Goal: Obtain resource: Obtain resource

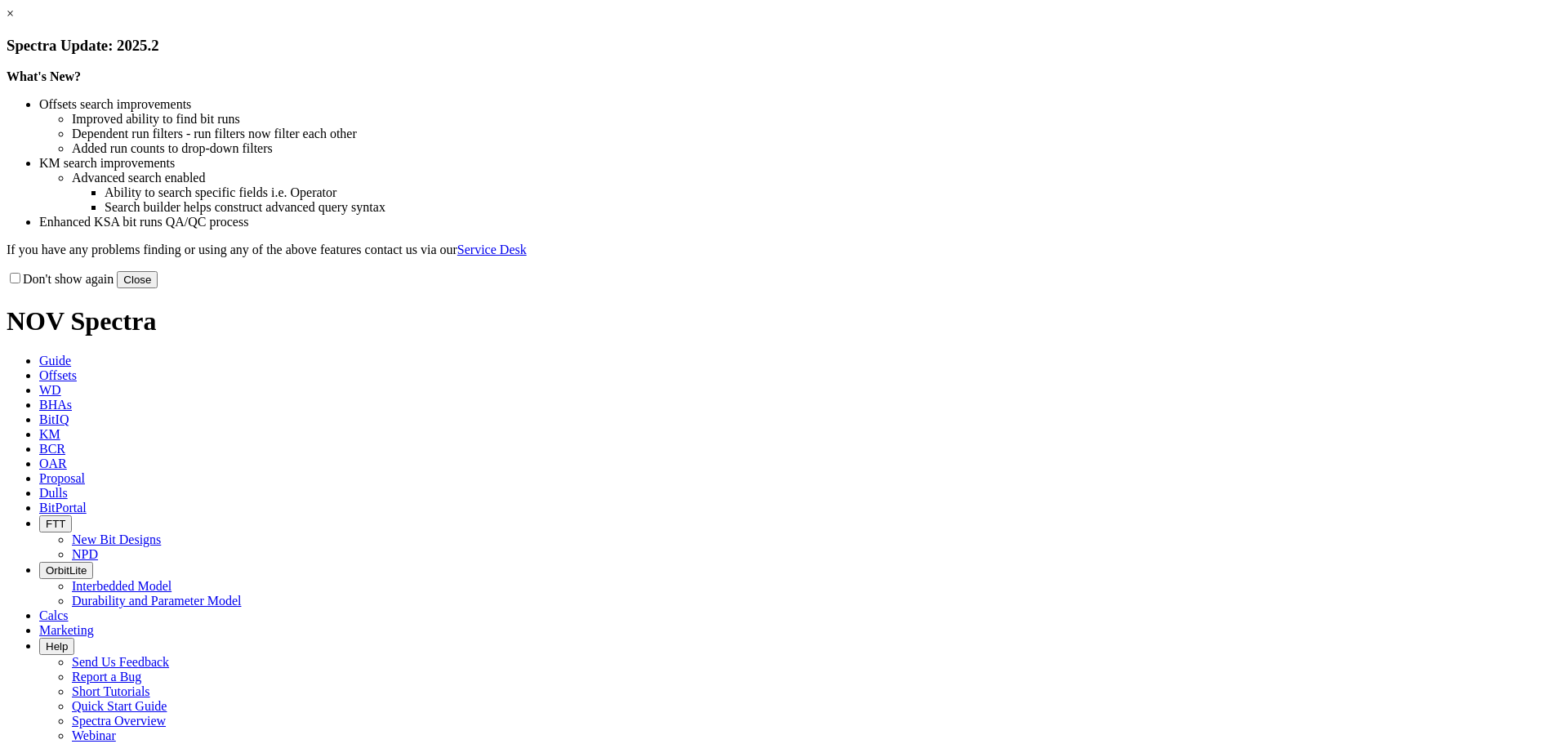
click at [158, 289] on button "Close" at bounding box center [137, 279] width 41 height 17
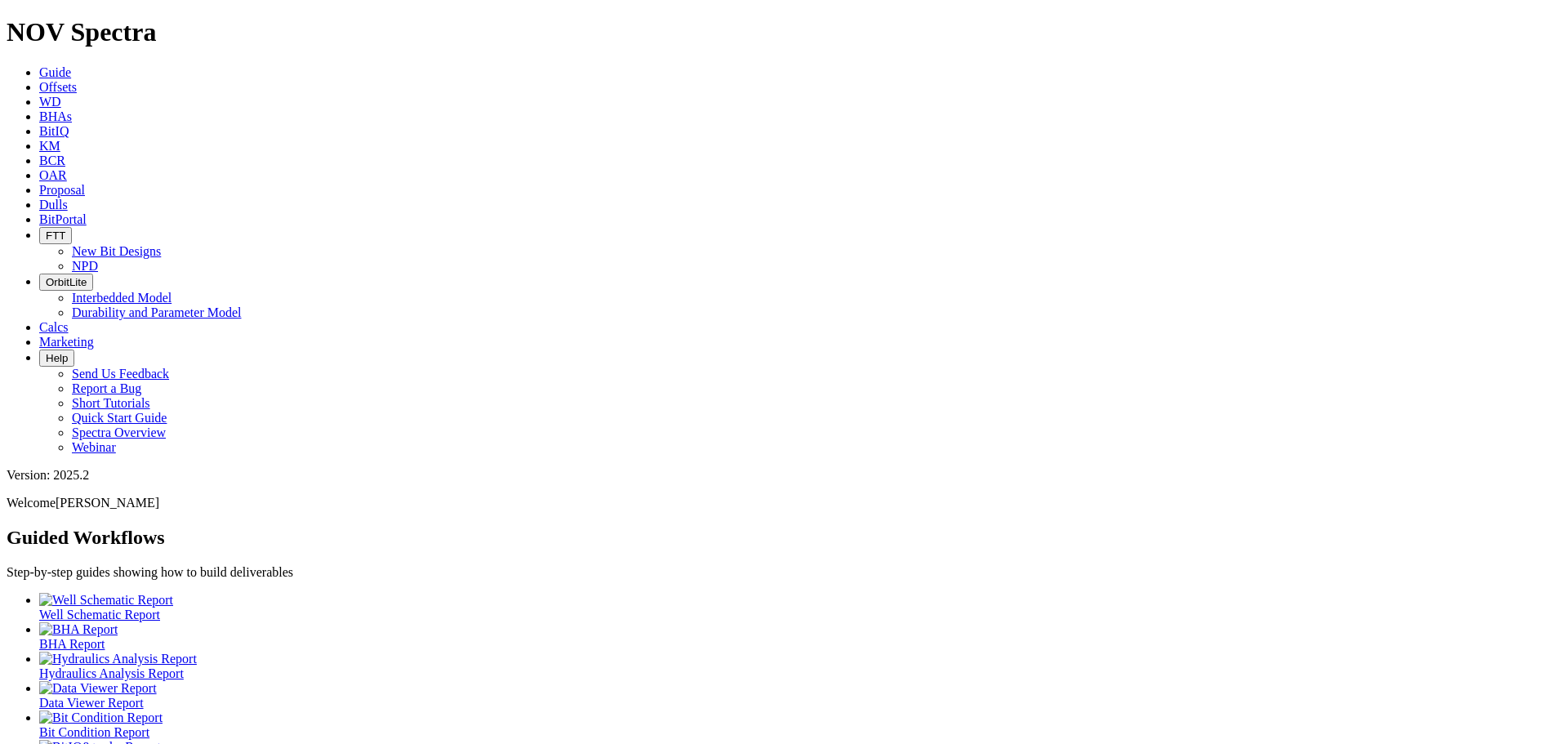
click at [77, 80] on span "Offsets" at bounding box center [58, 87] width 37 height 14
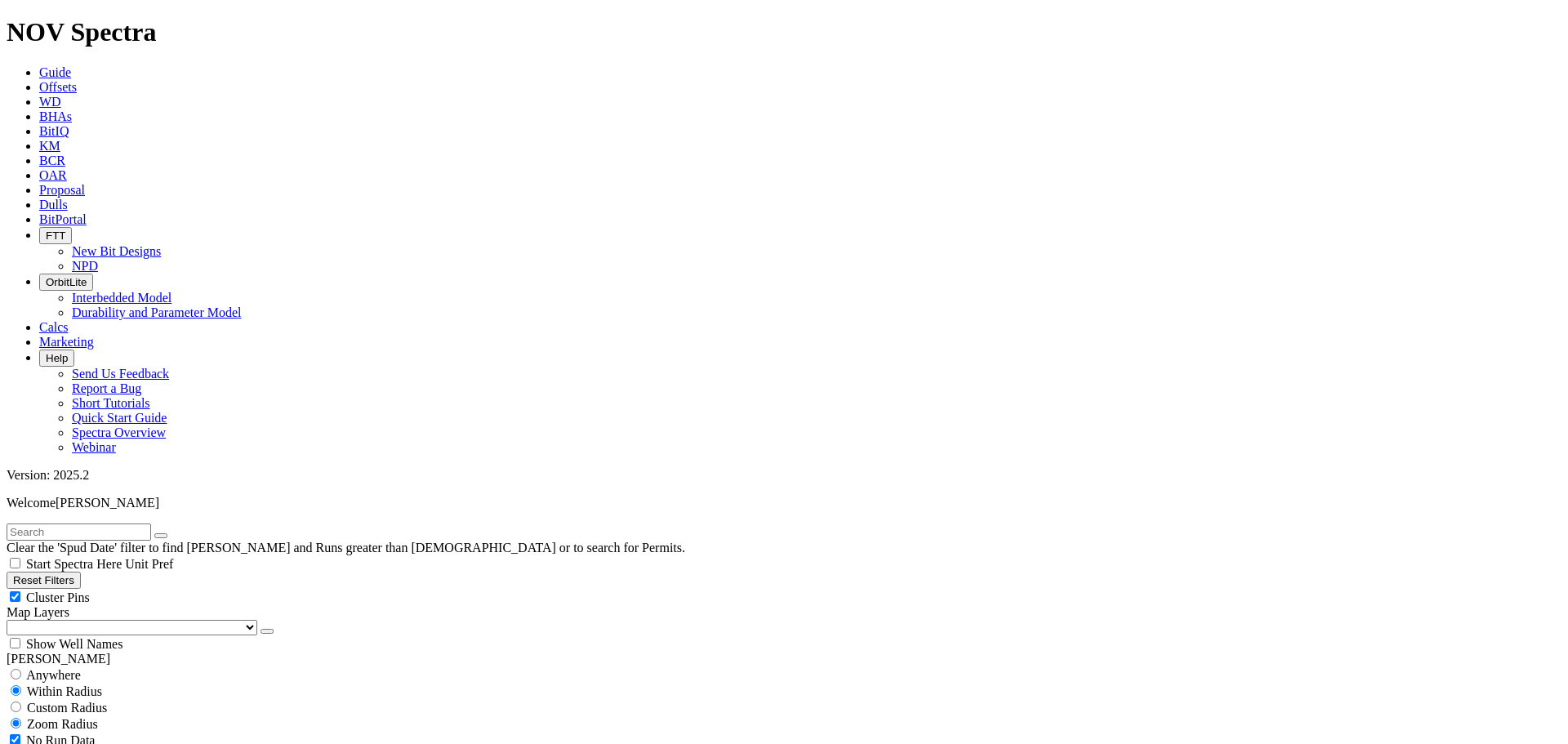
click at [160, 589] on div "Cluster Pins" at bounding box center [784, 597] width 1554 height 17
checkbox input "false"
click at [86, 620] on select "US Counties [GEOGRAPHIC_DATA], [GEOGRAPHIC_DATA] [GEOGRAPHIC_DATA], [GEOGRAPHIC…" at bounding box center [131, 628] width 250 height 16
click at [12, 620] on select "US Counties [GEOGRAPHIC_DATA], [GEOGRAPHIC_DATA] [GEOGRAPHIC_DATA], [GEOGRAPHIC…" at bounding box center [131, 628] width 250 height 16
click at [85, 523] on input "text" at bounding box center [78, 531] width 144 height 17
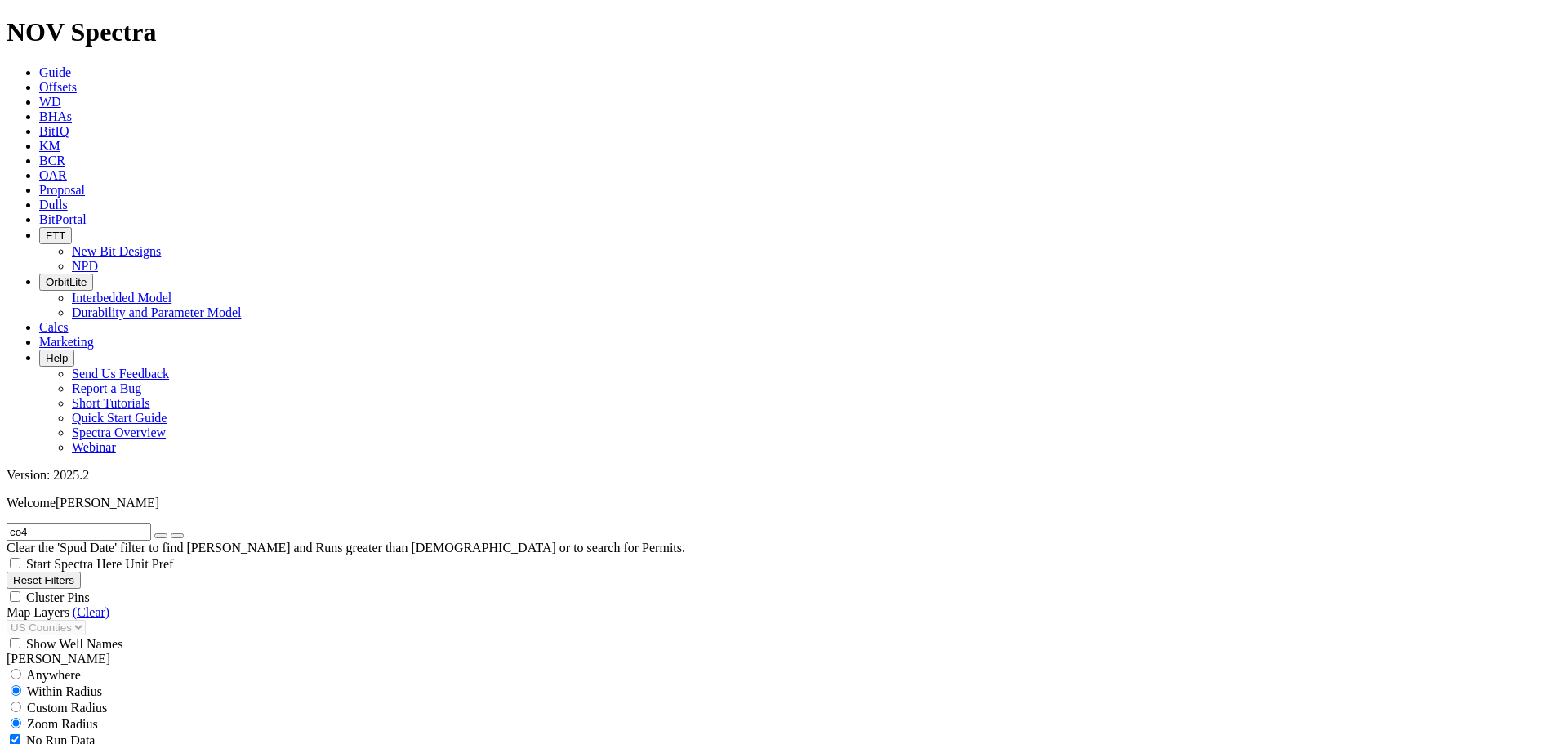
scroll to position [953, 0]
type input "co4"
type input "2"
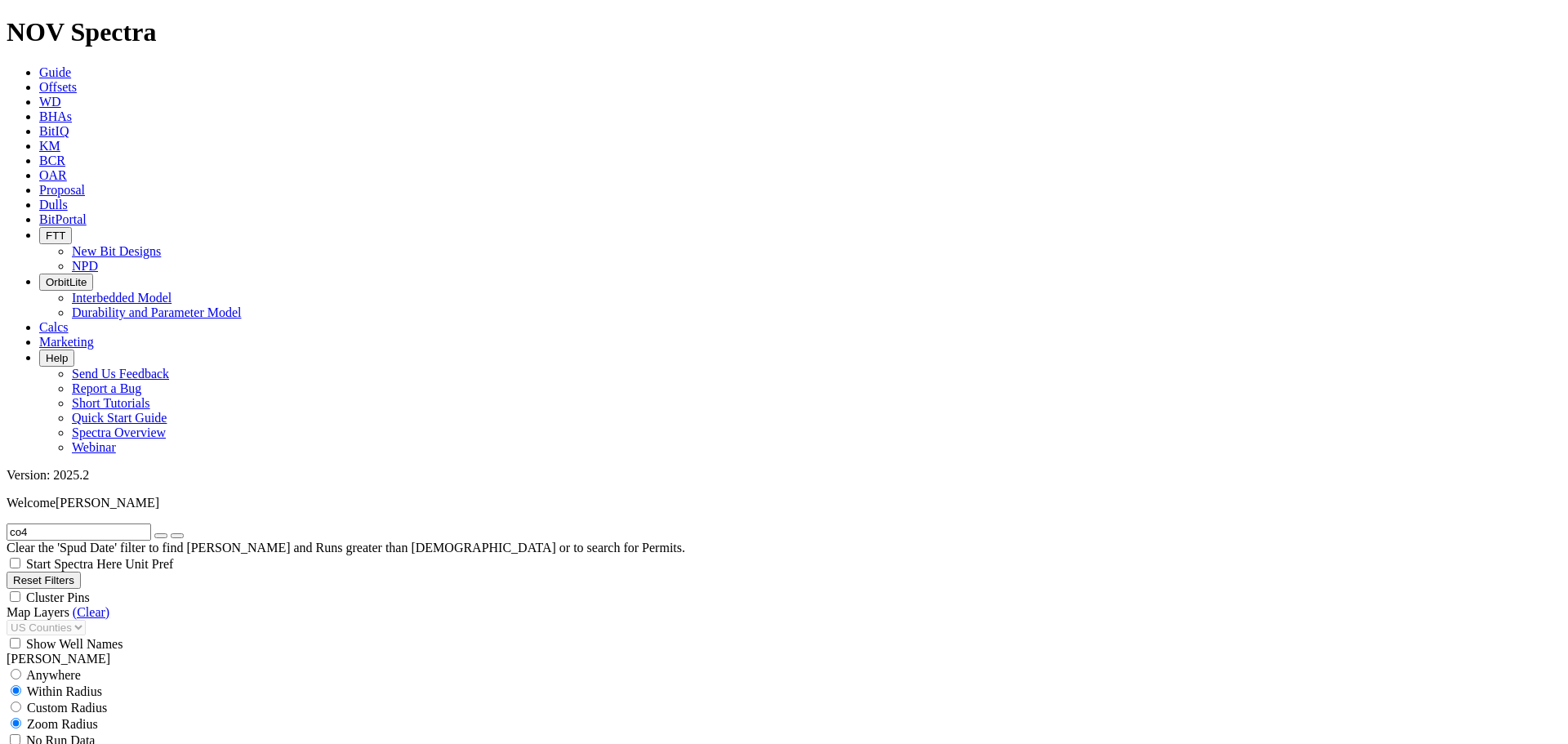
checkbox input "false"
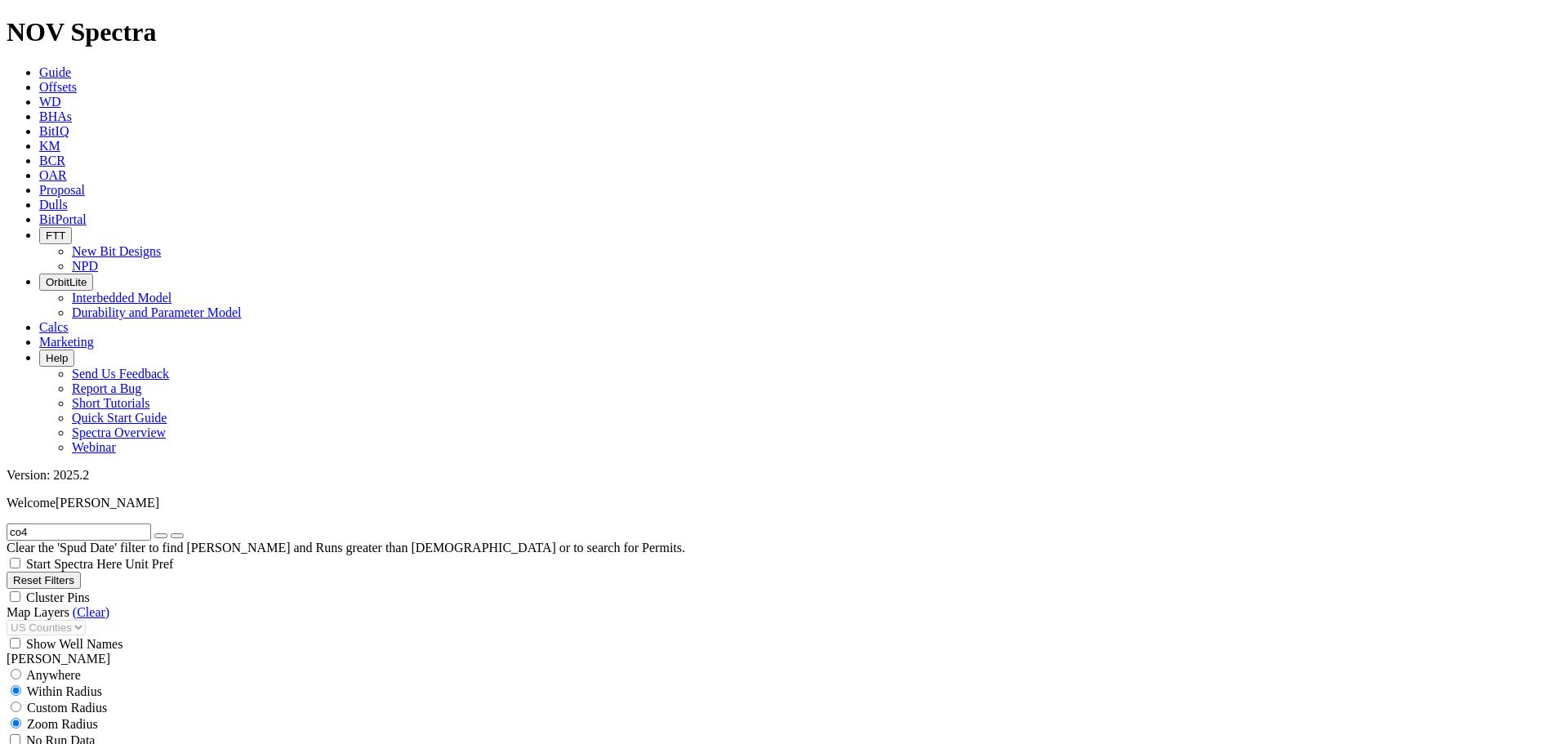
type input "190"
drag, startPoint x: 54, startPoint y: 62, endPoint x: 0, endPoint y: 66, distance: 54.1
click at [7, 523] on form "co4" at bounding box center [784, 531] width 1554 height 17
type input "a319857"
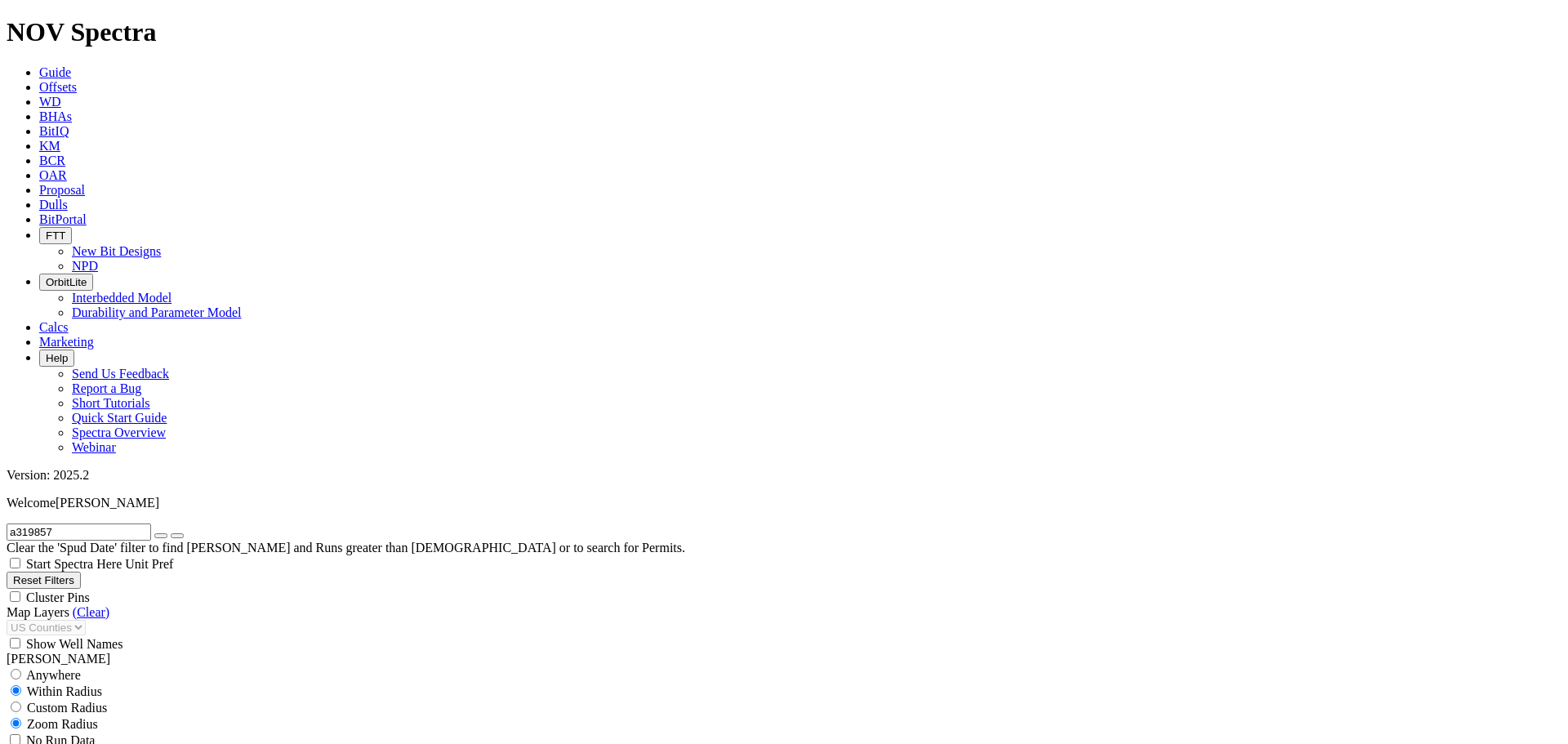
select select "? number:8.75 ?"
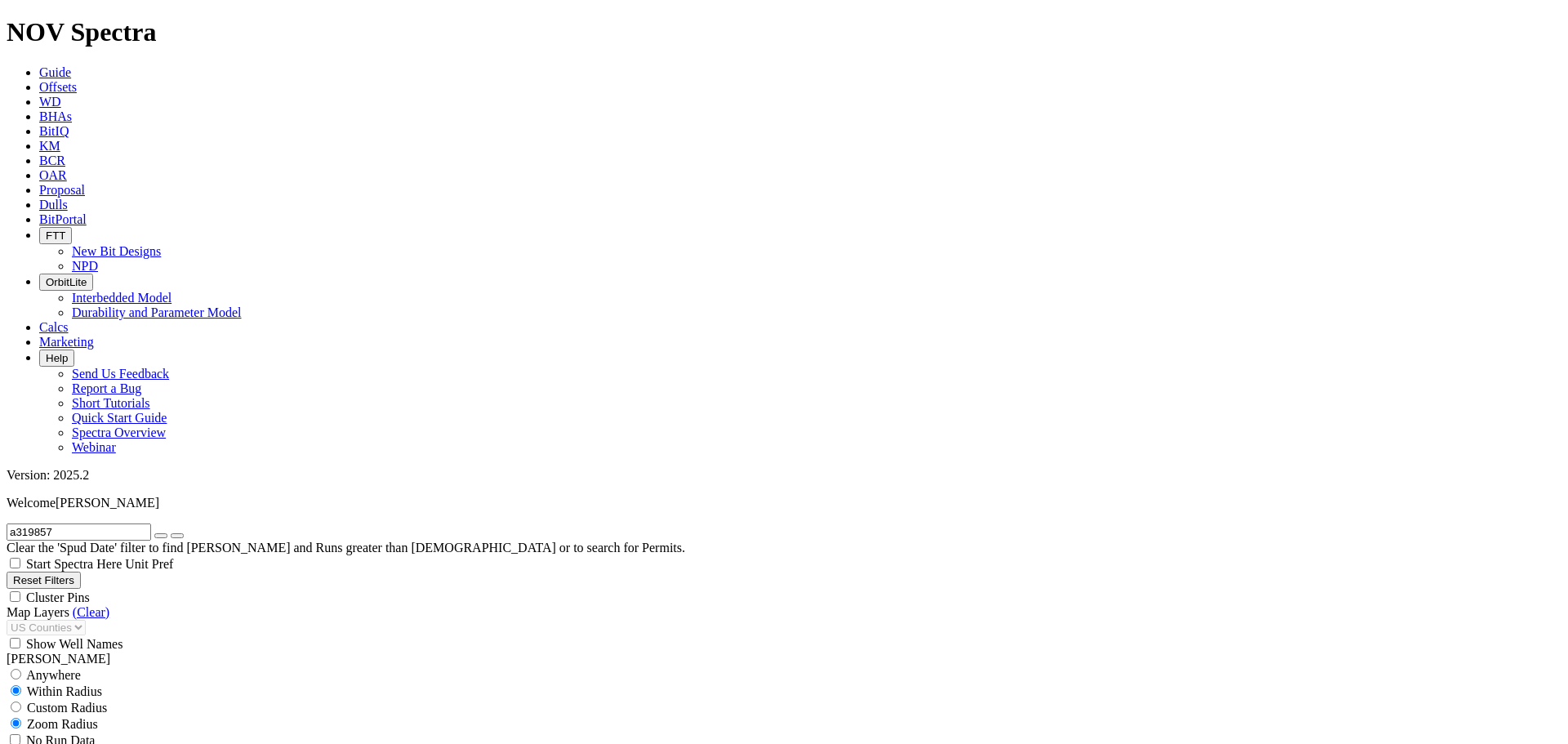
click at [161, 536] on icon "button" at bounding box center [161, 536] width 0 height 0
click at [111, 523] on input "text" at bounding box center [78, 531] width 144 height 17
type input "[GEOGRAPHIC_DATA]"
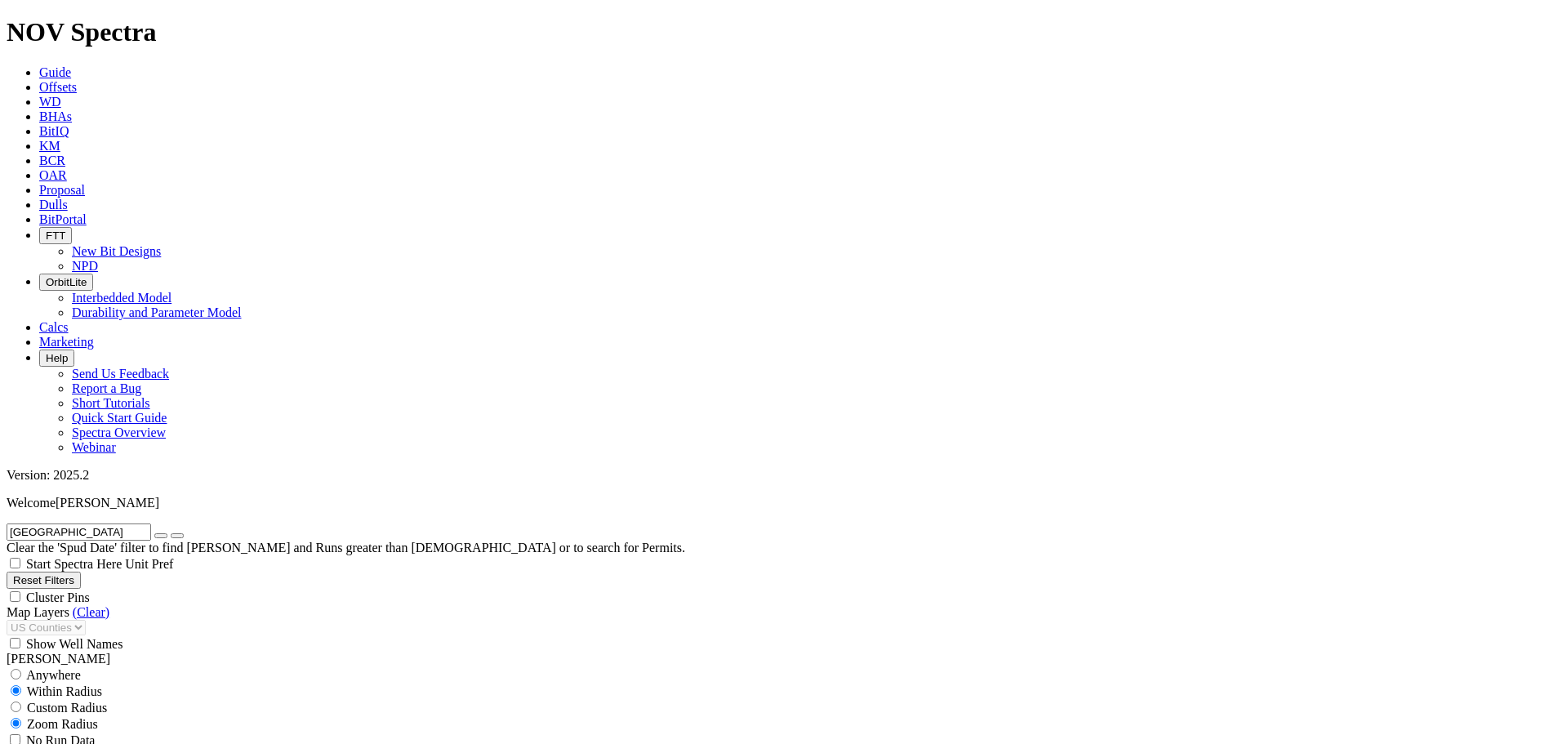
type input "3000"
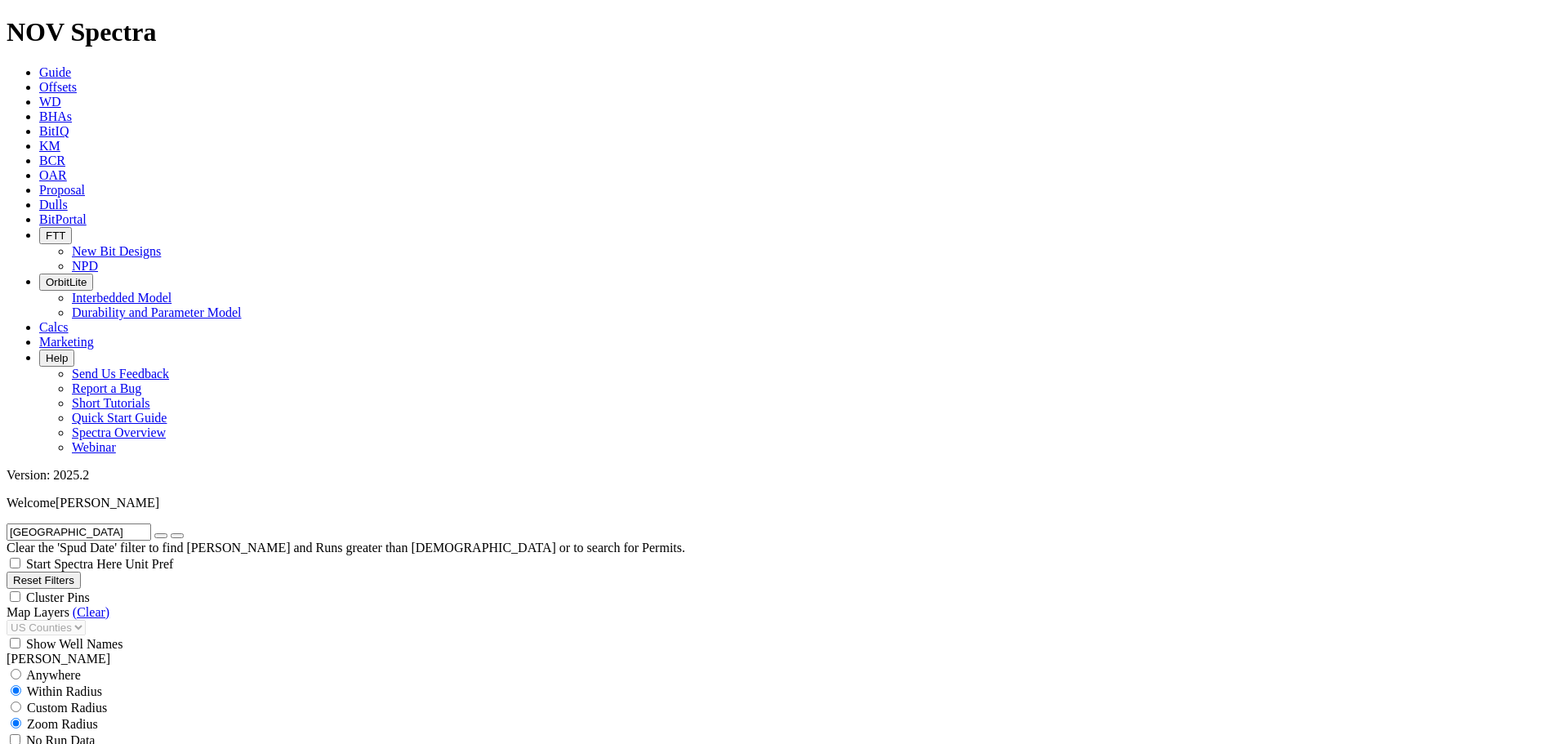
scroll to position [1334, 0]
drag, startPoint x: 93, startPoint y: 528, endPoint x: 129, endPoint y: 533, distance: 36.3
type input "1"
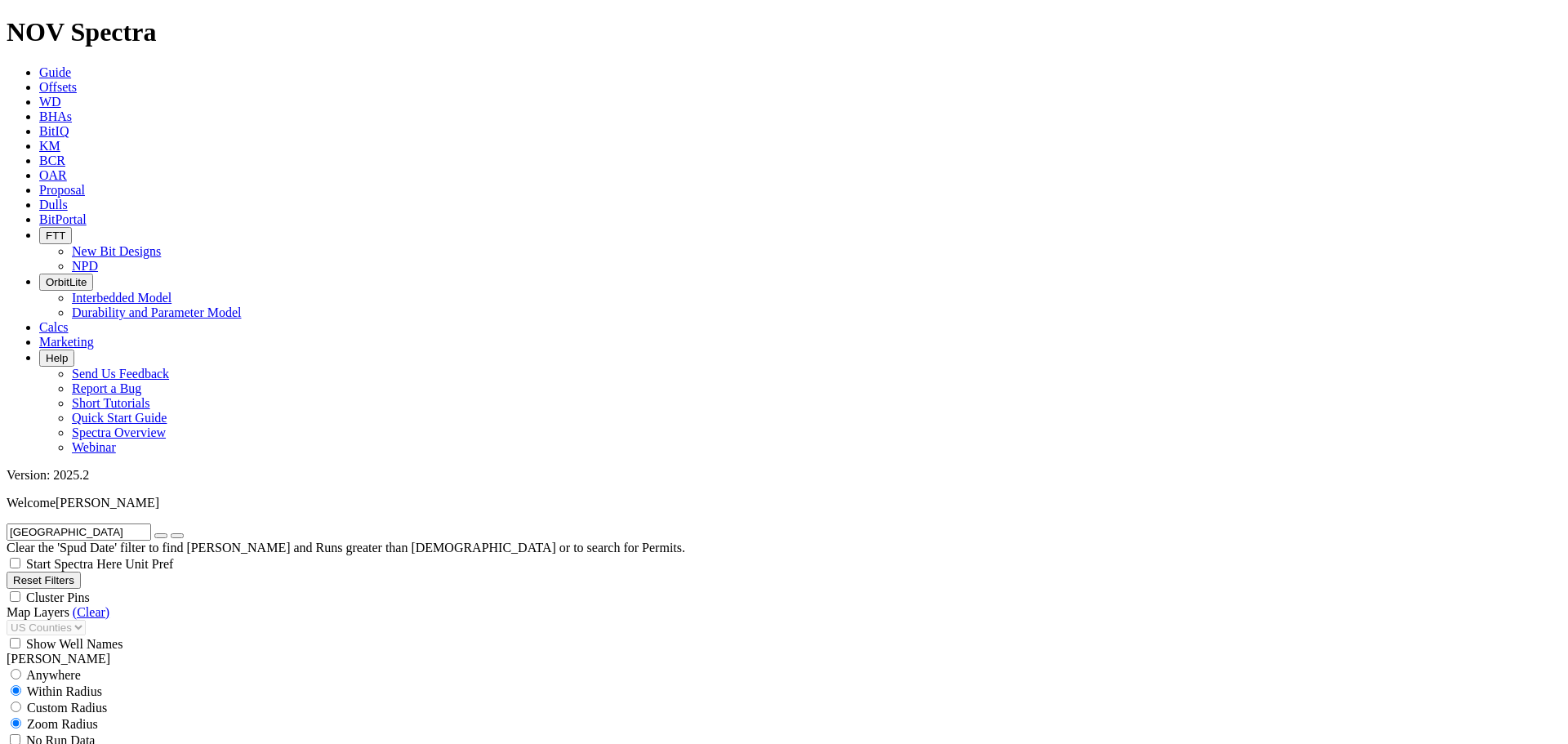
scroll to position [190, 0]
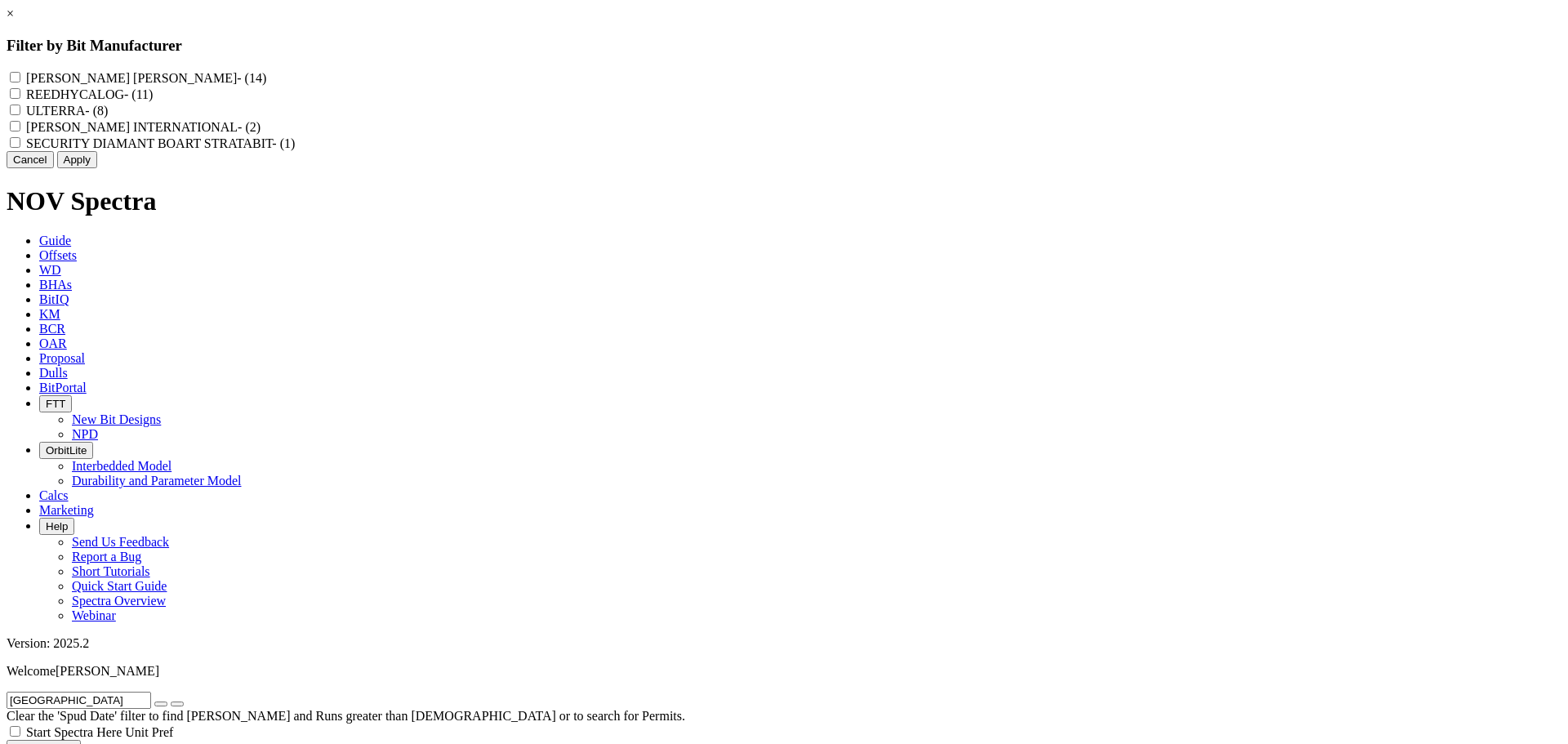
click at [97, 168] on button "Apply" at bounding box center [77, 159] width 40 height 17
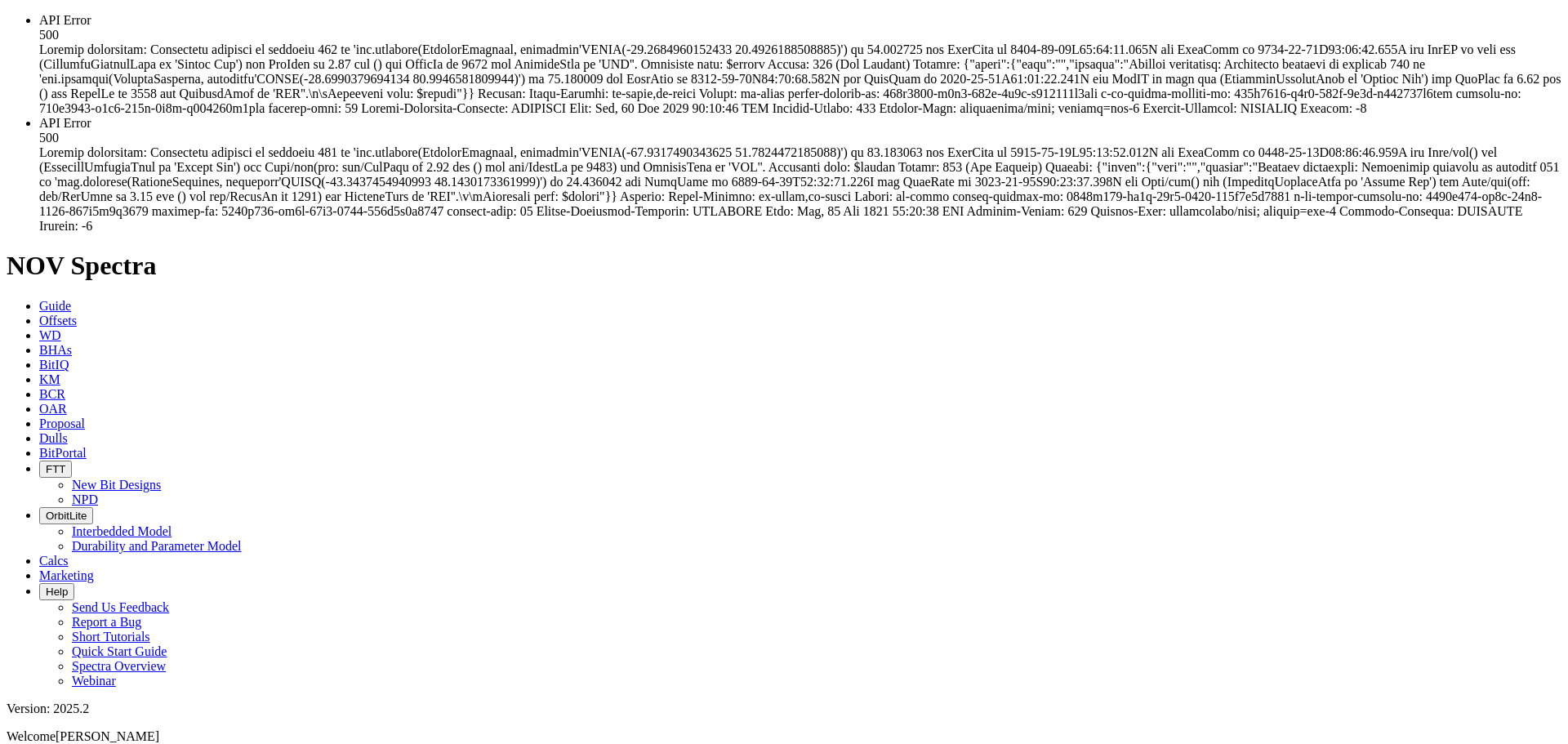
scroll to position [1879, 0]
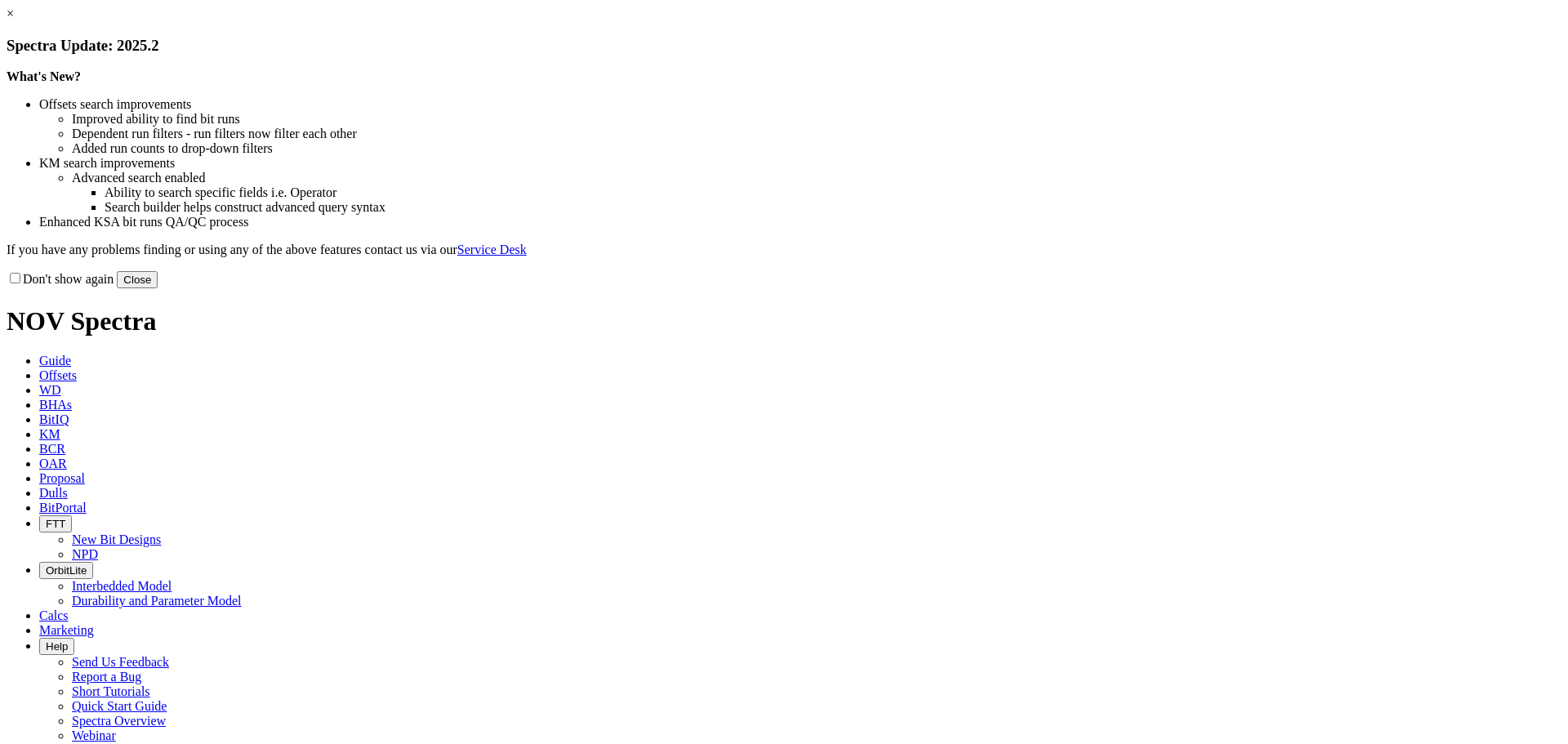
click at [158, 289] on button "Close" at bounding box center [137, 279] width 41 height 17
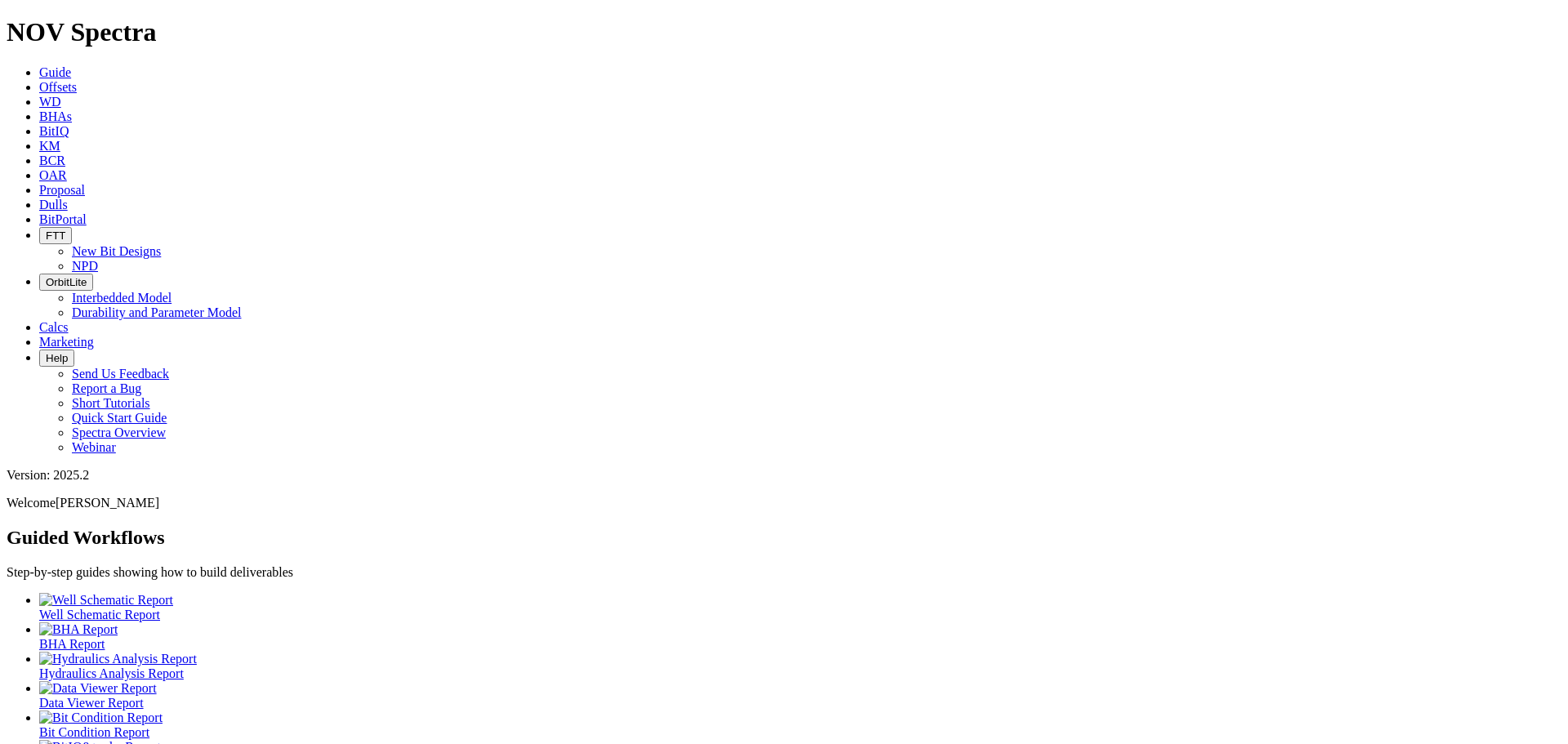
click at [77, 80] on span "Offsets" at bounding box center [58, 87] width 37 height 14
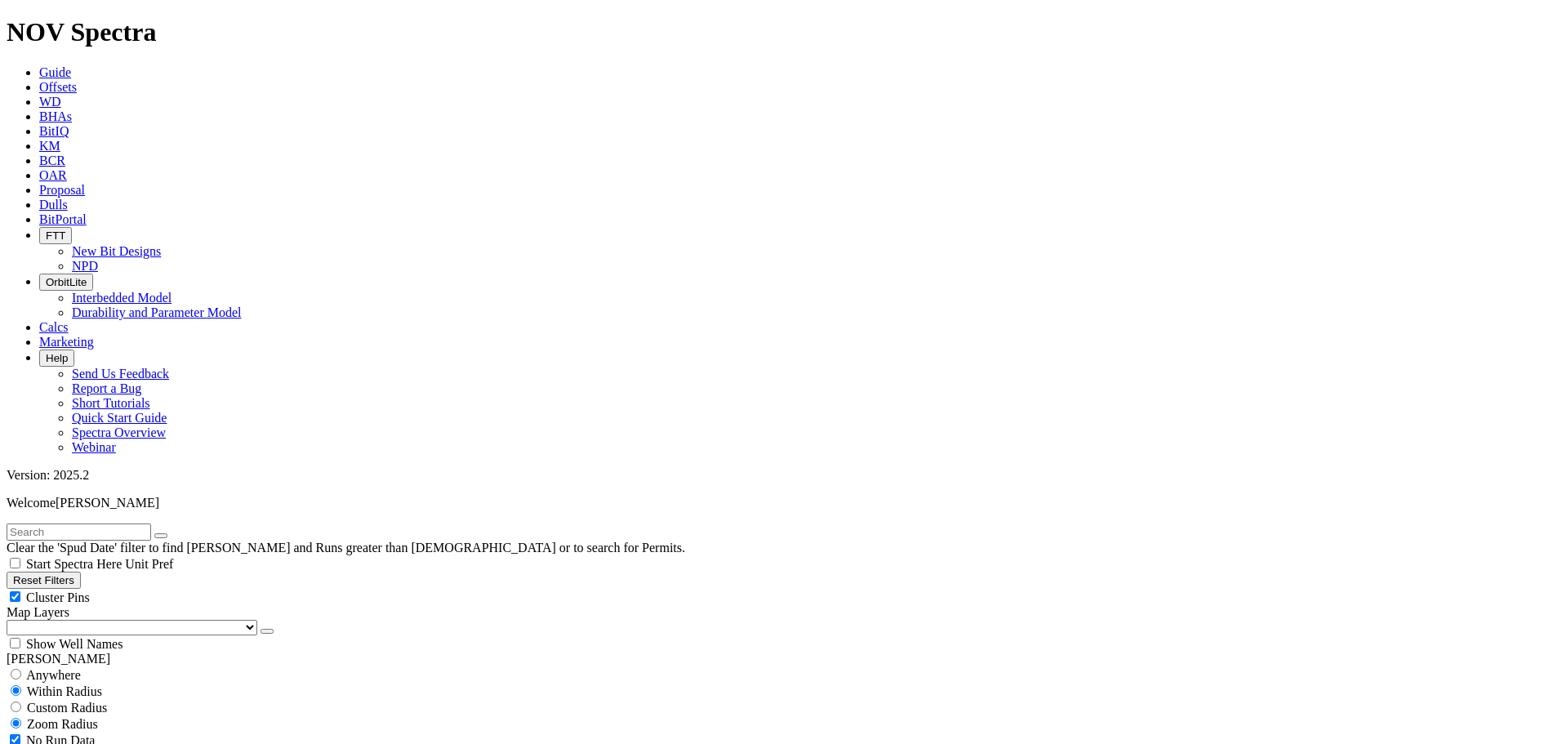
click at [160, 589] on div "Cluster Pins" at bounding box center [784, 597] width 1554 height 17
checkbox input "false"
click at [93, 620] on select "US Counties [GEOGRAPHIC_DATA], [GEOGRAPHIC_DATA] [GEOGRAPHIC_DATA], [GEOGRAPHIC…" at bounding box center [131, 628] width 250 height 16
click at [12, 620] on select "US Counties [GEOGRAPHIC_DATA], [GEOGRAPHIC_DATA] [GEOGRAPHIC_DATA], [GEOGRAPHIC…" at bounding box center [131, 628] width 250 height 16
click at [46, 523] on input "text" at bounding box center [78, 531] width 144 height 17
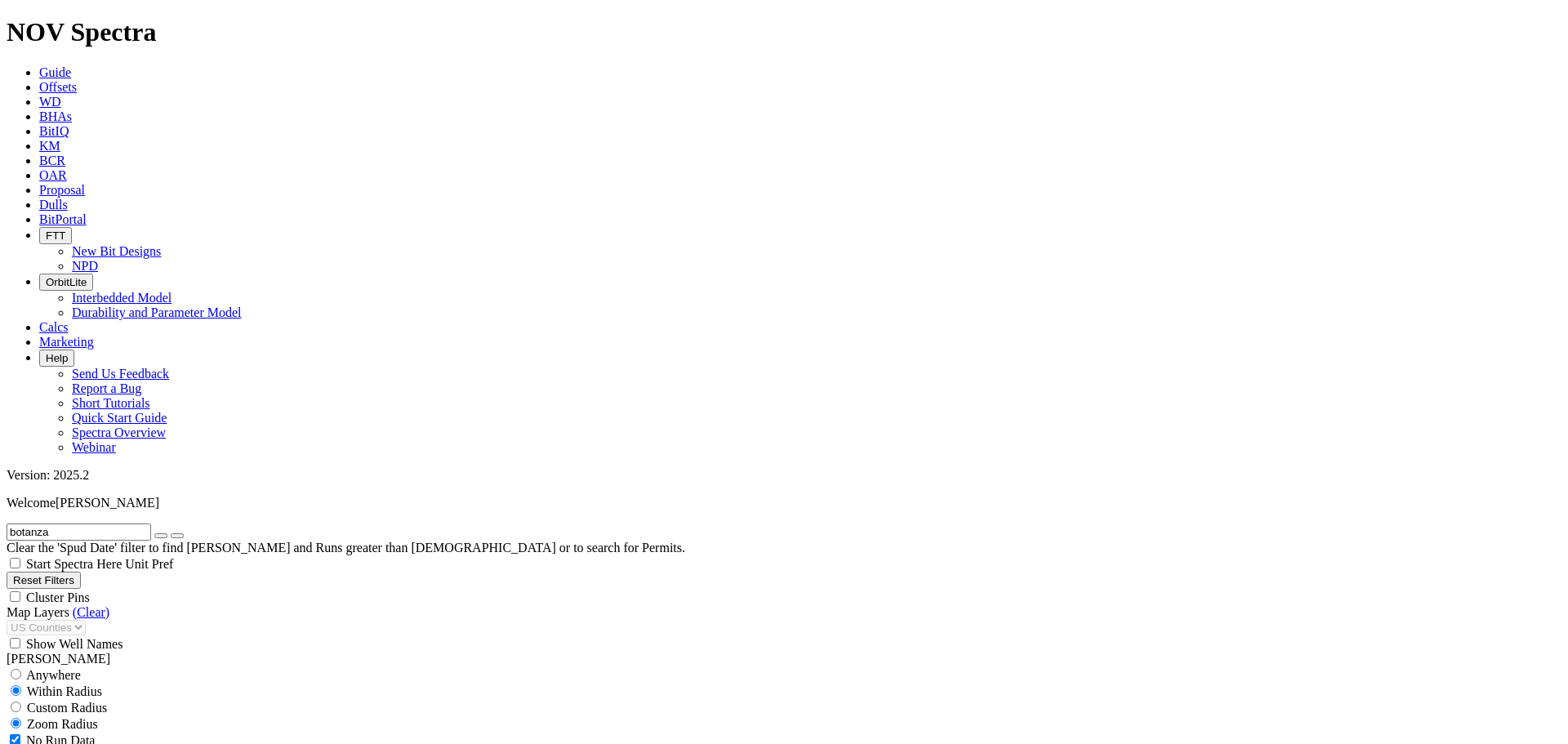
type input "botanza"
click at [171, 533] on button "submit" at bounding box center [177, 535] width 13 height 5
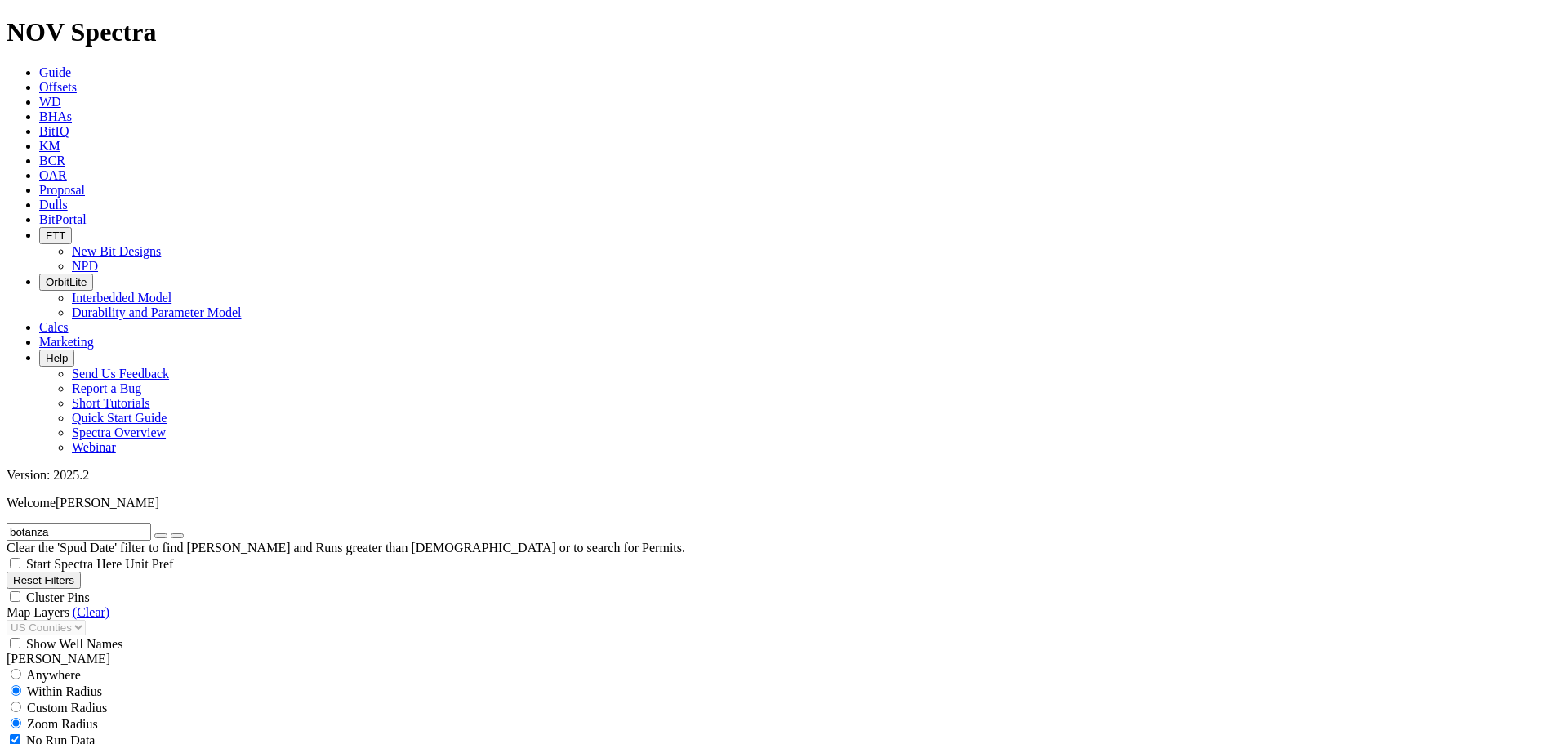
select select "8.75"
checkbox input "false"
select select "? number:8.75 ?"
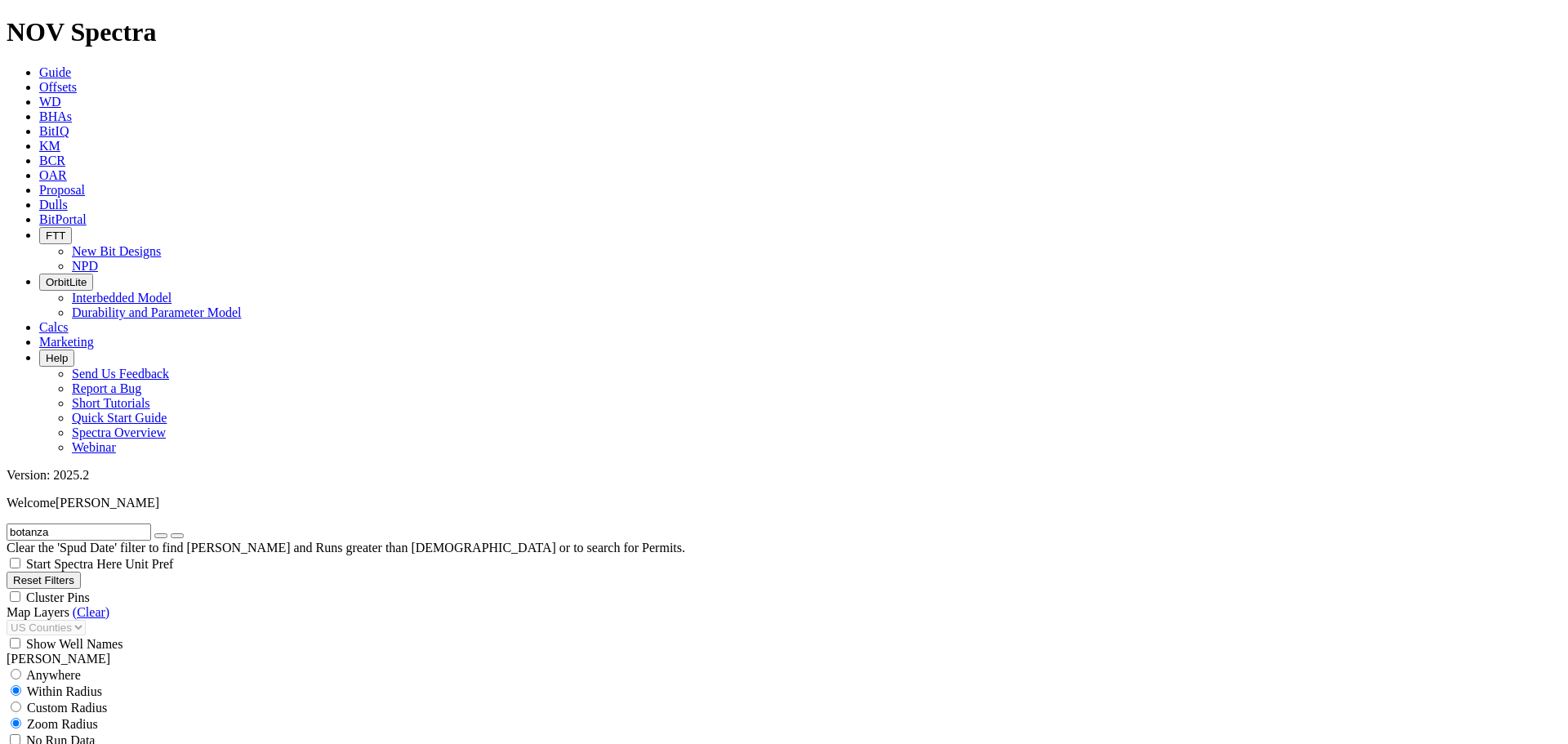
scroll to position [953, 0]
type input "7000"
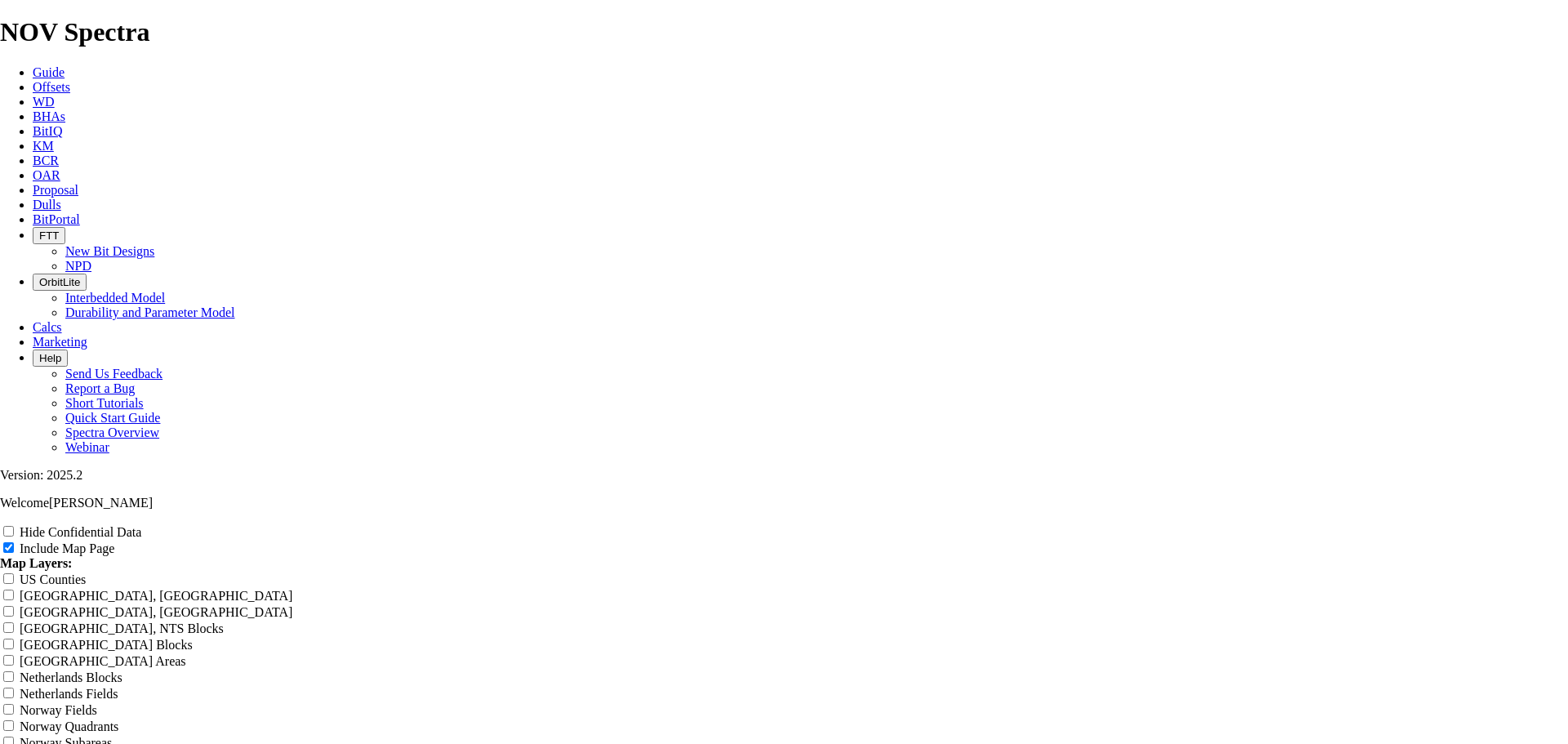
scroll to position [2287, 0]
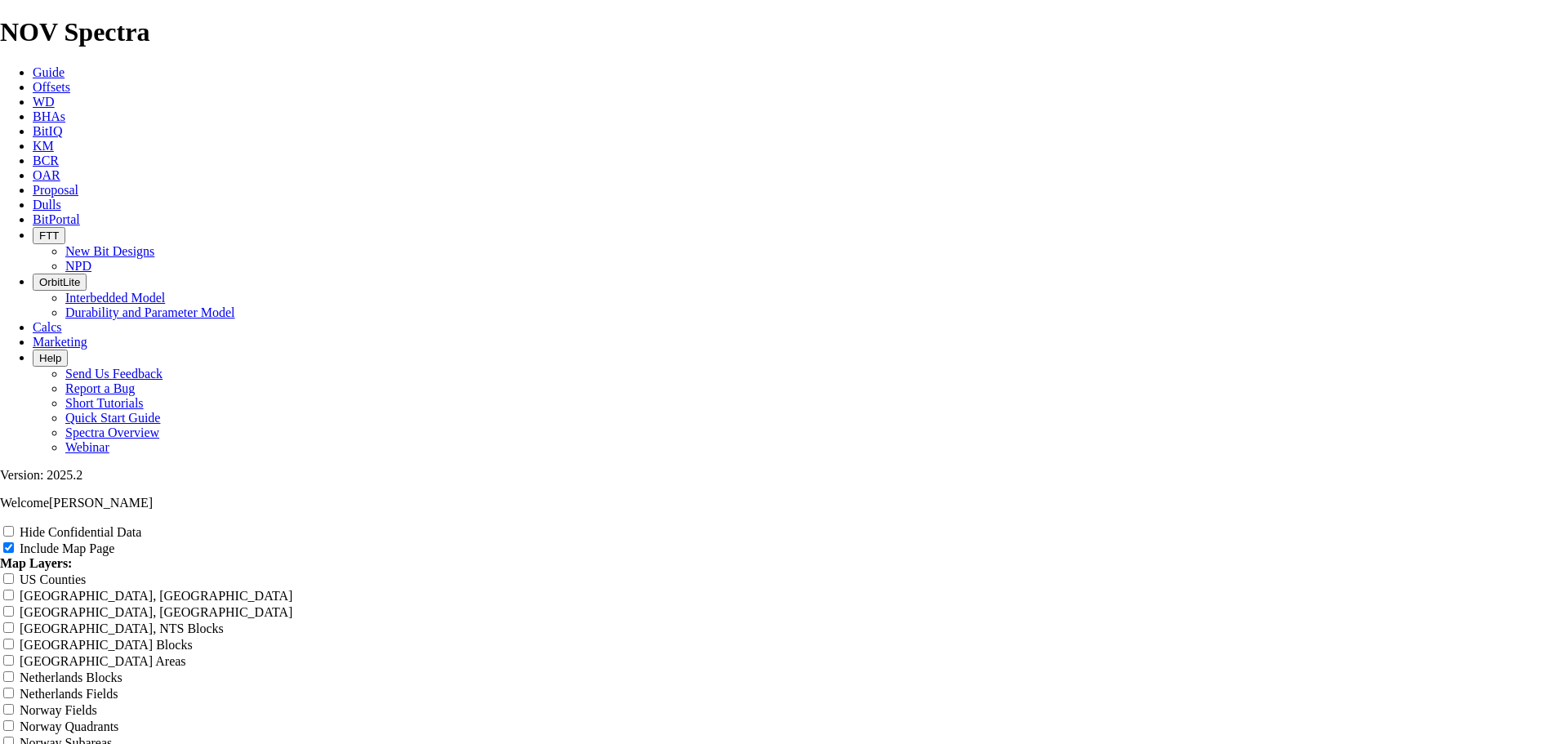
scroll to position [2477, 0]
drag, startPoint x: 908, startPoint y: 366, endPoint x: 610, endPoint y: 359, distance: 298.1
type input "8"
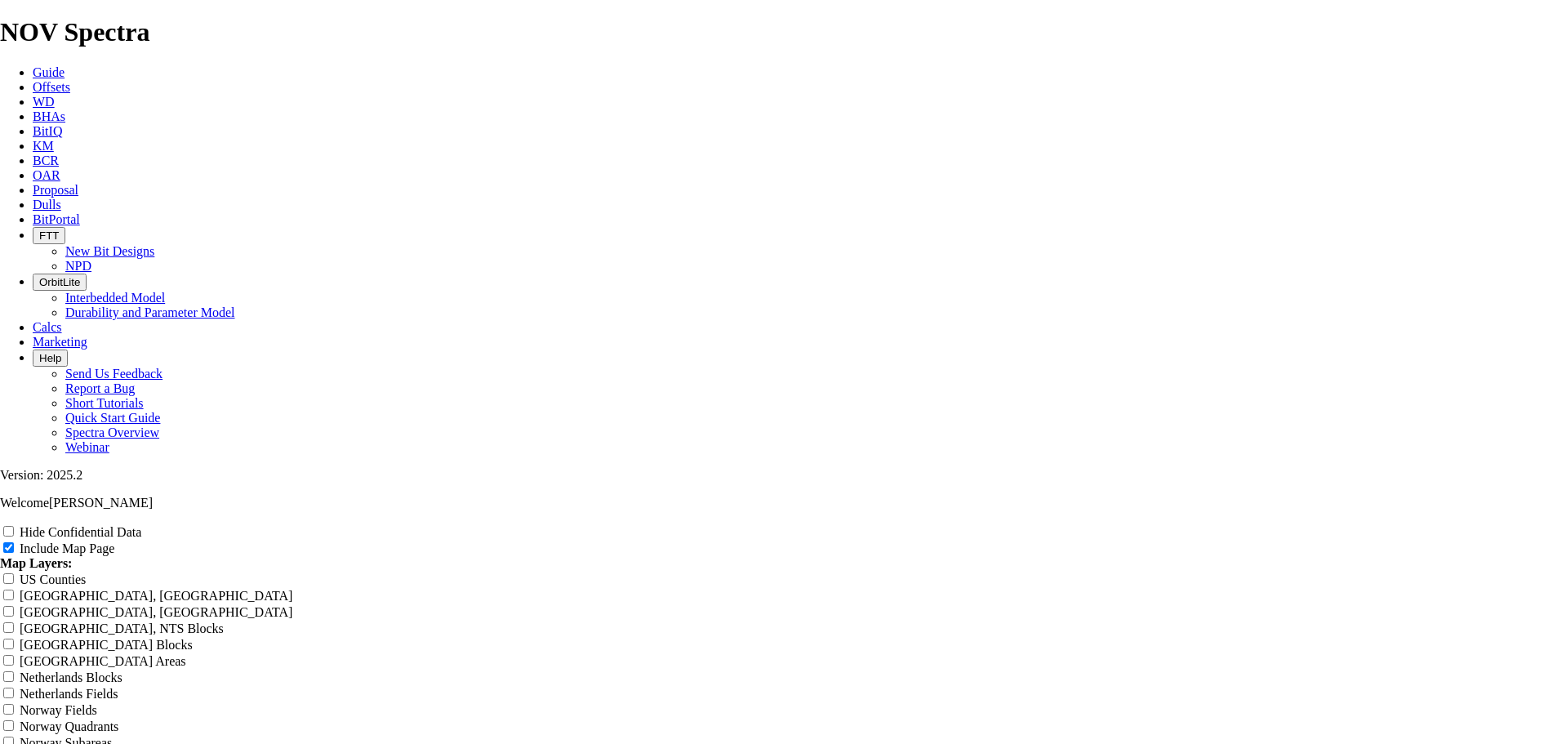
type input "8"
type input "8."
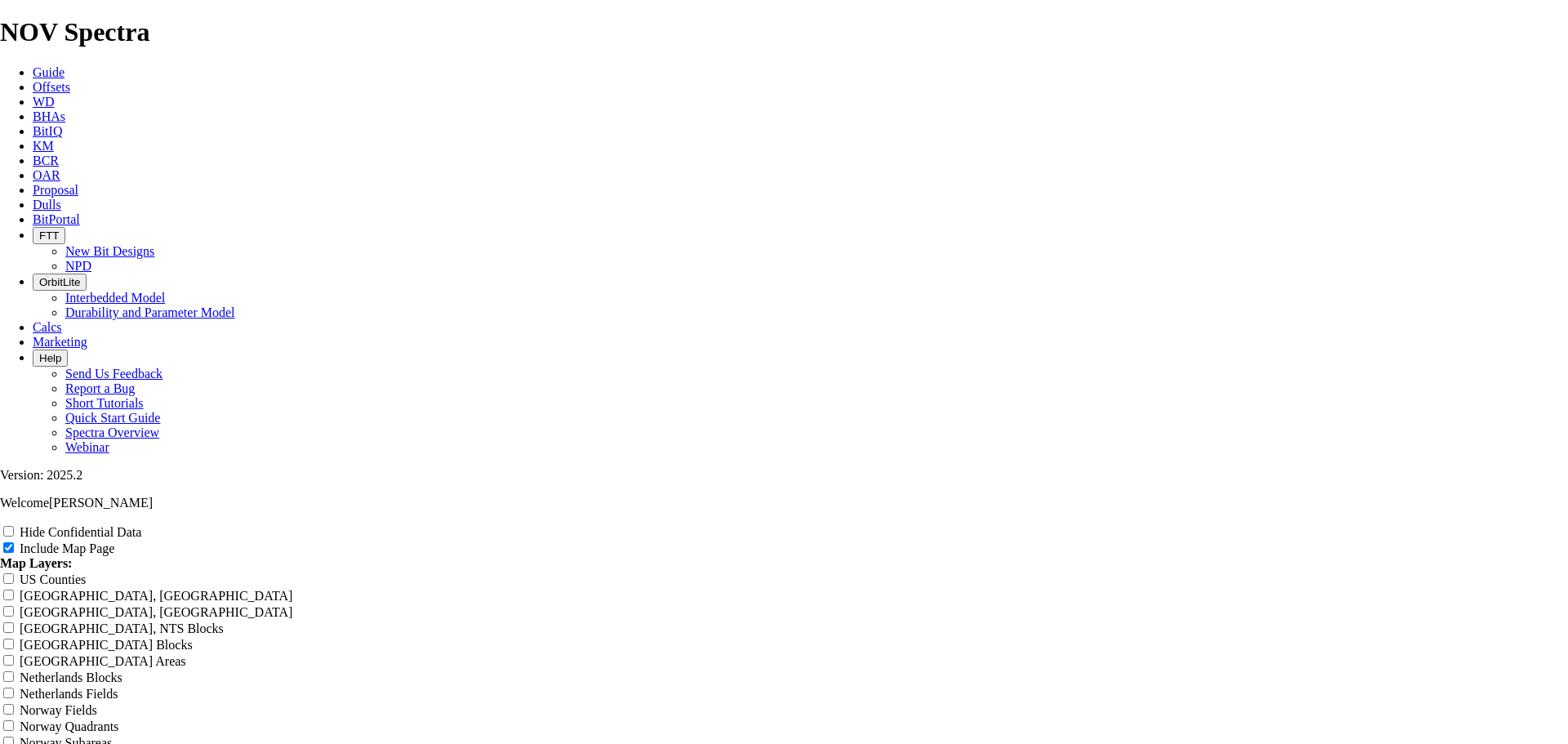
type input "8."
type input "8.7"
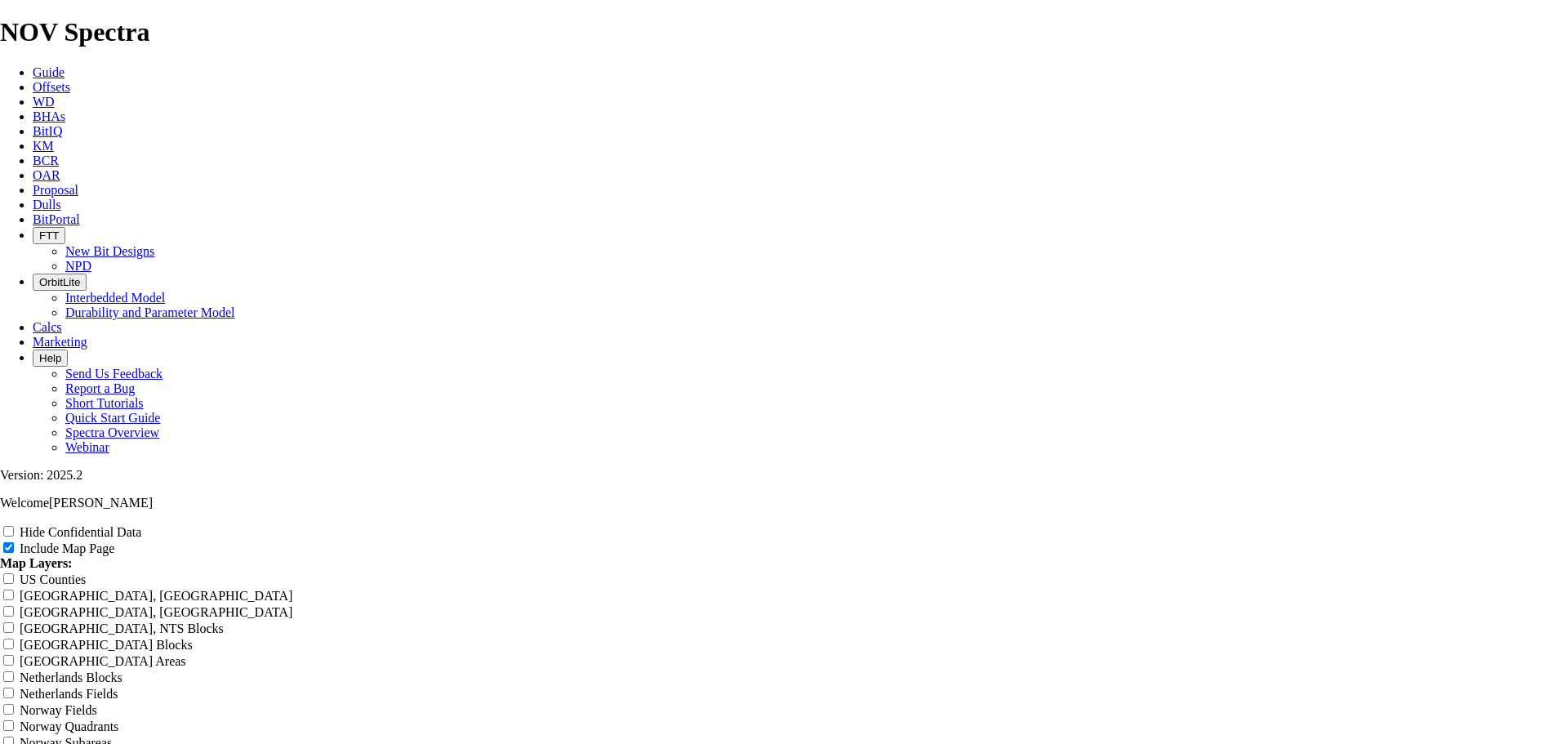
type input "8.7"
type input "8.75"
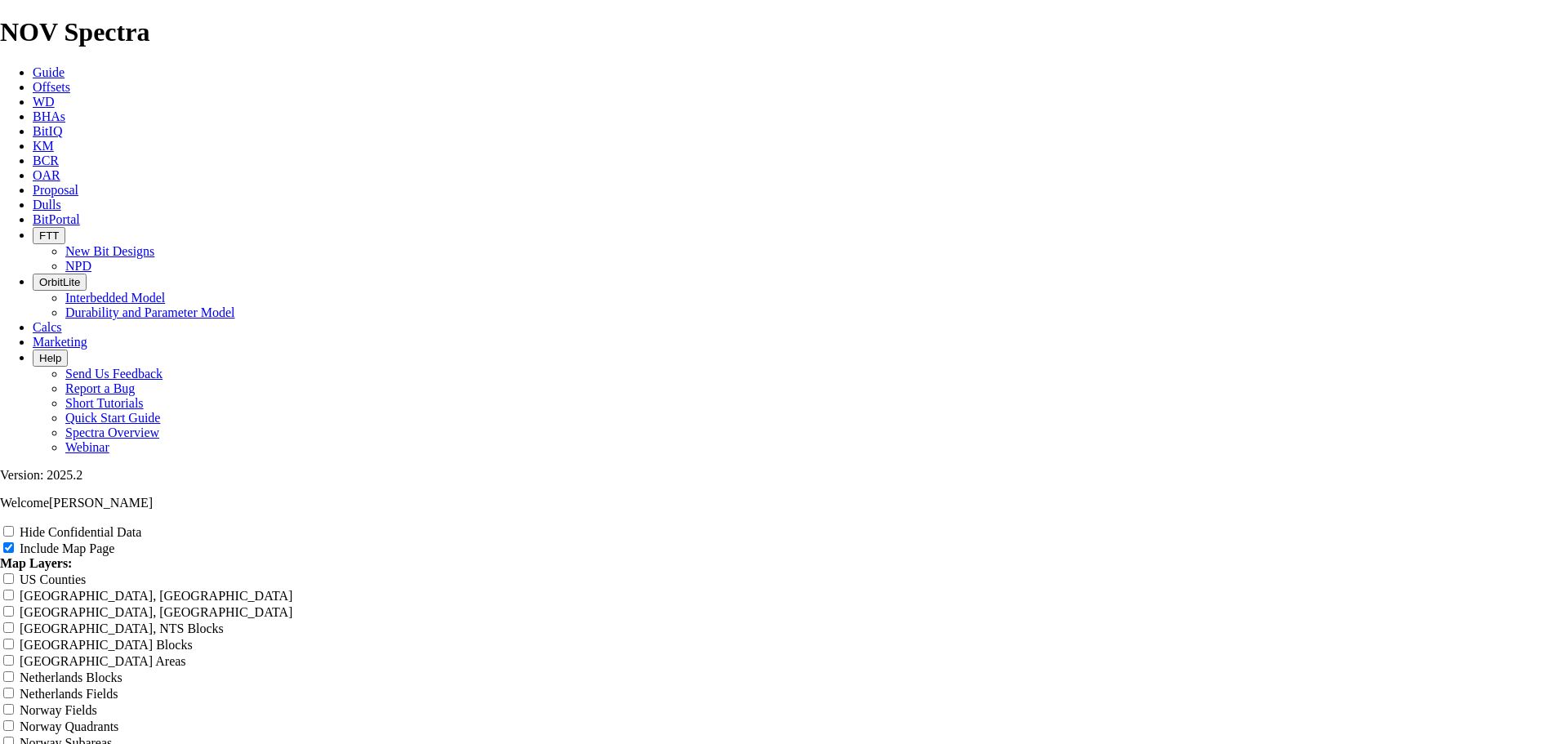
type input "8.75"
type input "8.75""
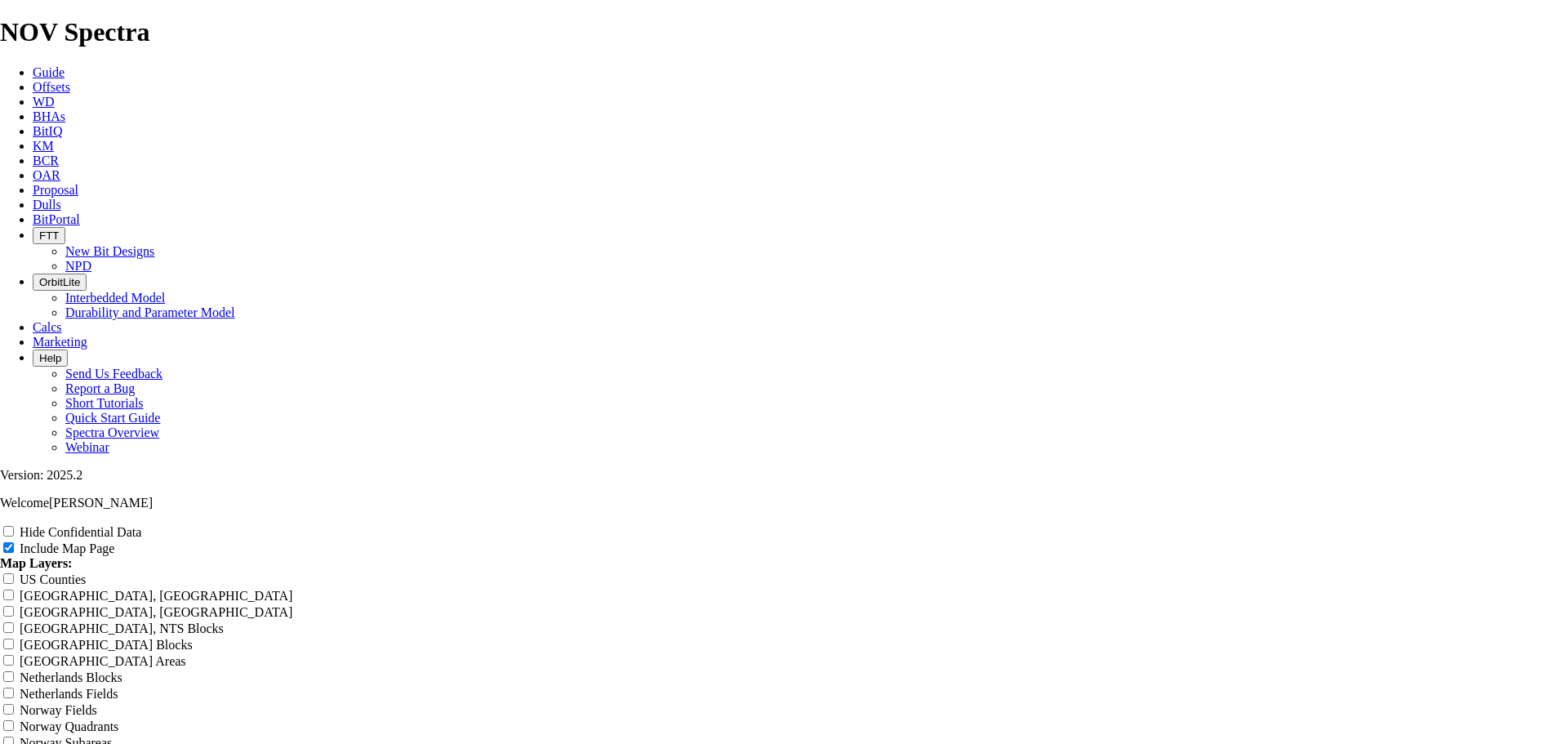
type input "8.75""
type input "8.75" T"
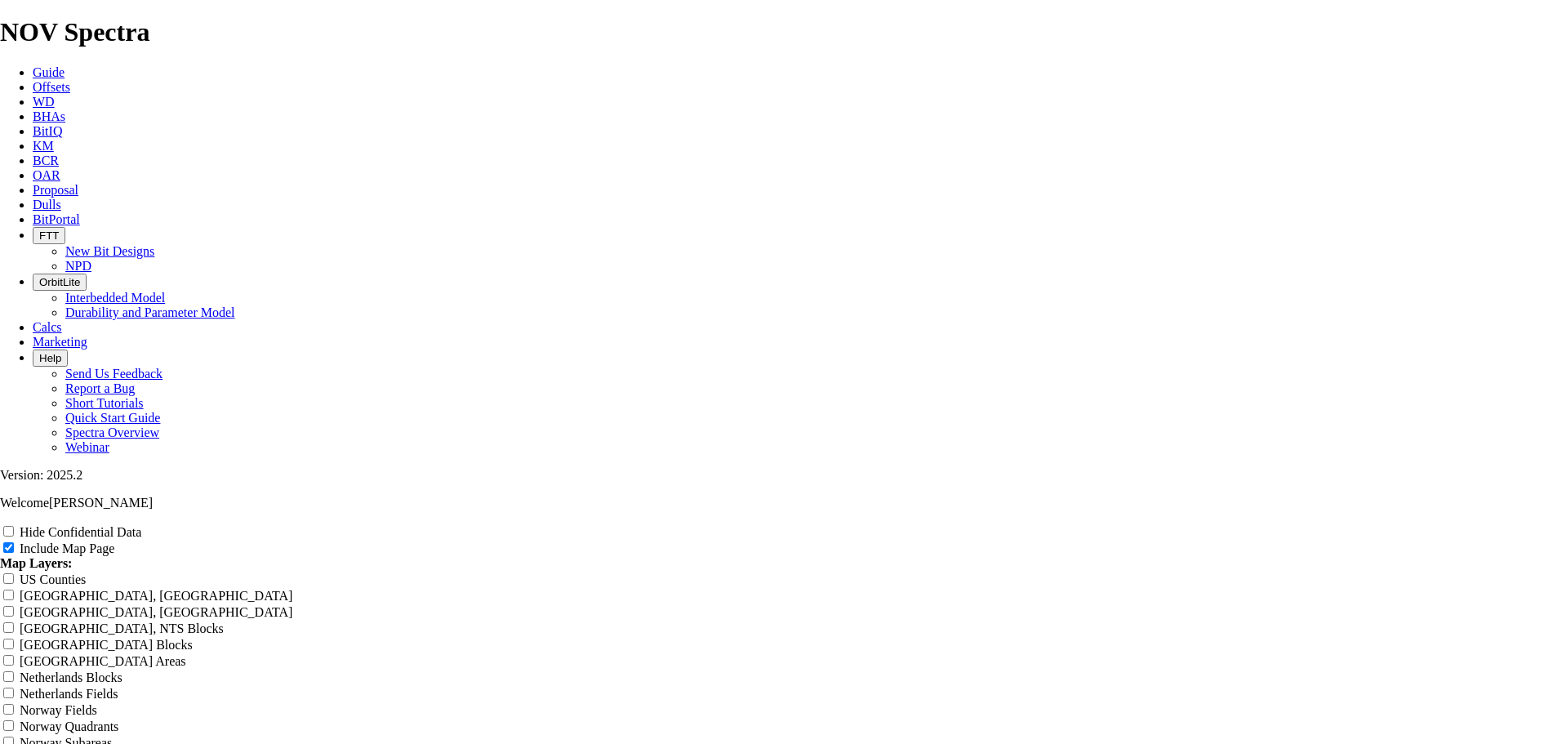
type input "8.75" T"
type input "8.75" TK"
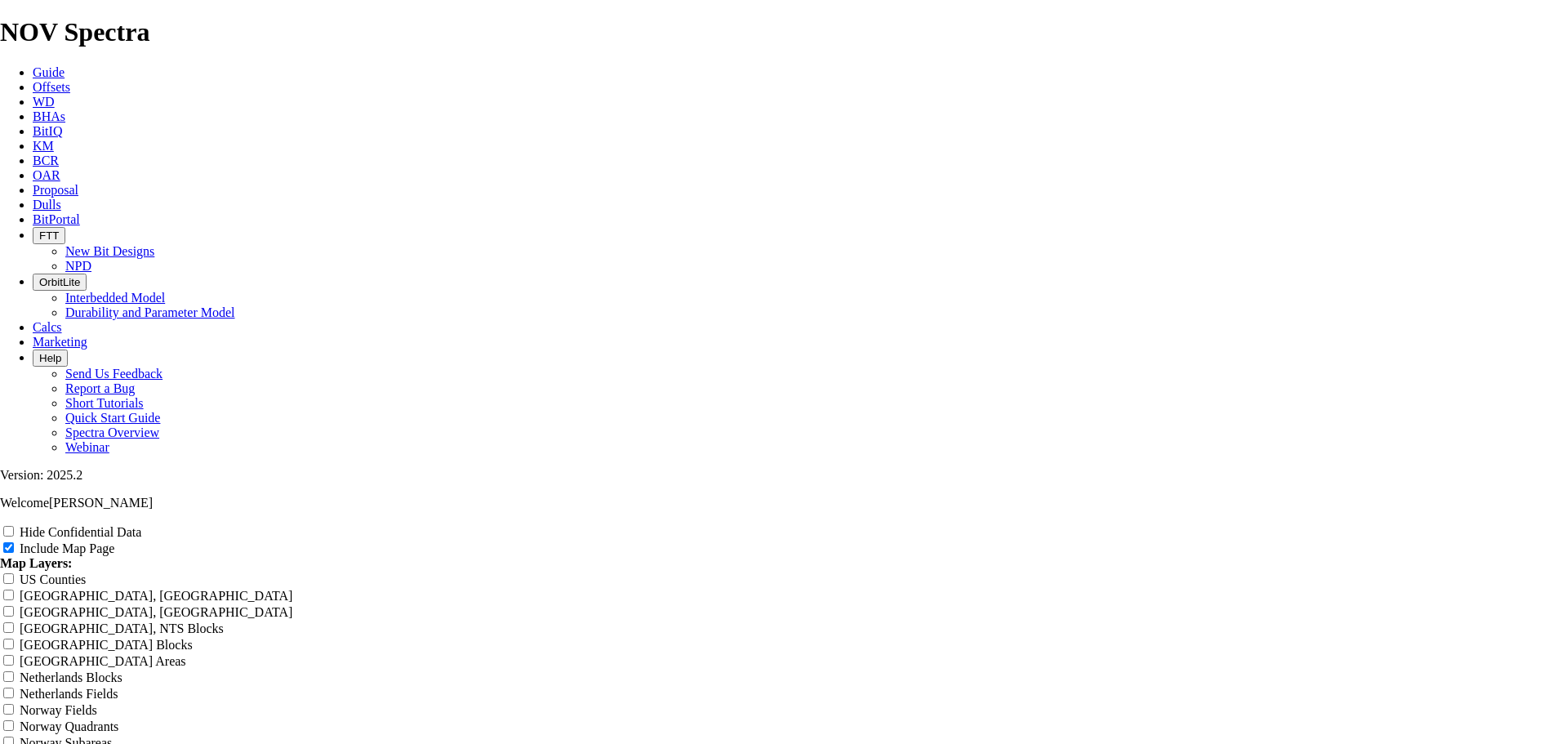
type input "8.75" TK"
type input "8.75" TK6"
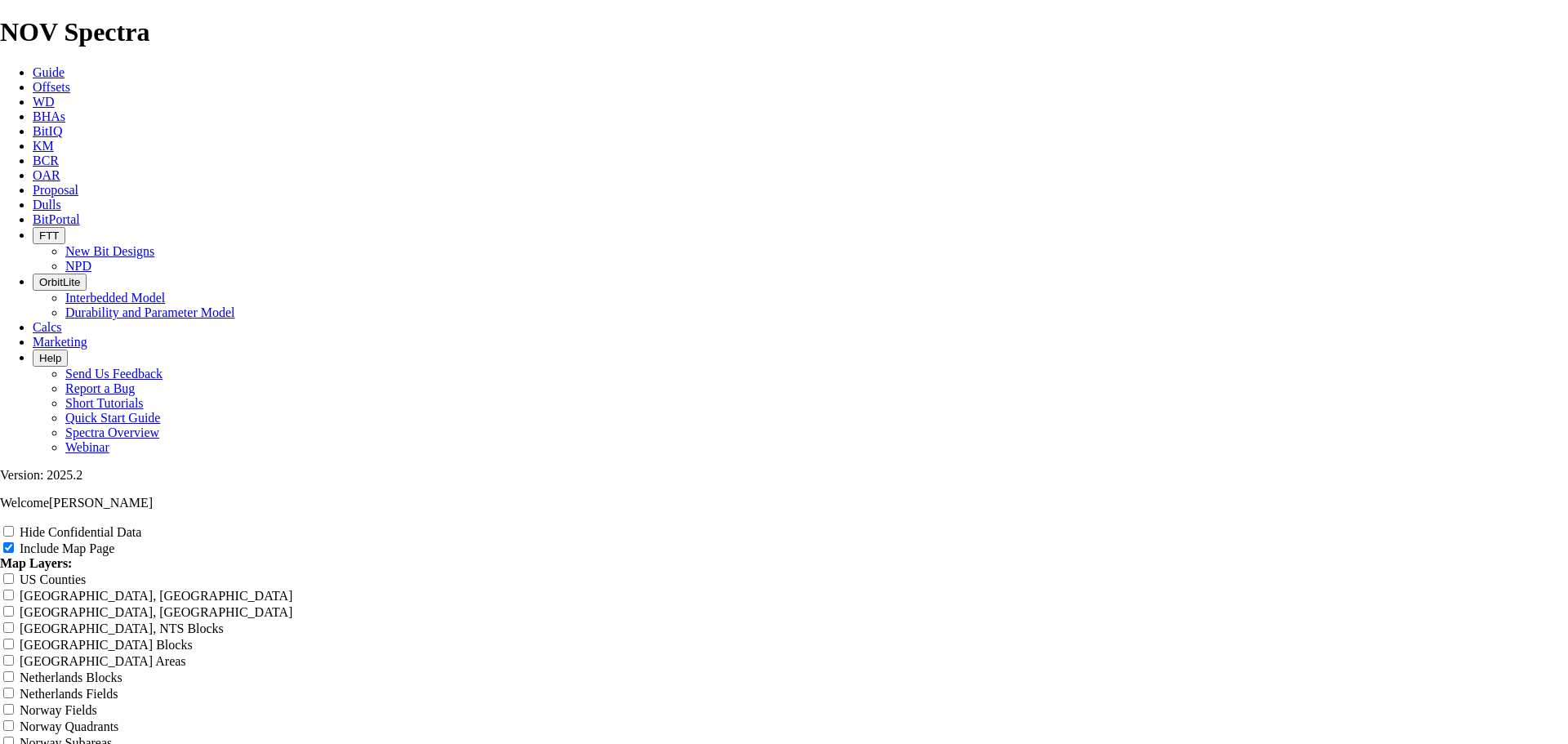
type input "8.75" TK6"
type input "8.75" TK66"
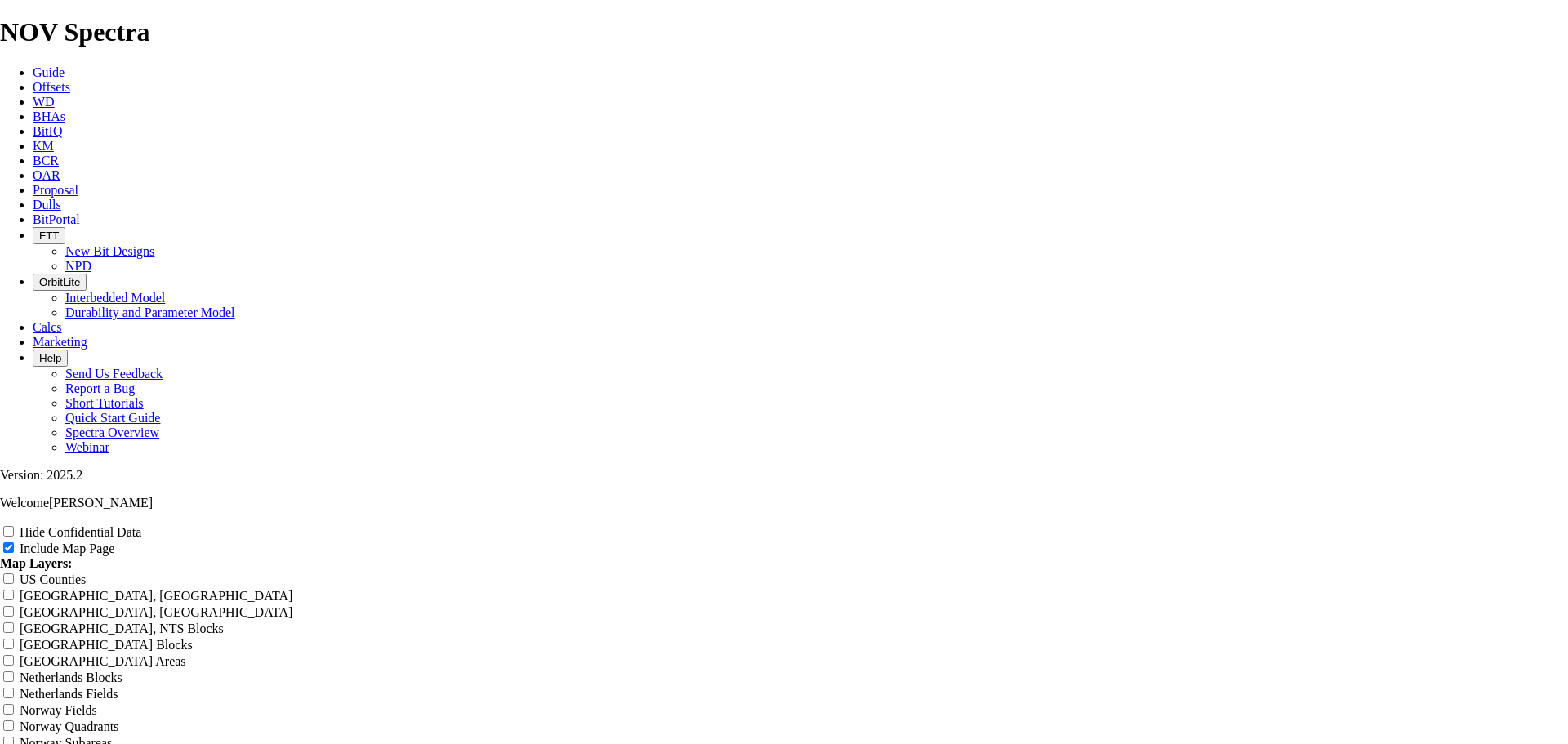
type input "8.75" TK66"
type input "8.75" TK66C"
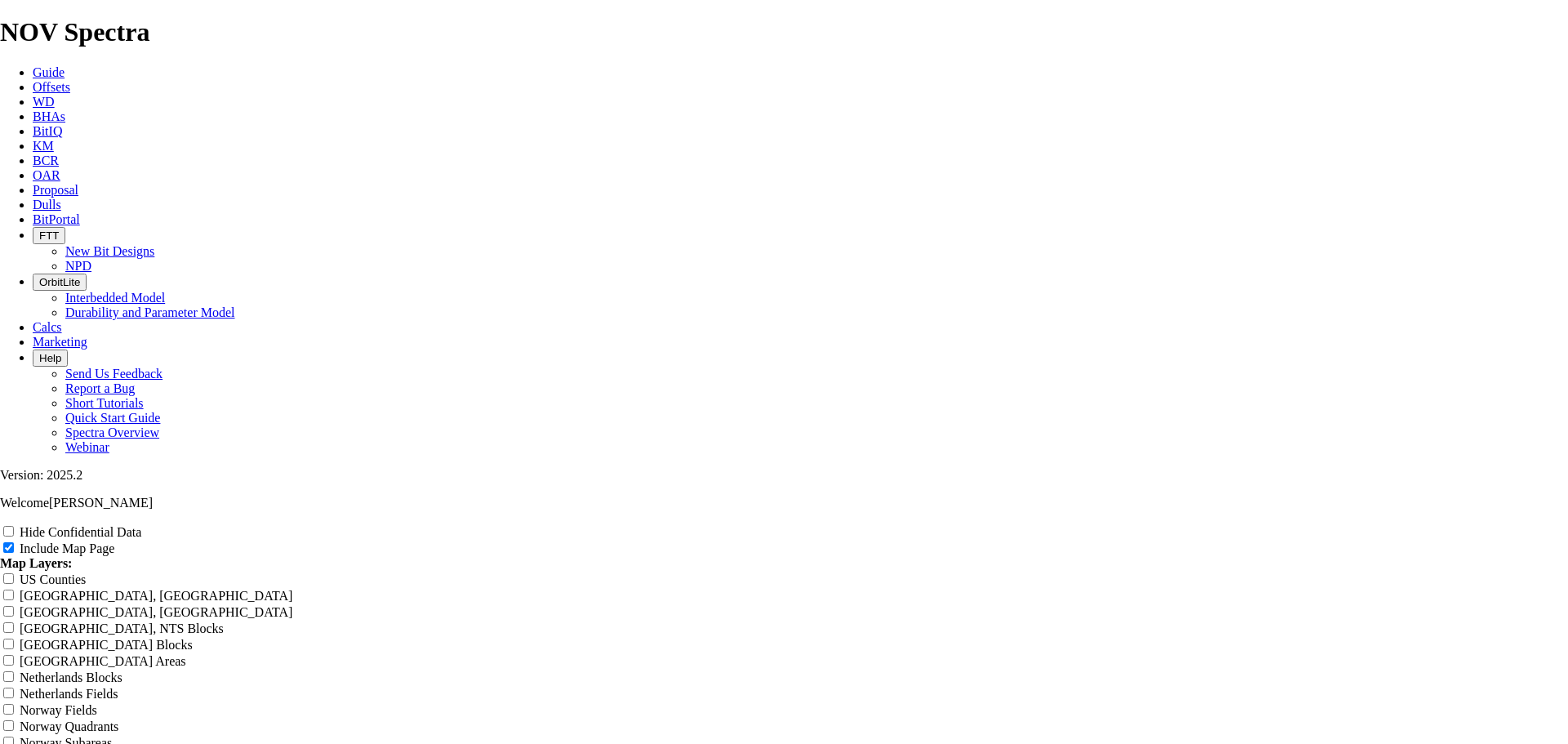
type input "8.75" TK66C"
type input "8.75" TK66C-"
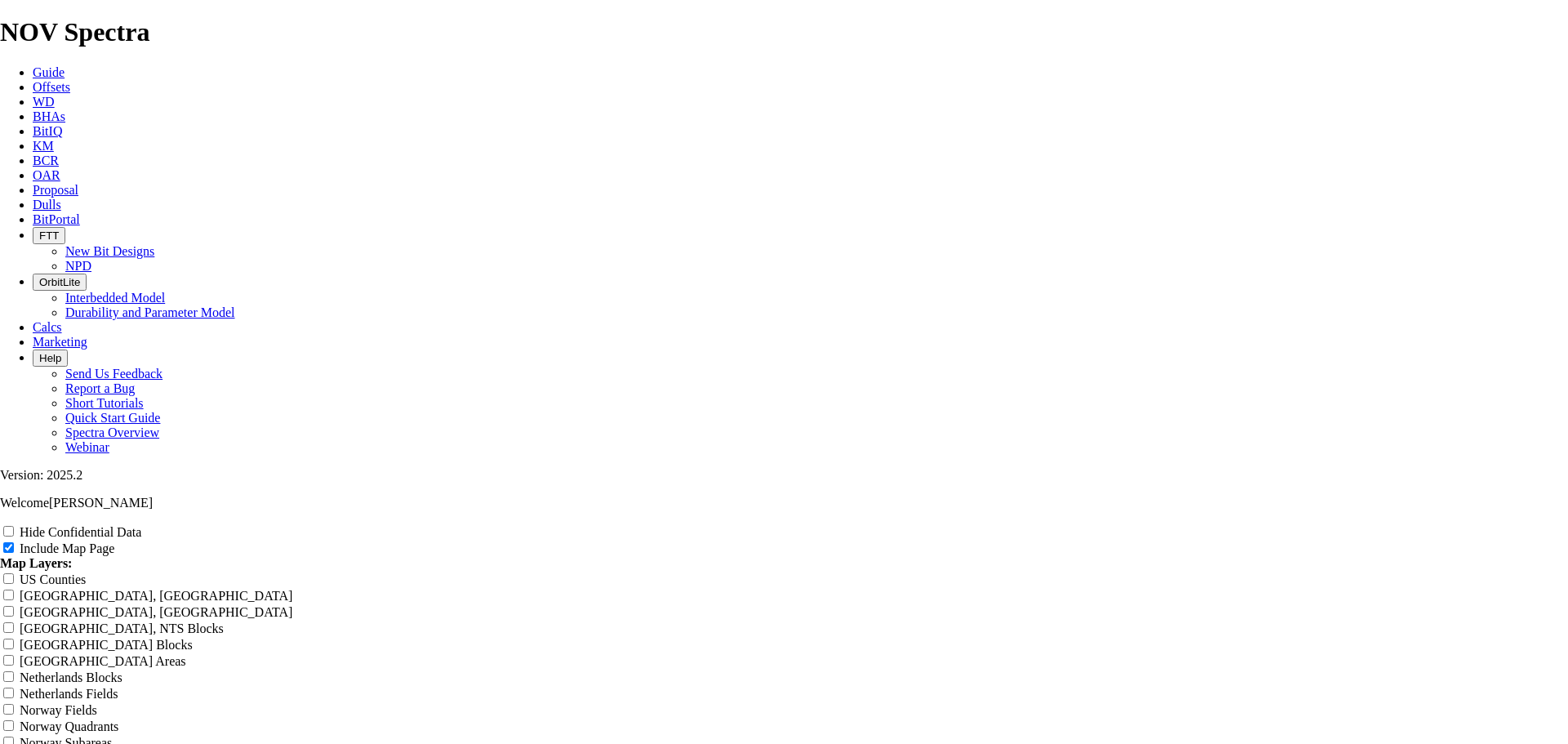
type input "8.75" TK66C-"
type input "8.75" TK66C"
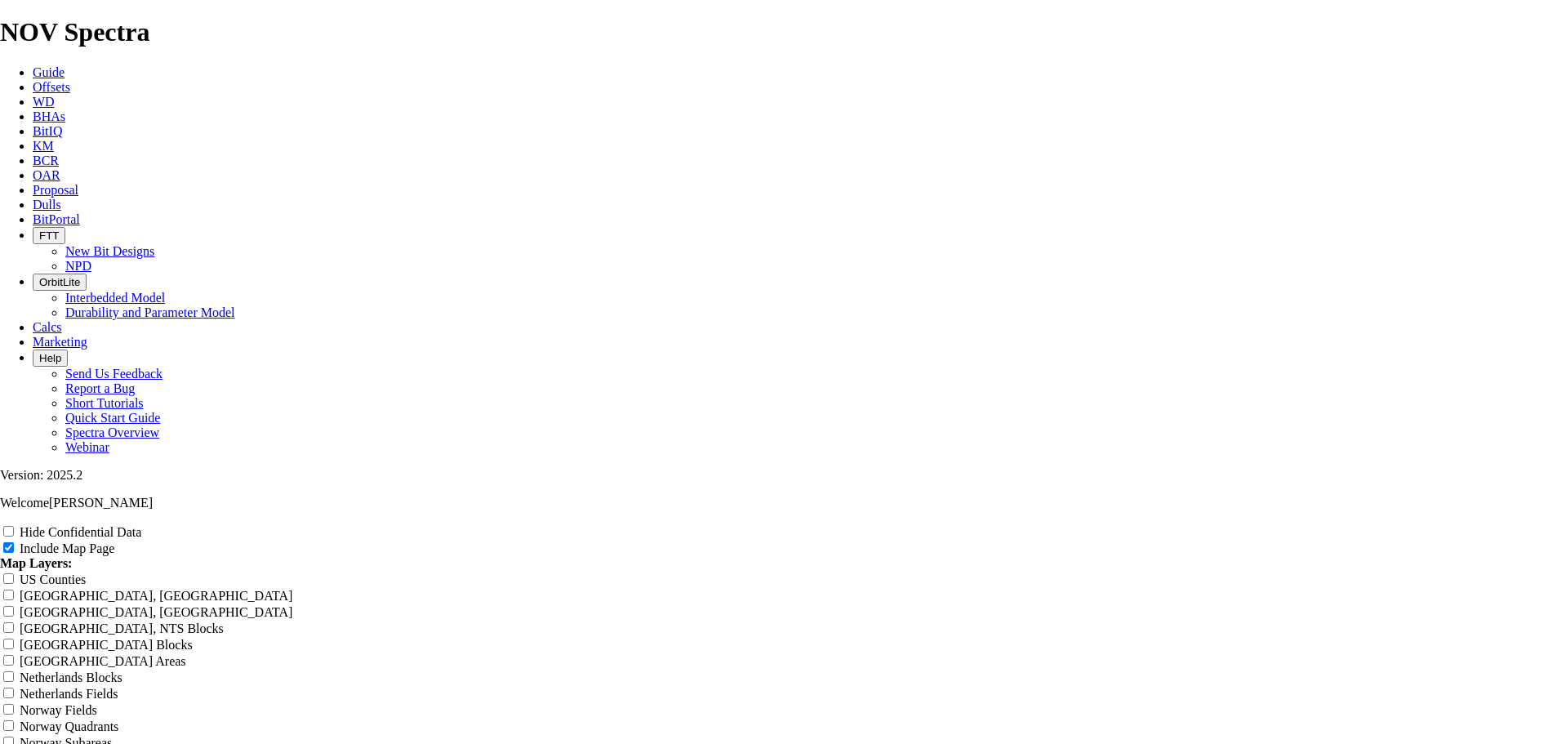
type input "8.75" TK66C"
type input "8.75" TK66"
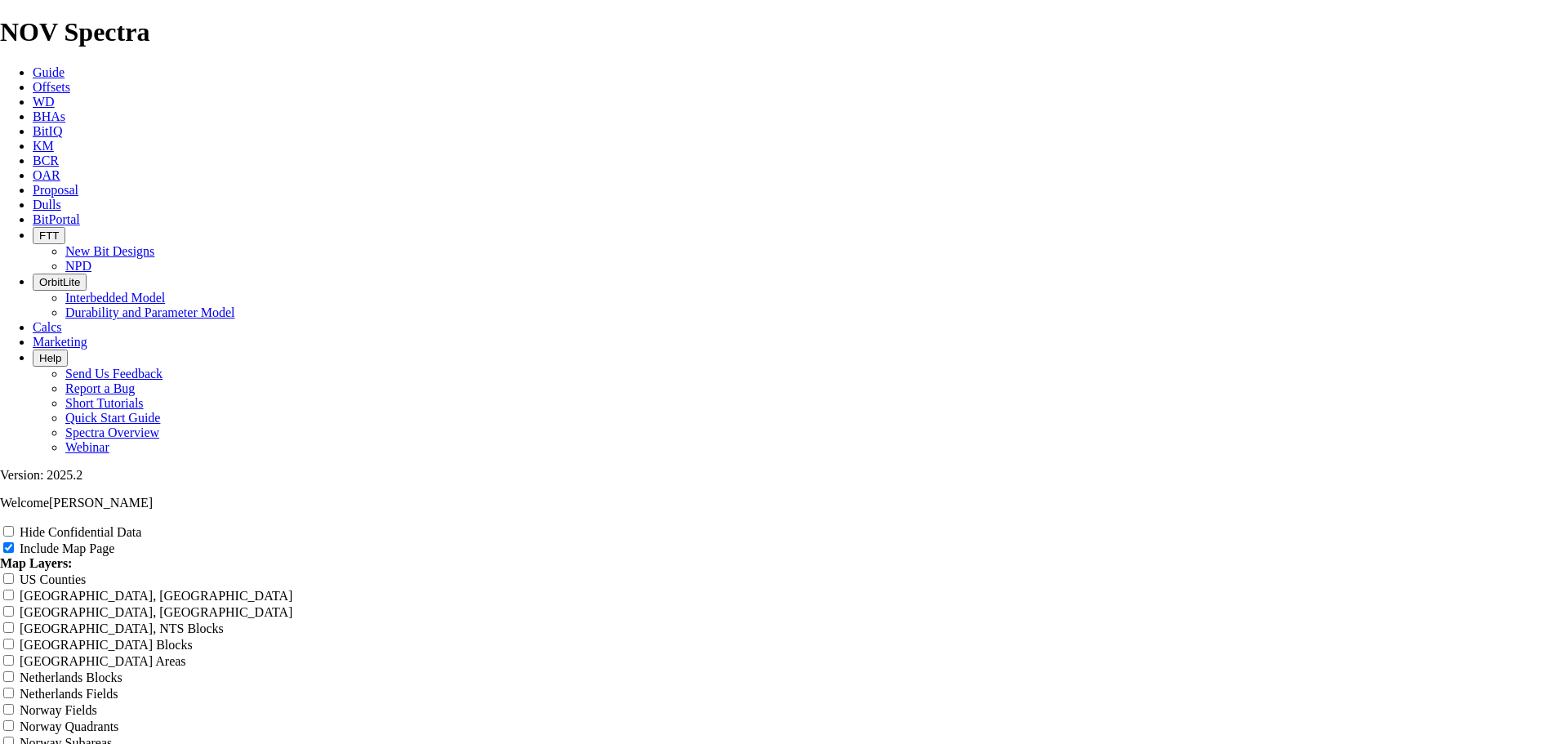
type input "8.75" TK66"
type input "8.75" TK66-"
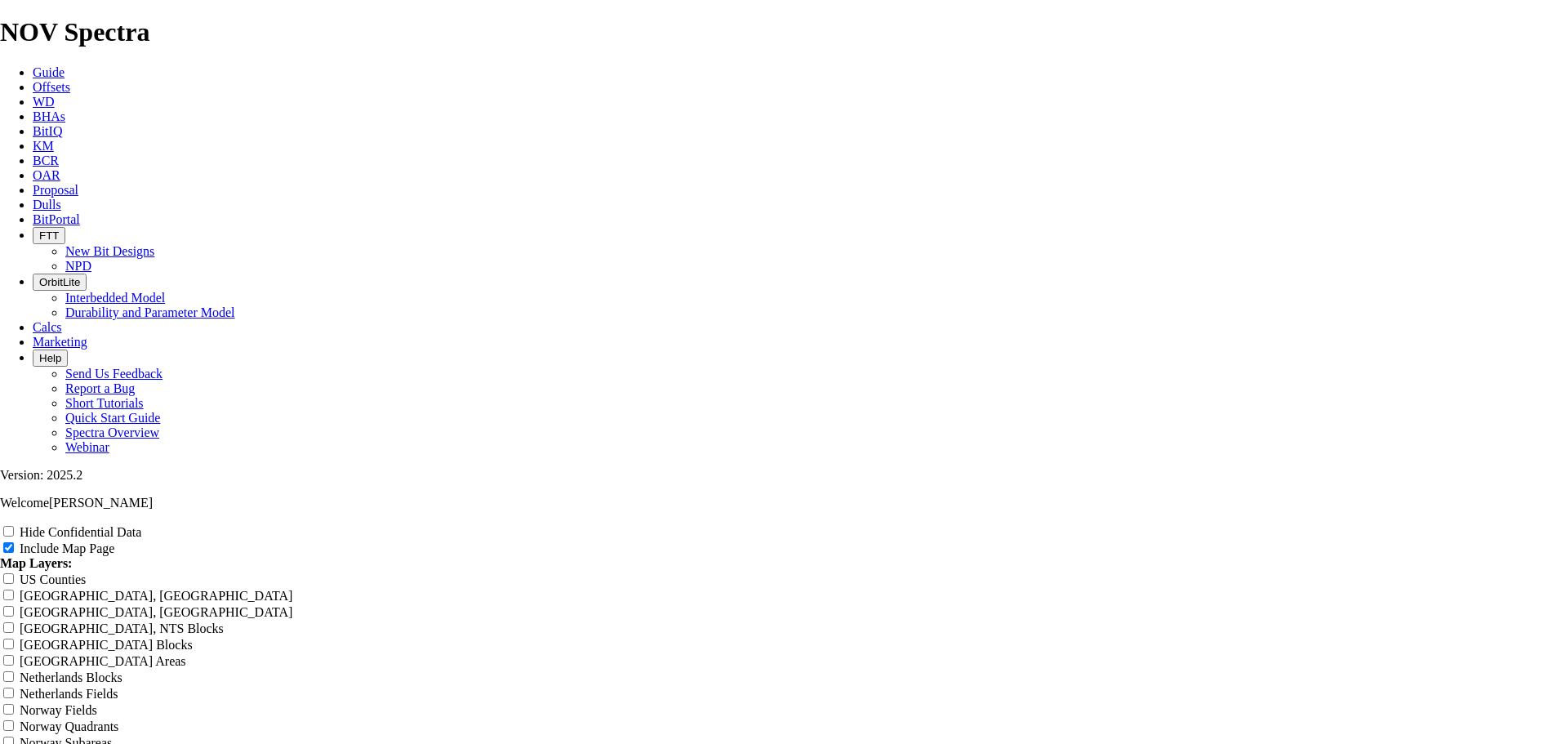
type input "8.75" TK66-"
type input "8.75" TK66-C"
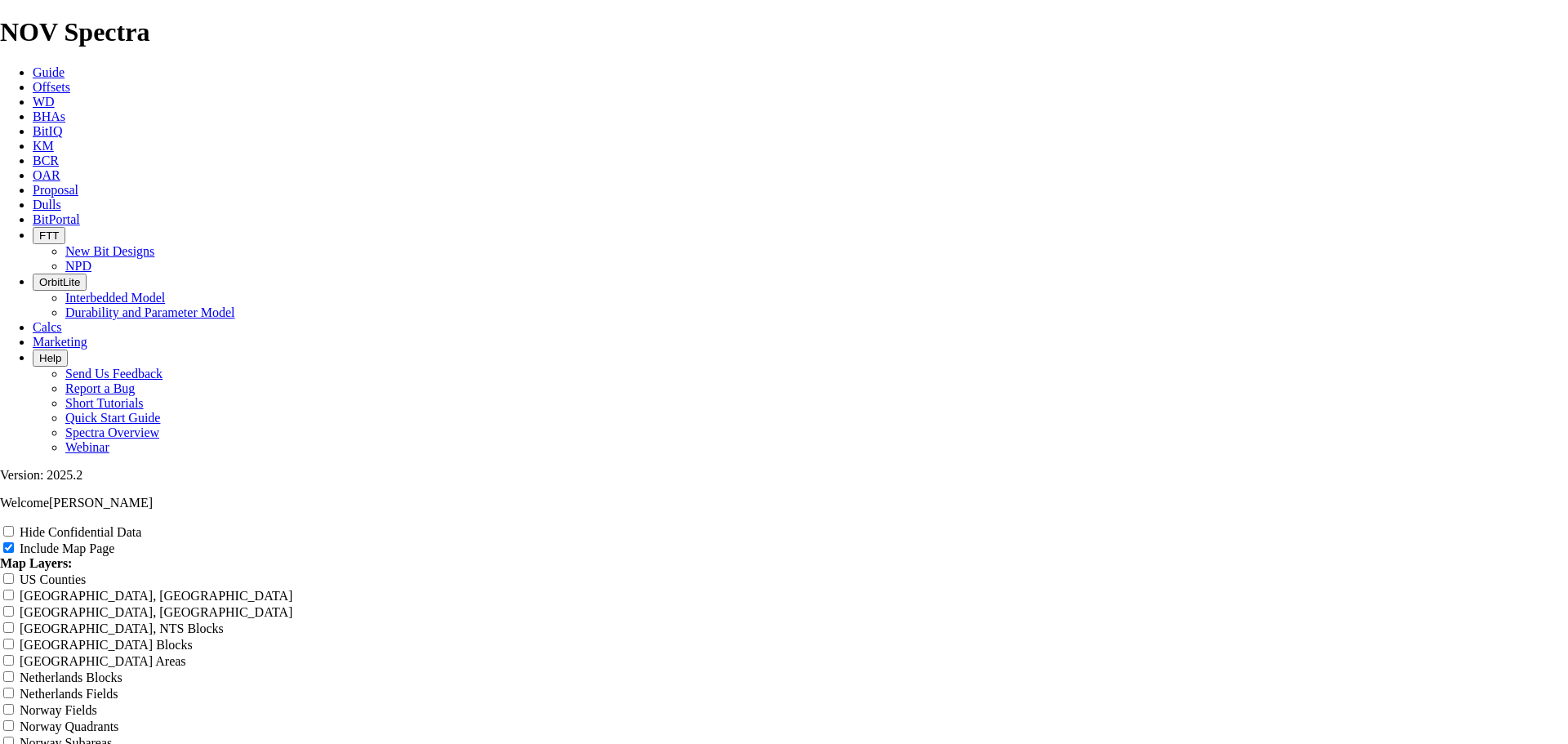
type input "8.75" TK66-C"
type input "8.75" TK66-CO"
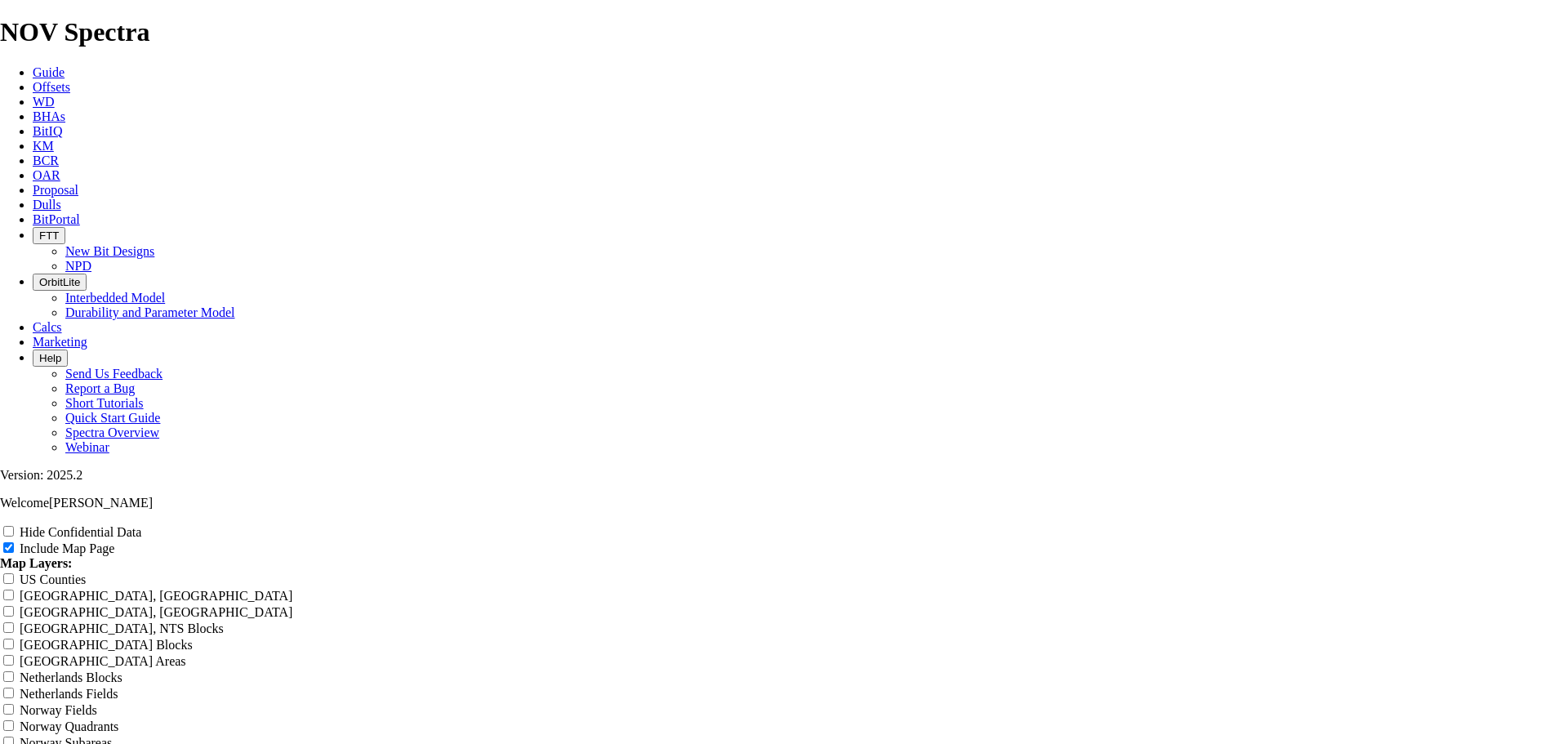
type input "8.75" TK66-CO"
type input "8.75" TK66-CO1"
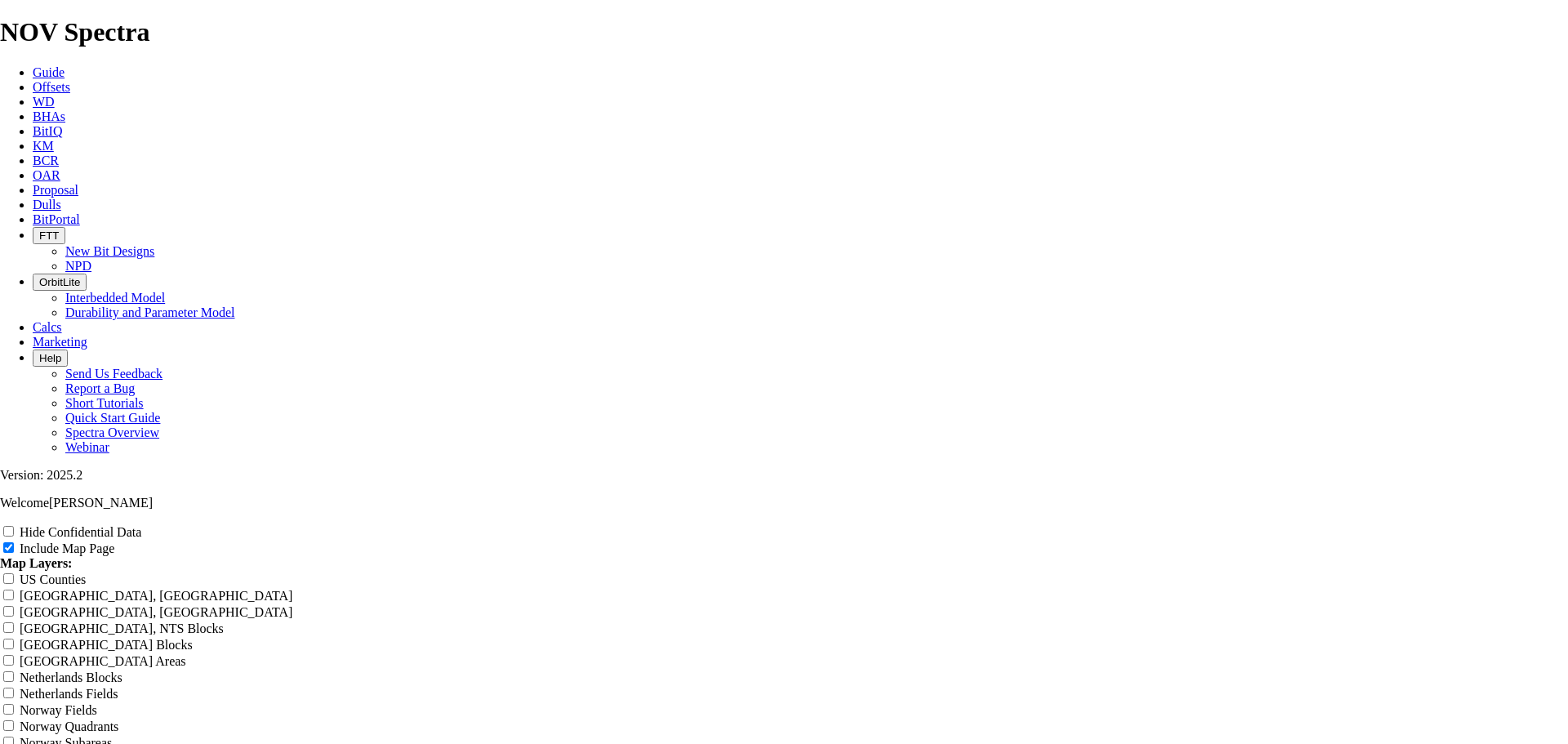
type input "8.75" TK66-CO1"
type input "8.75" TK66-CO1 -"
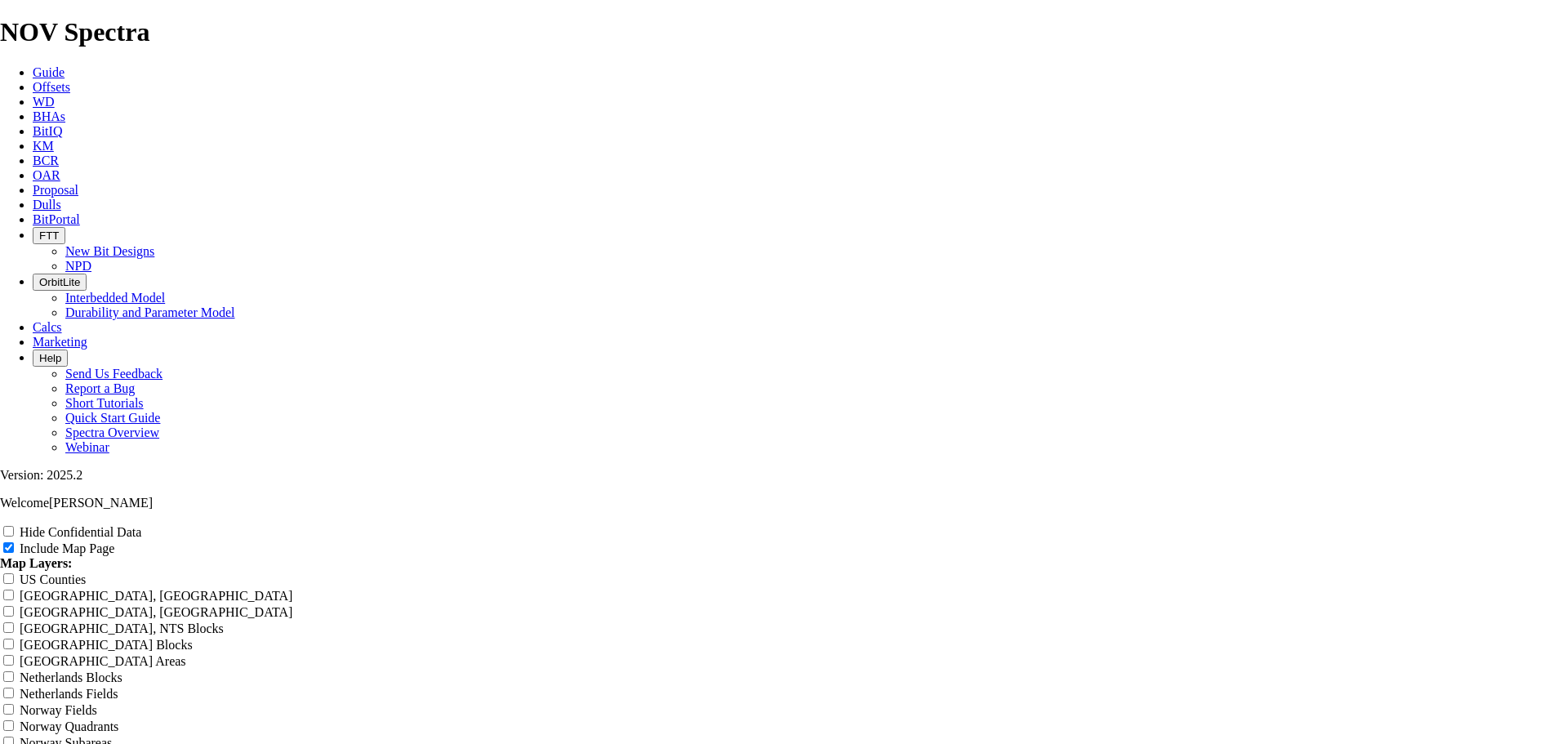
type input "8.75" TK66-CO1 -"
type input "8.75" TK66-CO1 - P"
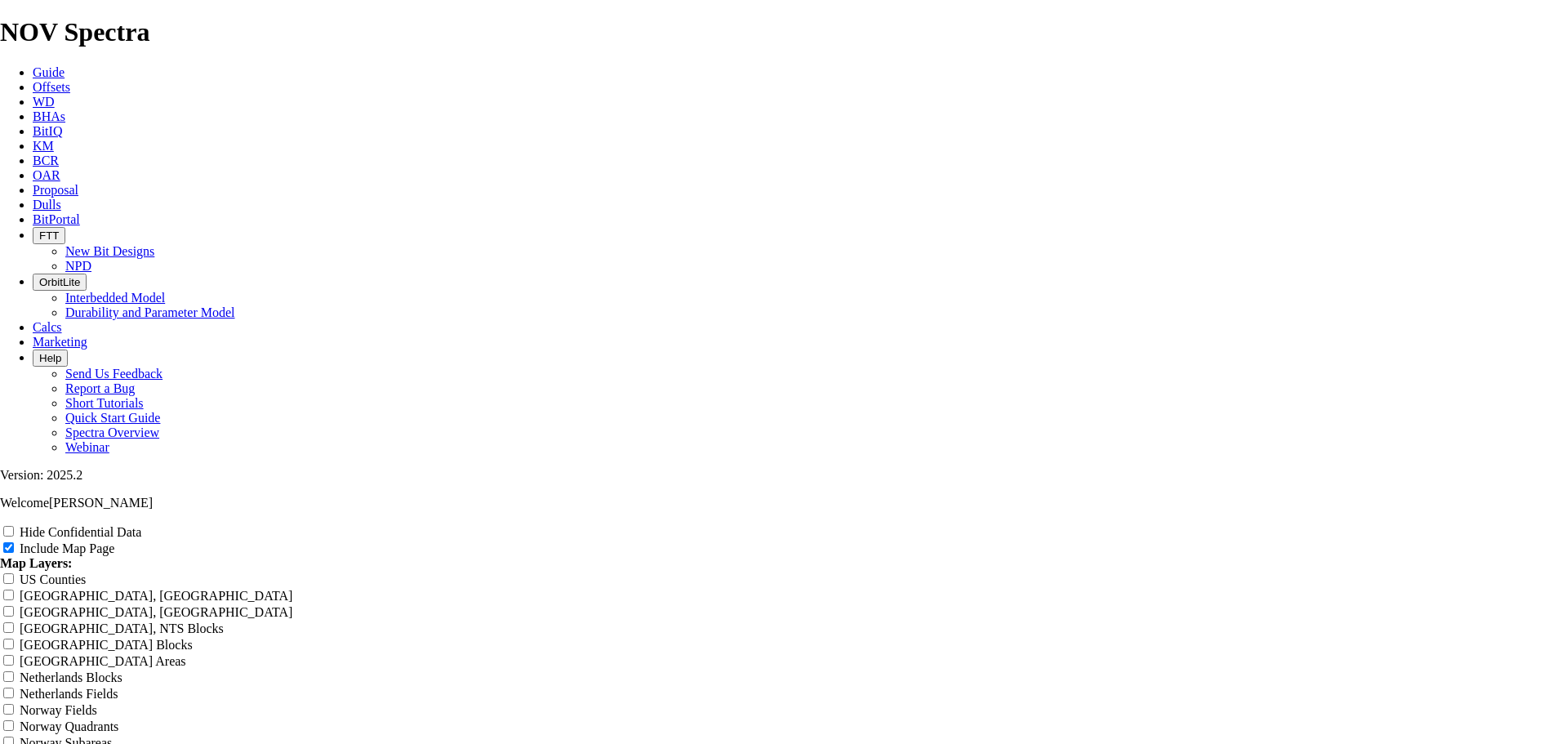
type input "8.75" TK66-CO1 - P"
type input "8.75" TK66-CO1 - Pe"
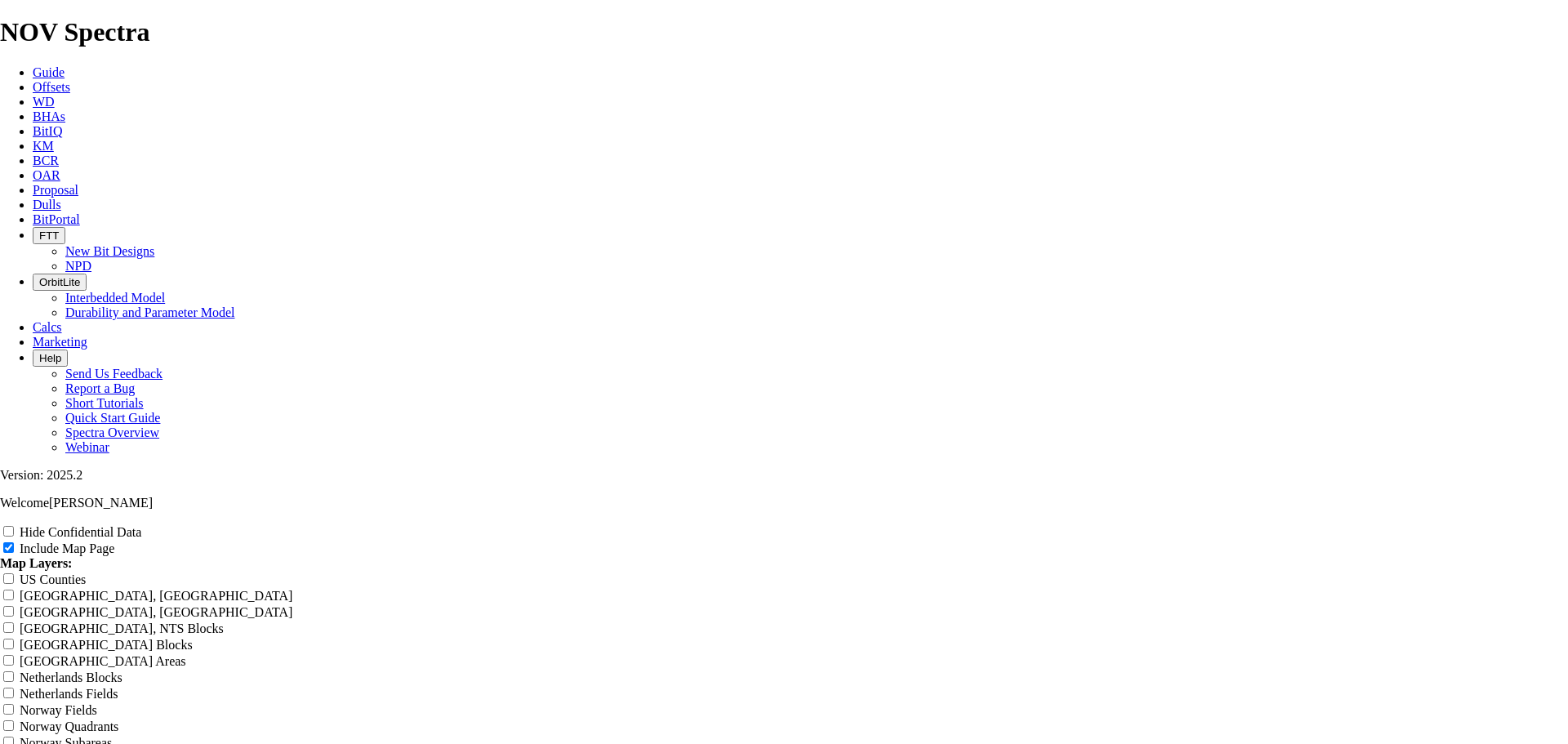
type input "8.75" TK66-CO1 - Pe"
type input "8.75" TK66-CO1 - Per"
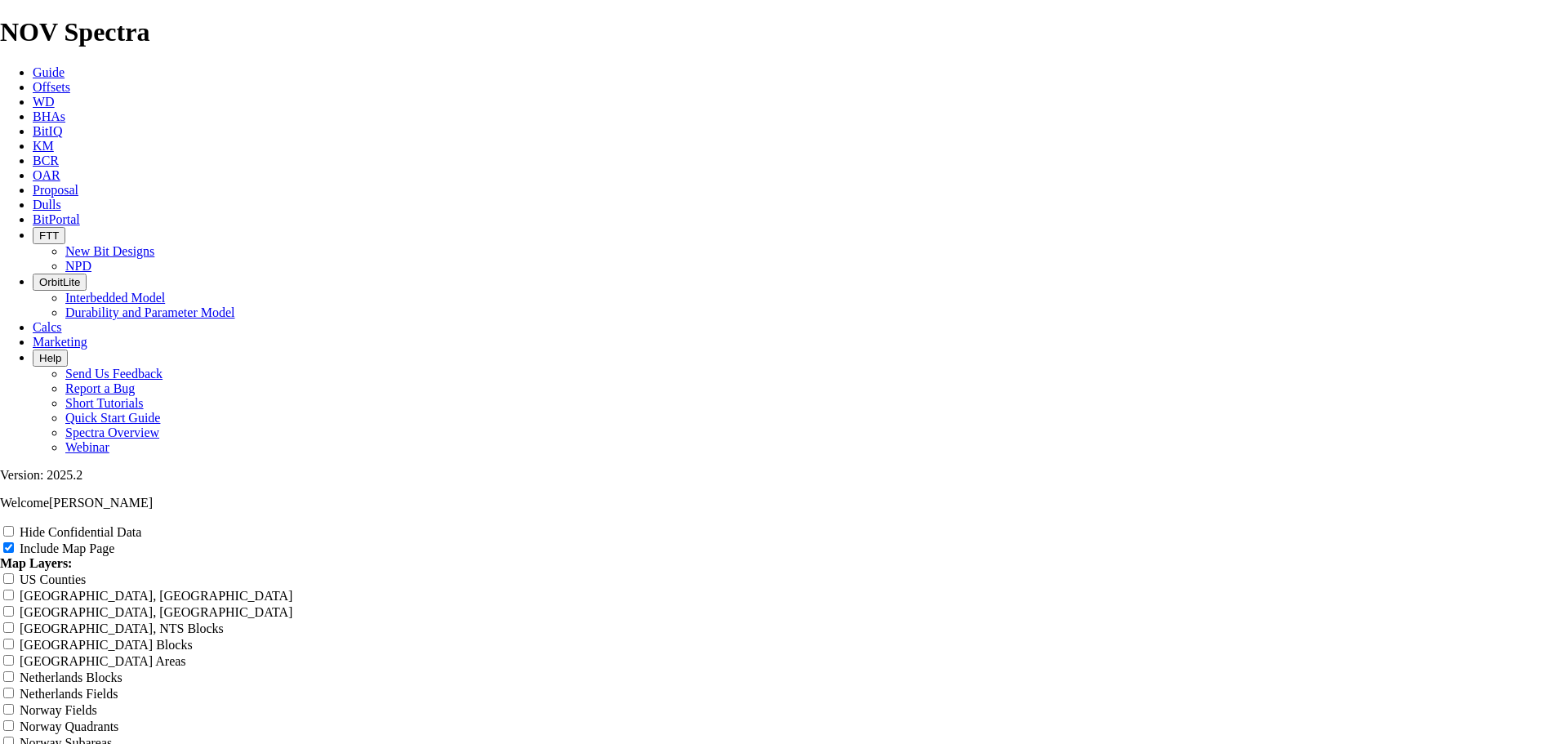
type input "8.75" TK66-CO1 - Per"
type input "8.75" TK66-CO1 - Perf"
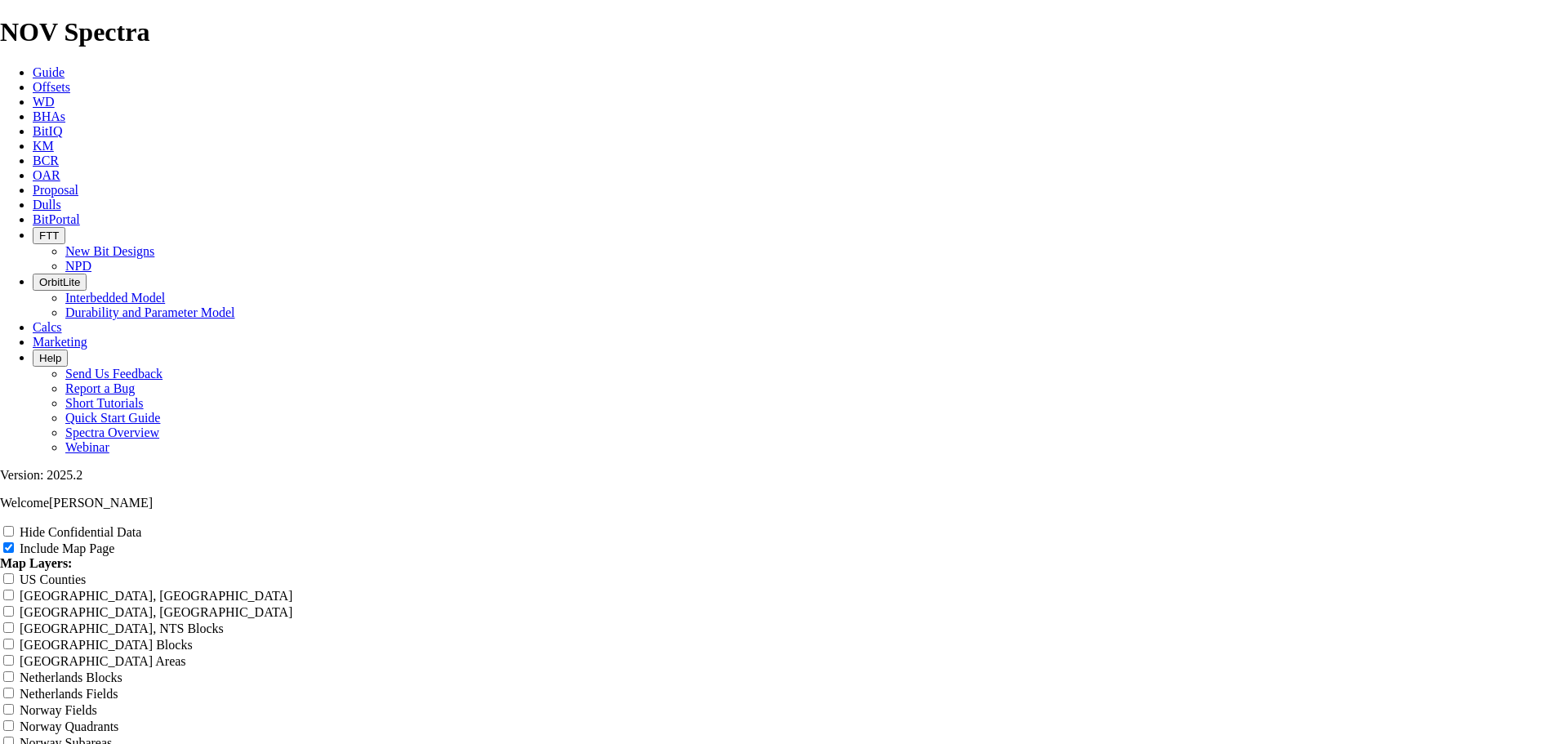
type input "8.75" TK66-CO1 - Perf"
type input "8.75" TK66-CO1 - Perfo"
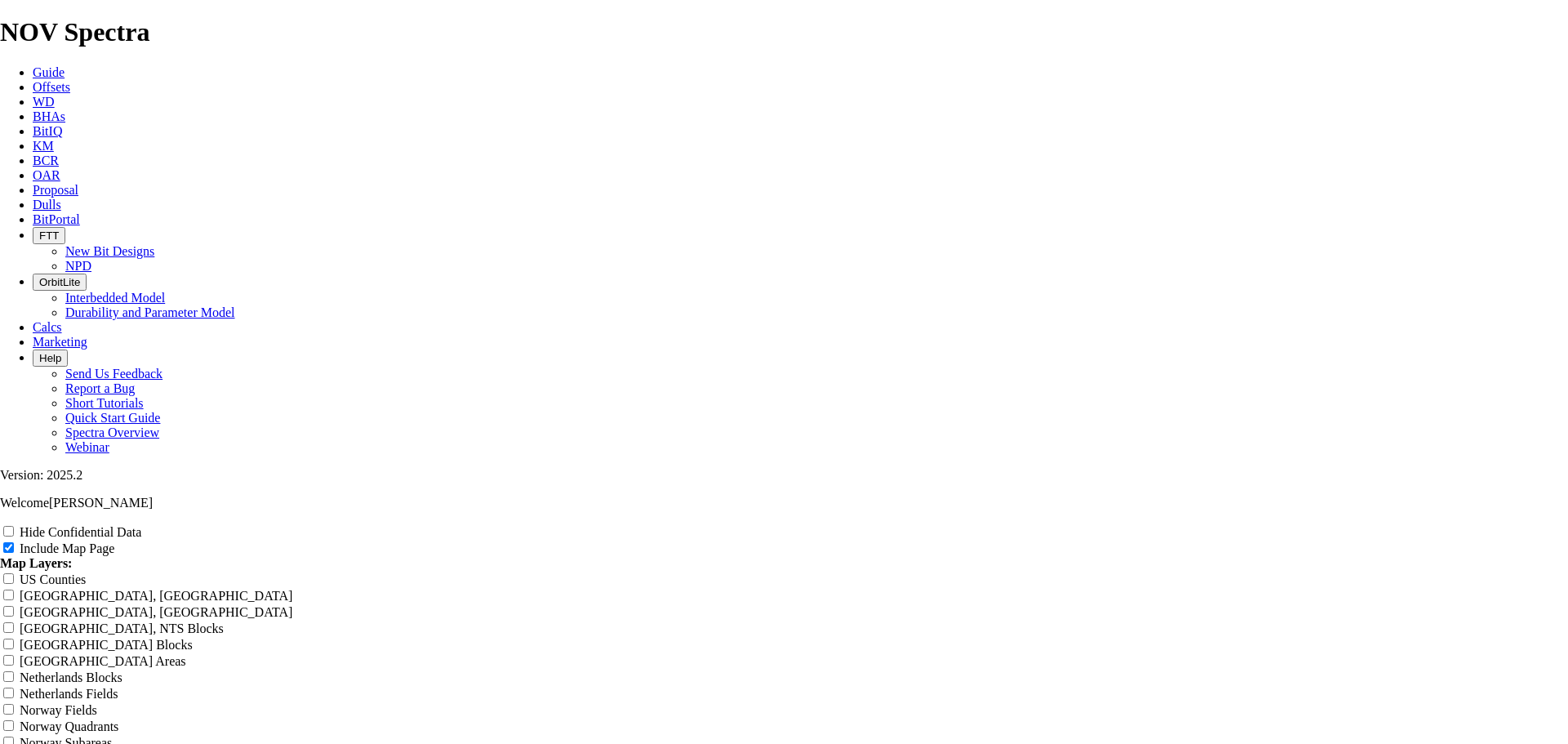
type input "8.75" TK66-CO1 - Perfo"
type input "8.75" TK66-CO1 - Perfor"
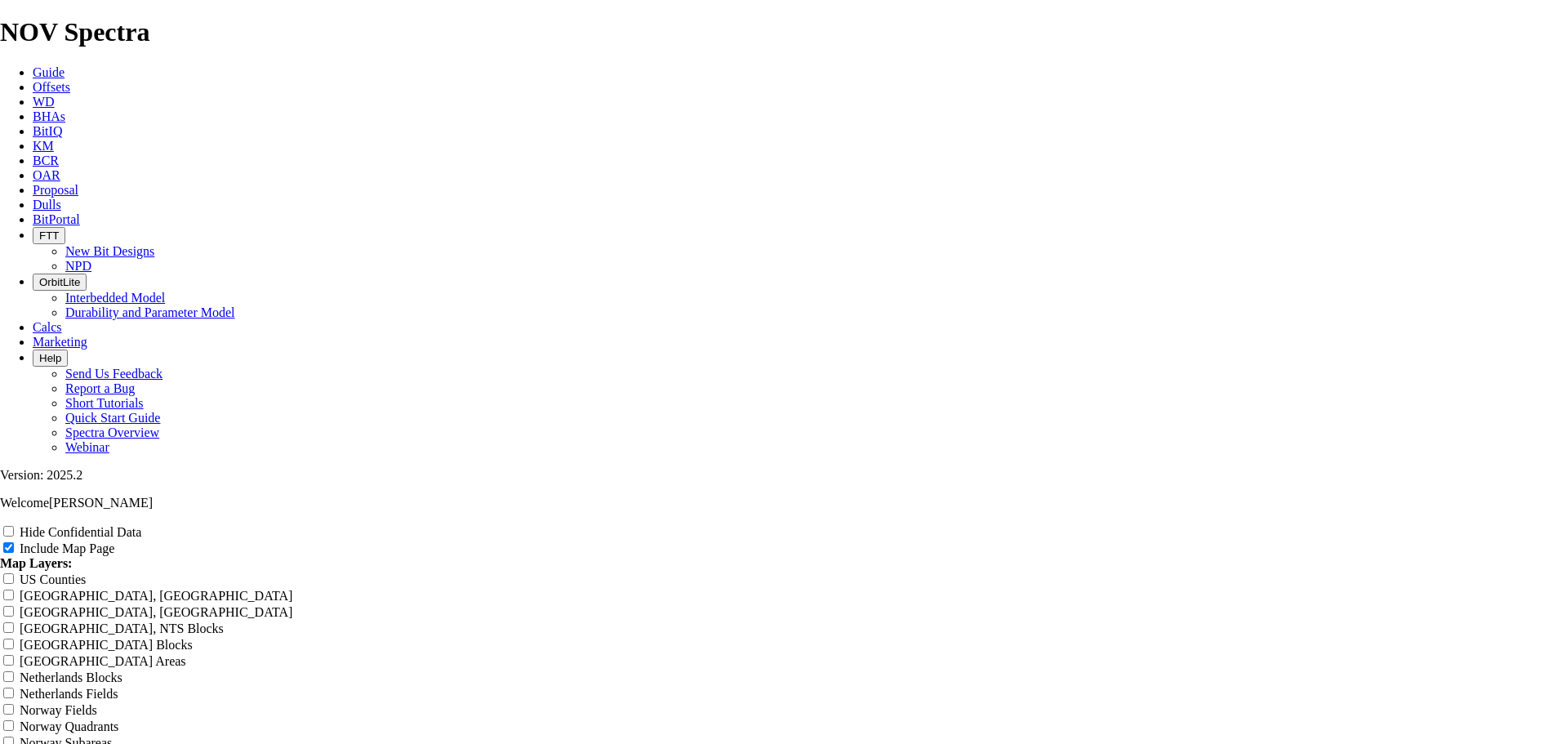
type input "8.75" TK66-CO1 - Perfor"
type input "8.75" TK66-CO1 - Perform"
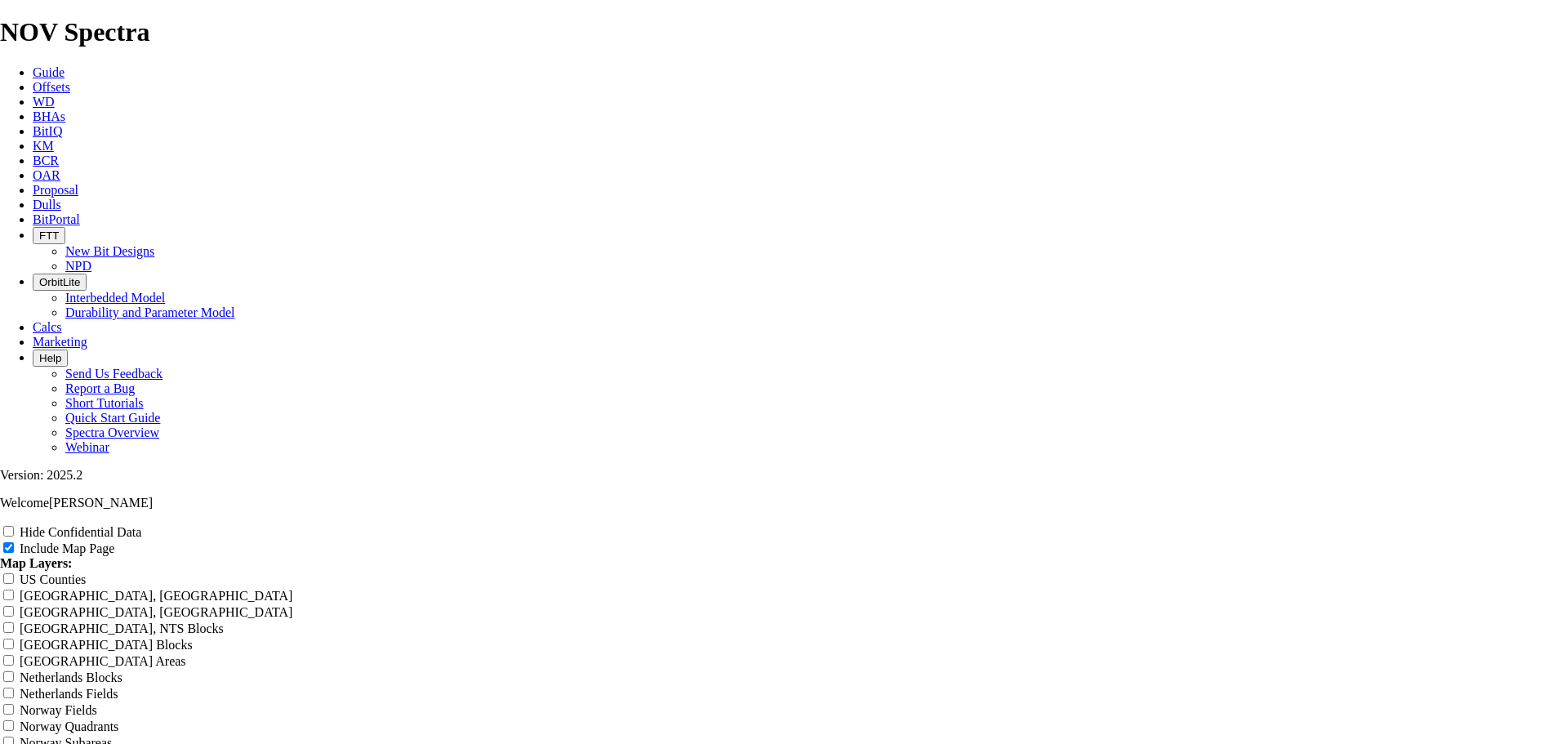
type input "8.75" TK66-CO1 - Perform"
type input "8.75" TK66-CO1 - Performa"
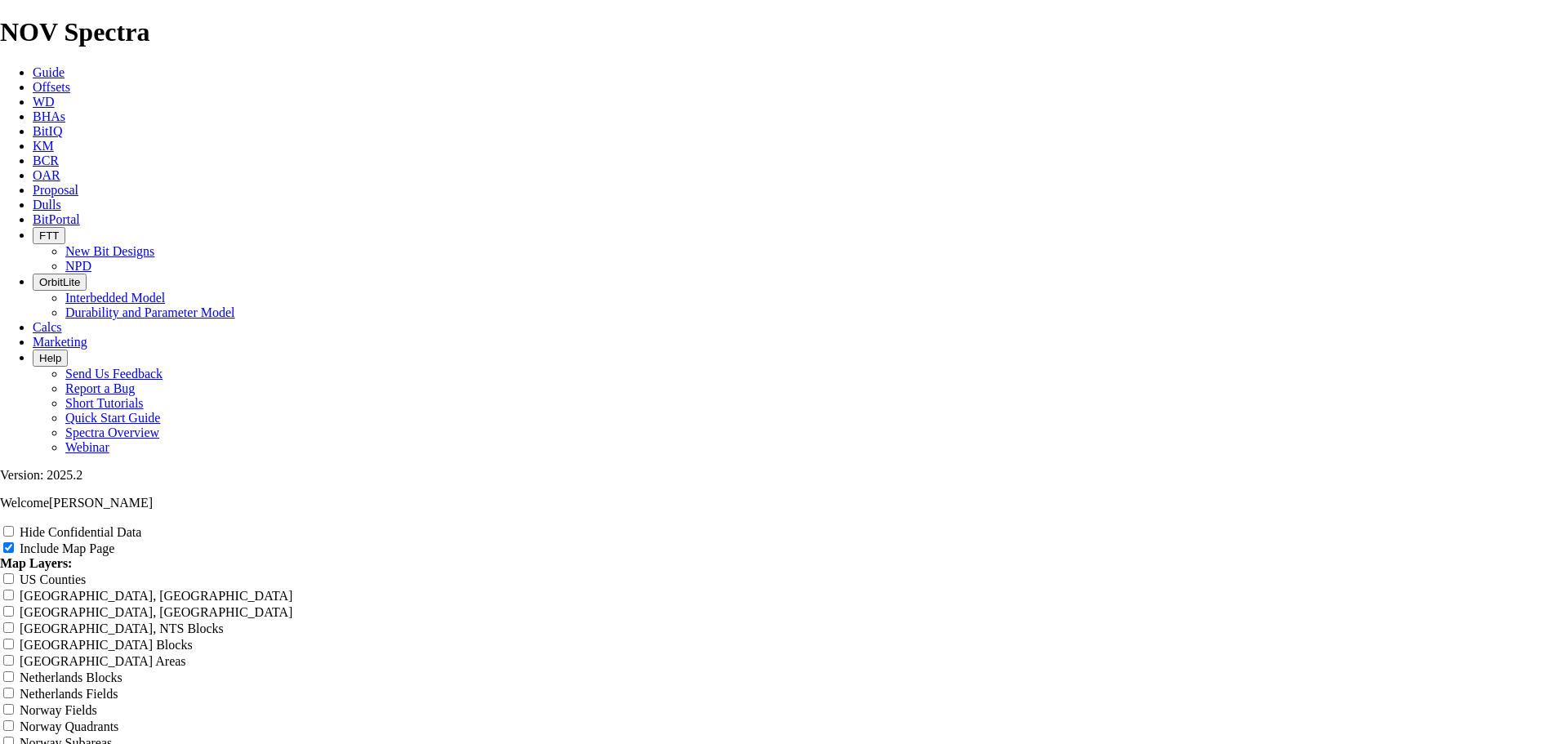
type input "8.75" TK66-CO1 - Performa"
type input "8.75" TK66-CO1 - Performan"
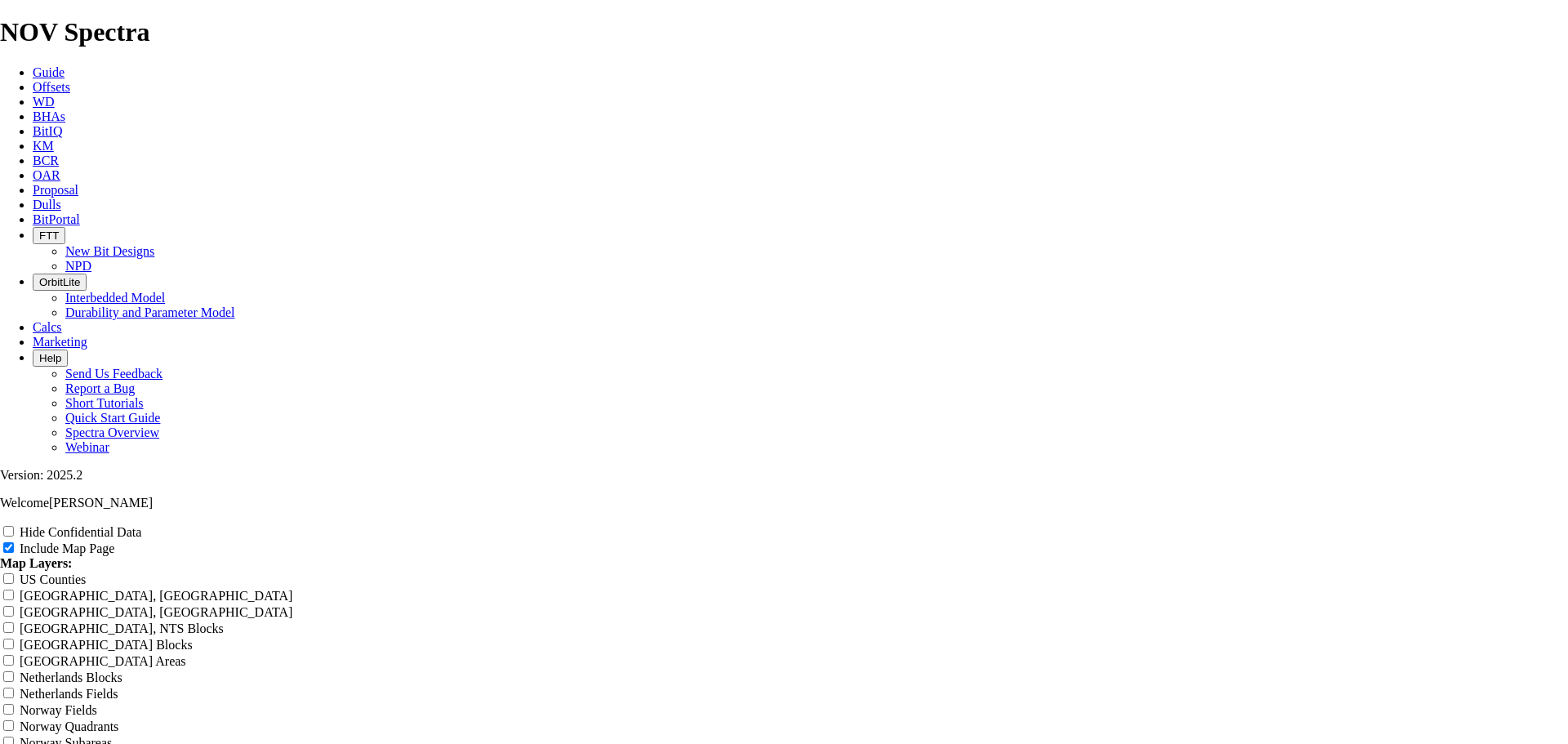
type input "8.75" TK66-CO1 - Performan"
type input "8.75" TK66-CO1 - Performanc"
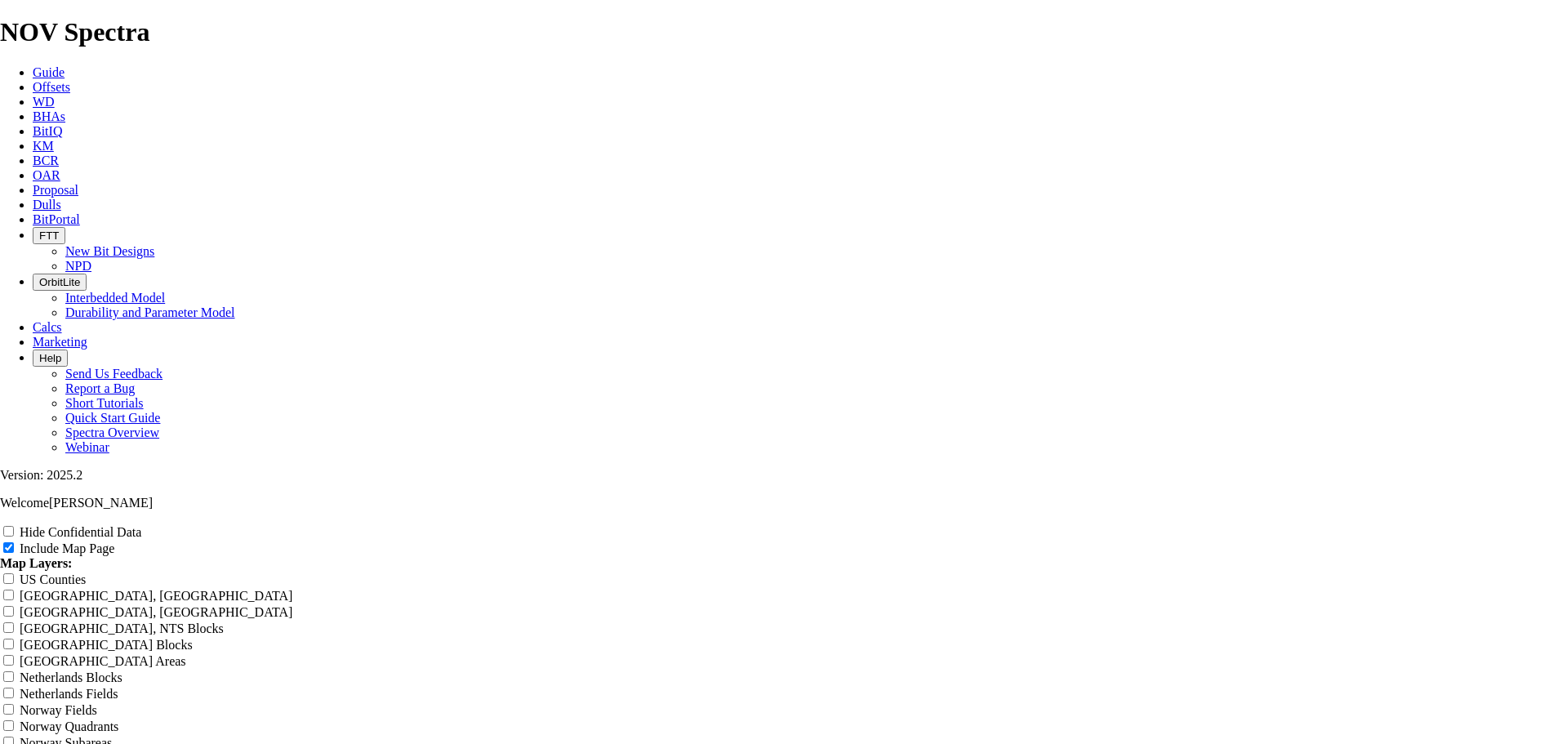
type input "8.75" TK66-CO1 - Performanc"
type input "8.75" TK66-CO1 - Performance"
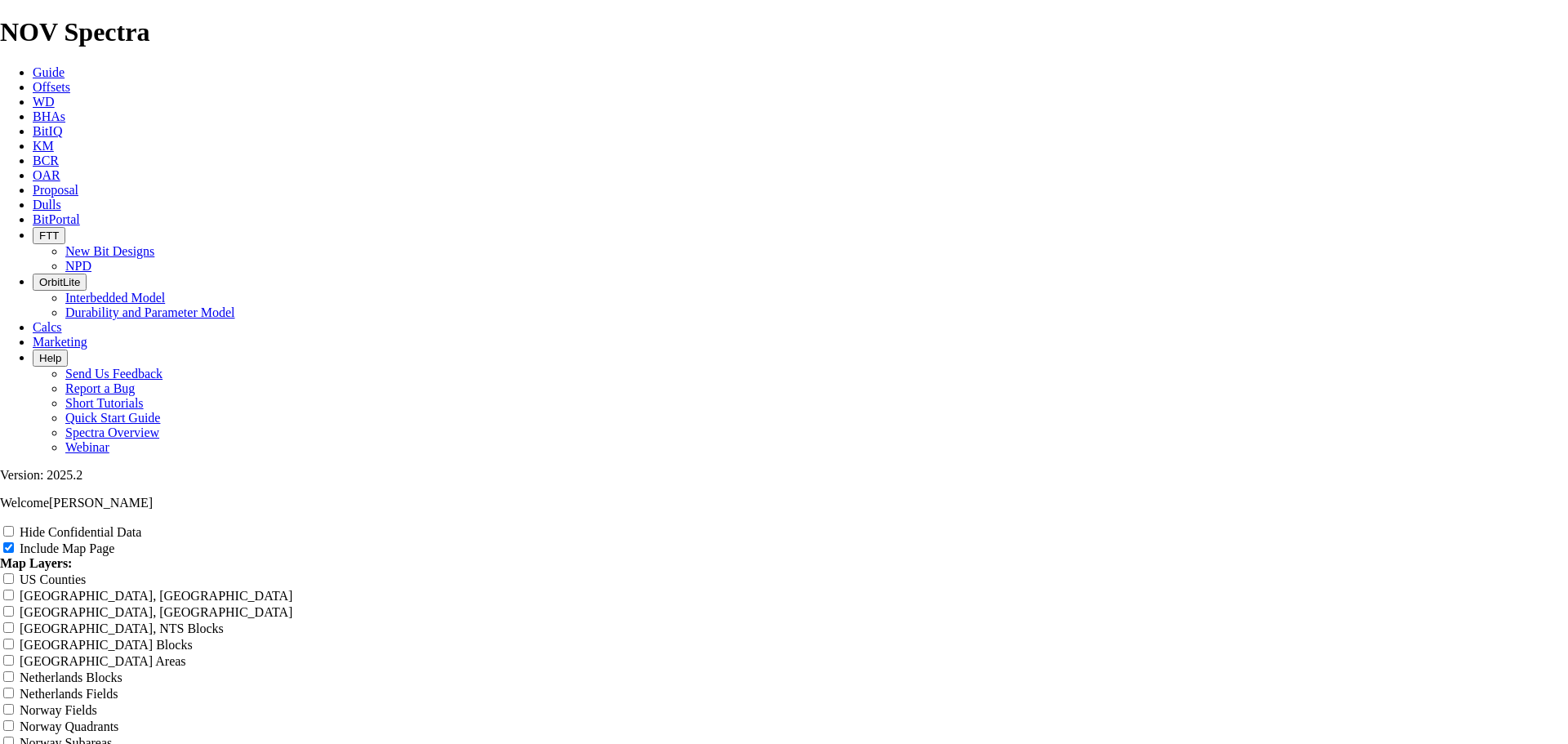
type input "8.75" TK66-CO1 - Performance"
type input "8.75" TK66-CO1 - Performance ("
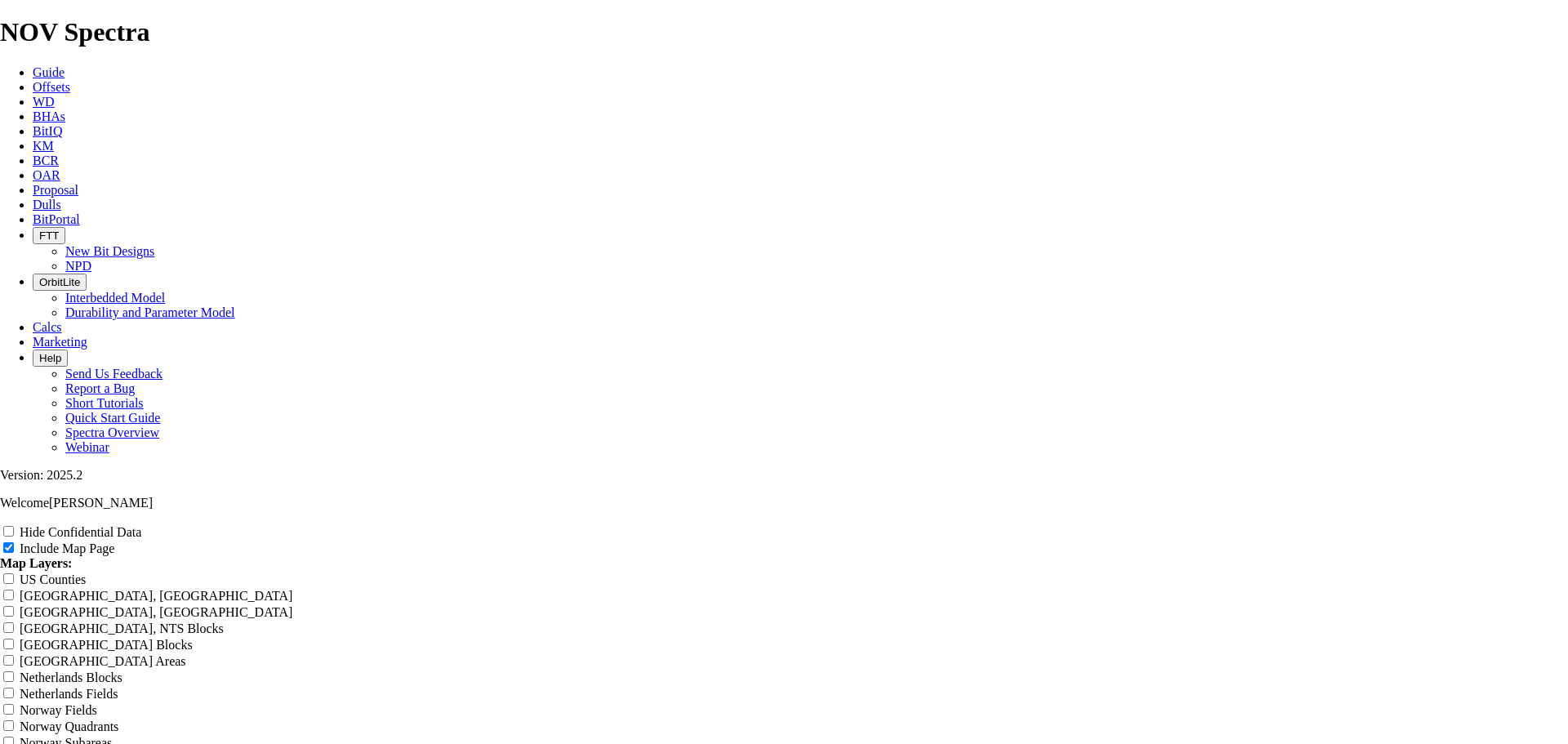
type input "8.75" TK66-CO1 - Performance ("
type input "8.75" TK66-CO1 - Performance (Y"
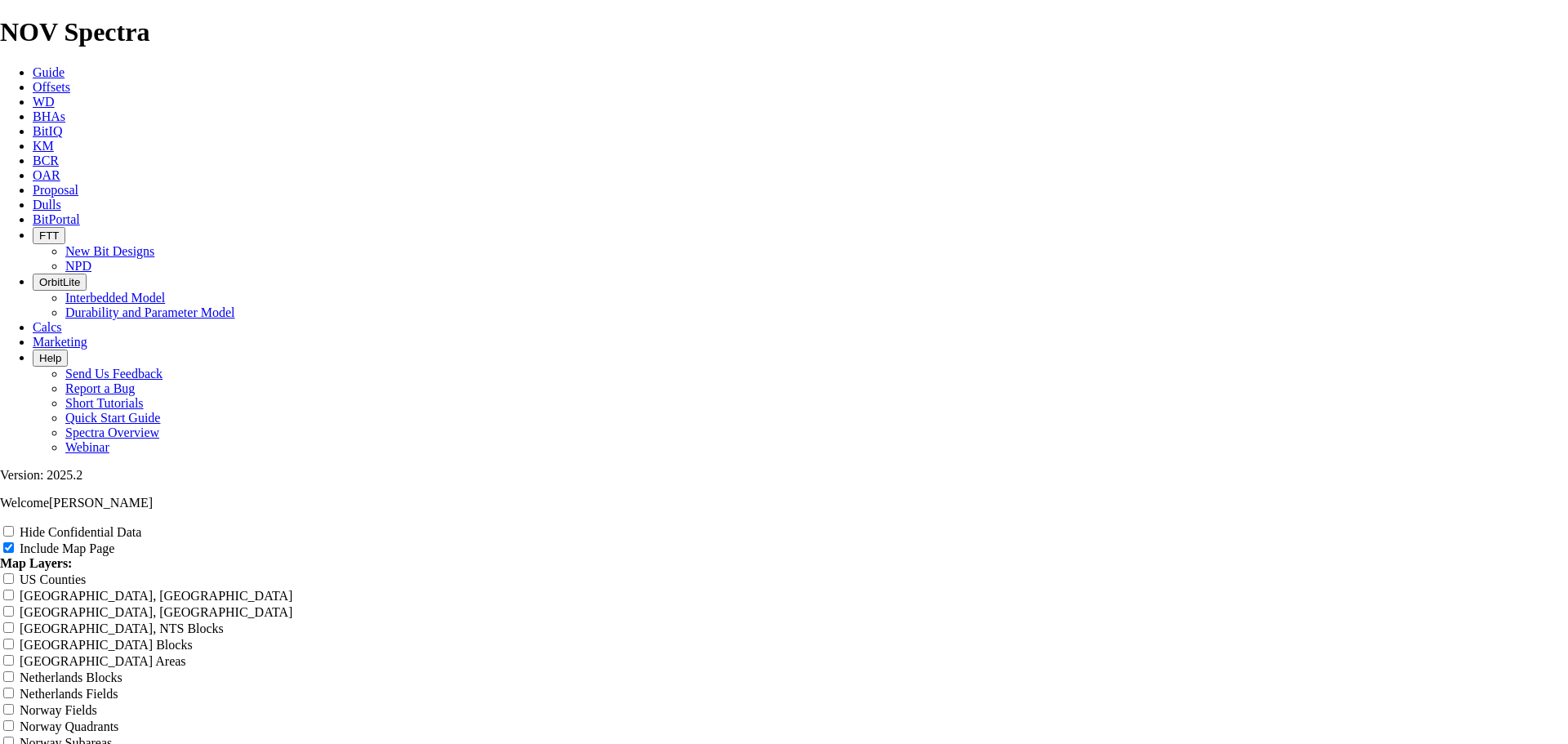
type input "8.75" TK66-CO1 - Performance (Y"
type input "8.75" TK66-CO1 - Performance (Ye"
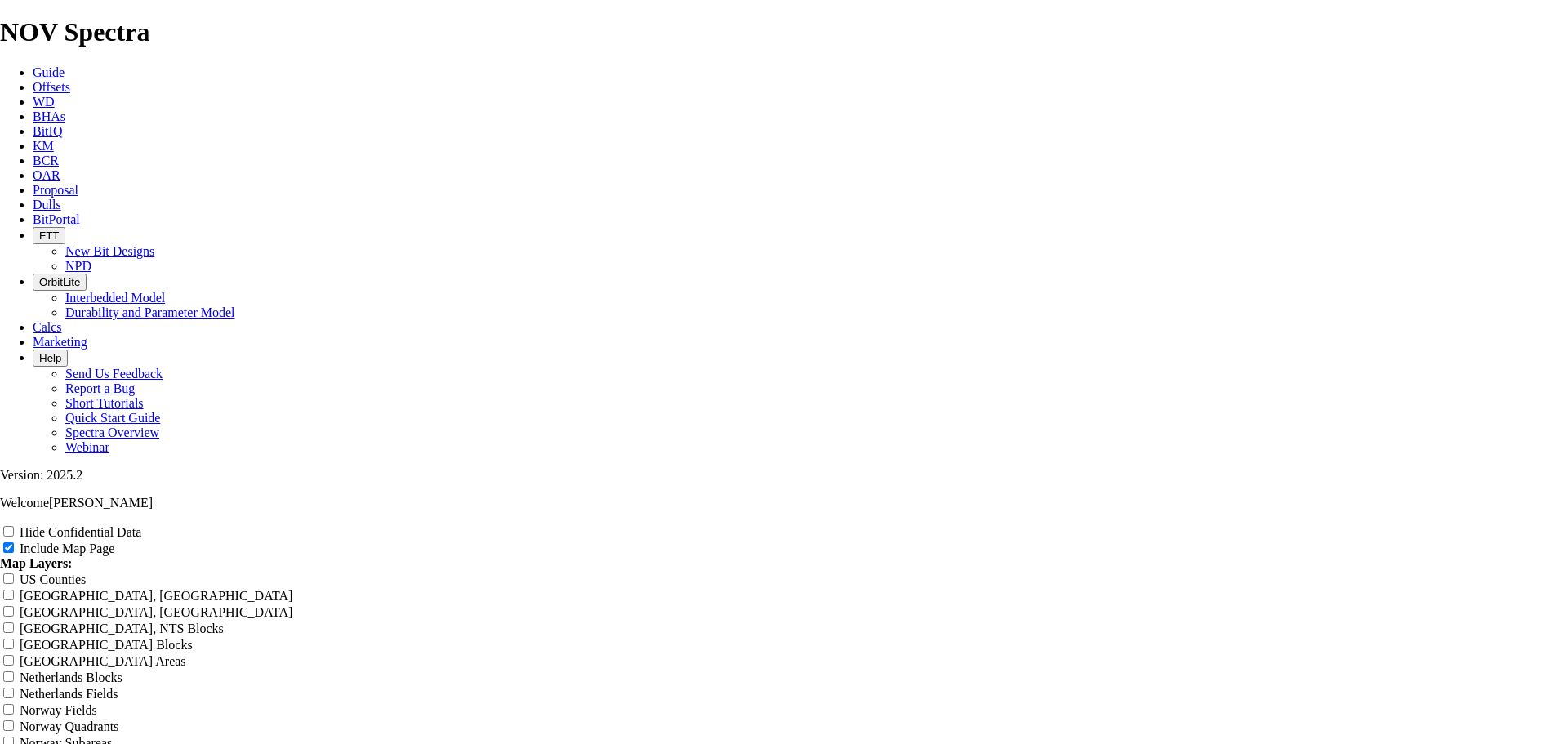
type input "8.75" TK66-CO1 - Performance (Ye"
type input "8.75" TK66-CO1 - Performance (Yel"
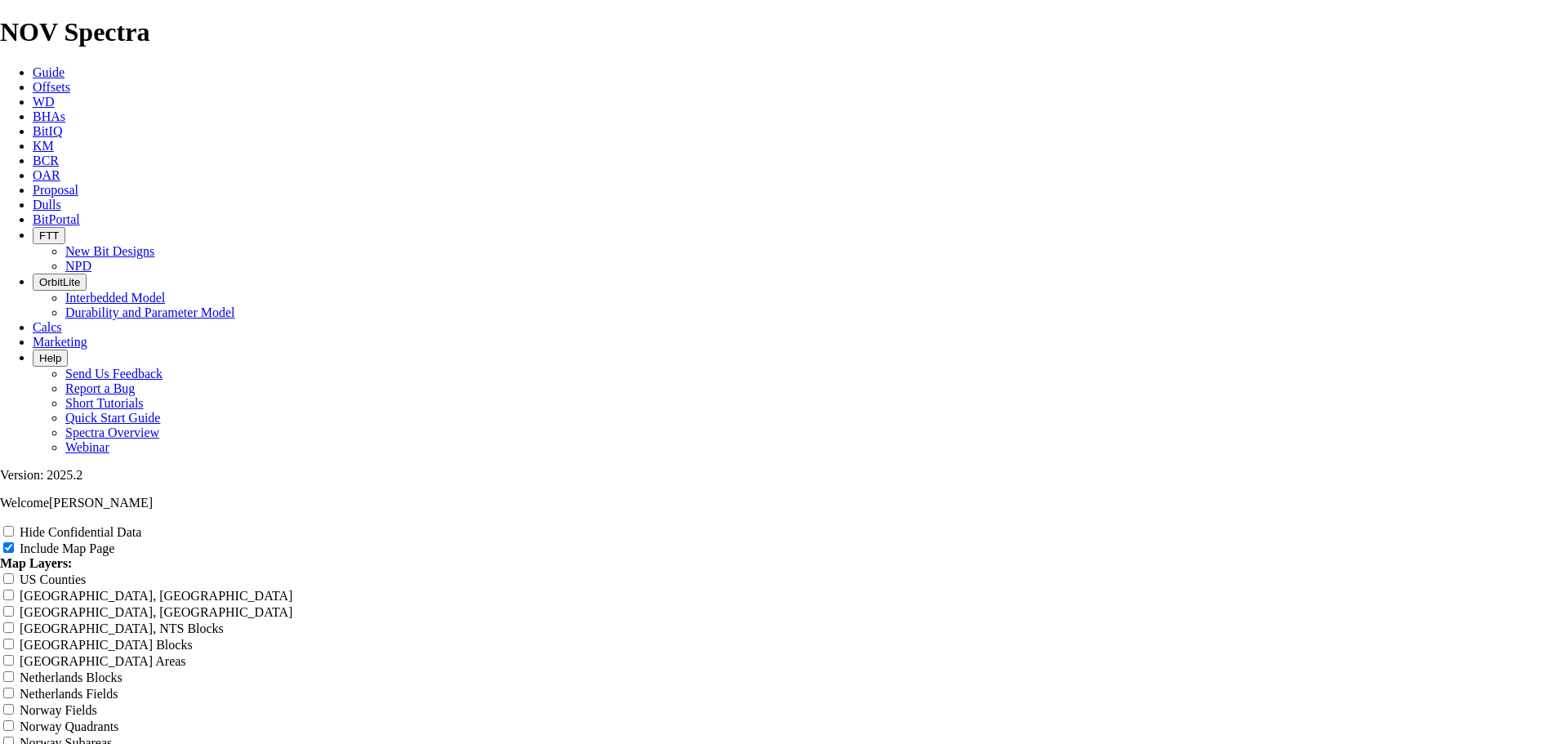
type input "8.75" TK66-CO1 - Performance (Yel"
type input "8.75" TK66-CO1 - Performance (Yell"
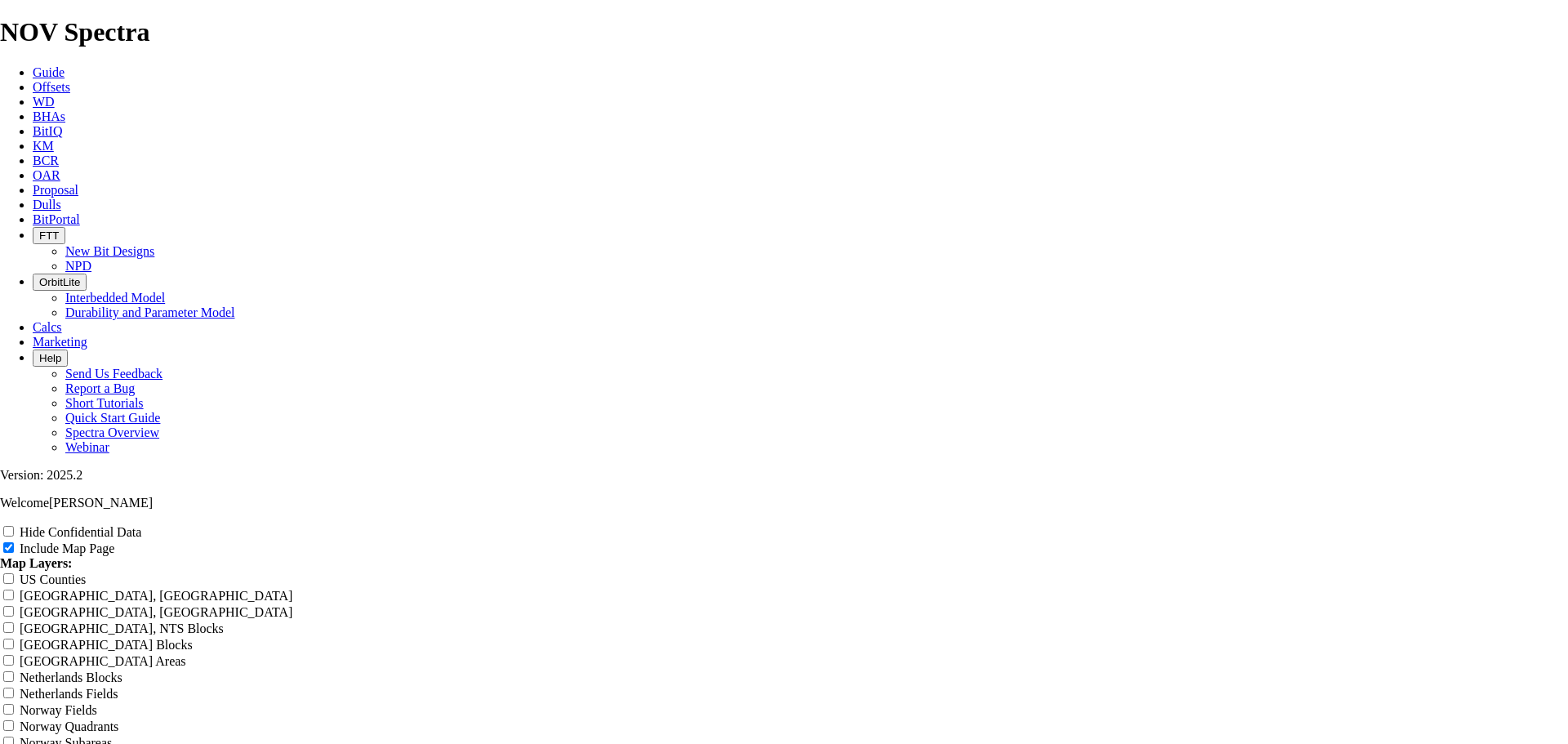
type input "8.75" TK66-CO1 - Performance (Yell"
type input "8.75" TK66-CO1 - Performance (Yello"
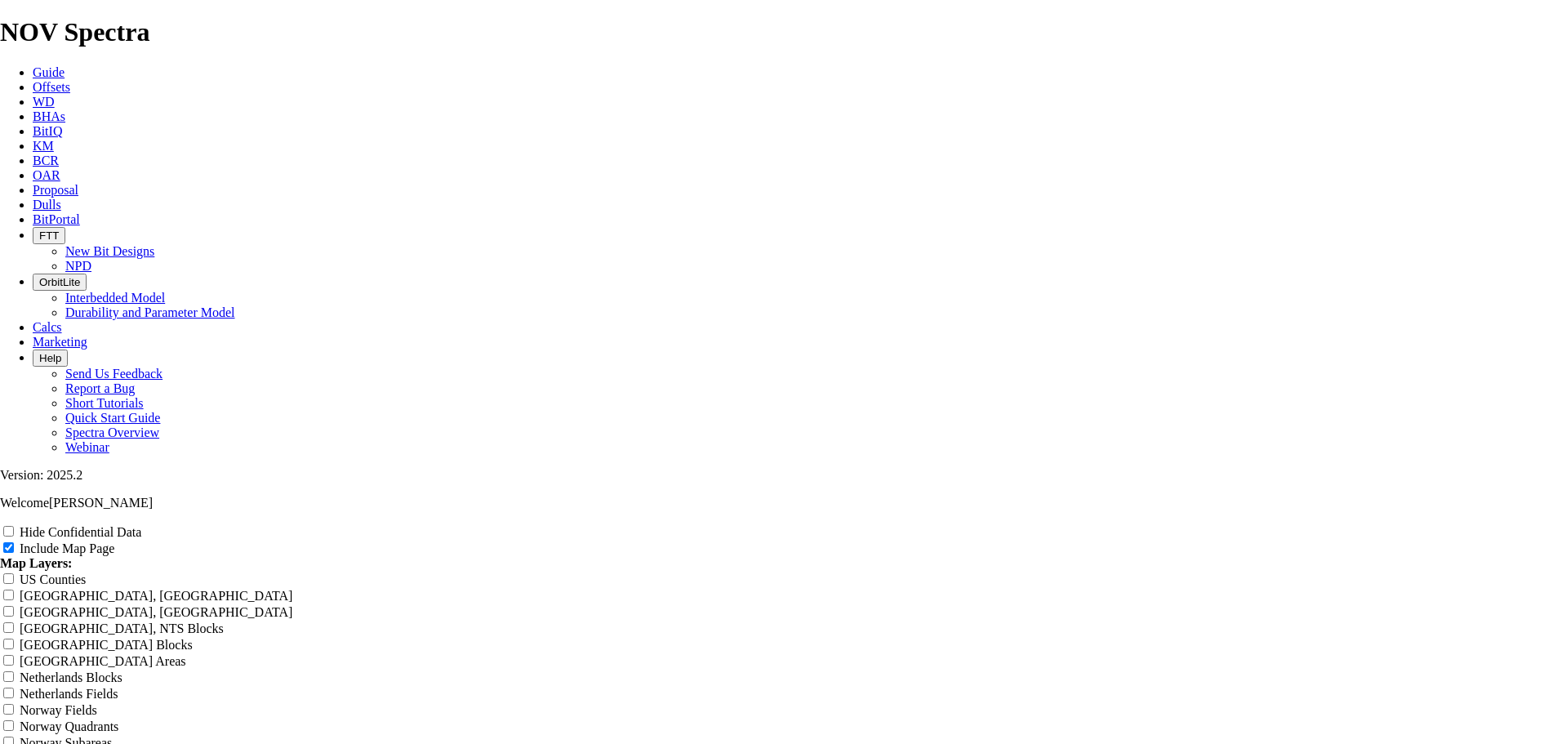
type input "8.75" TK66-CO1 - Performance (Yello"
type input "8.75" TK66-CO1 - Performance (Yellow"
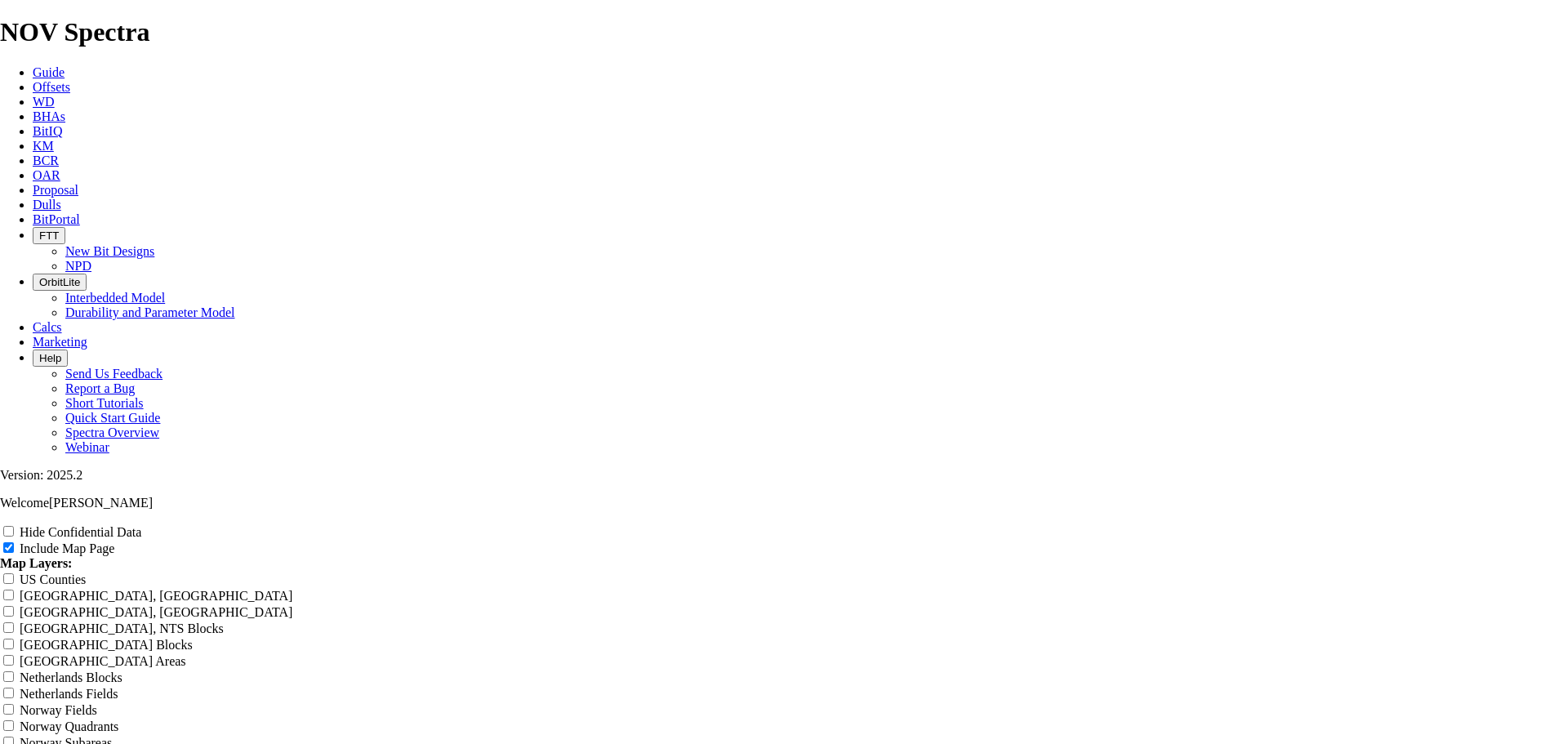
type input "8.75" TK66-CO1 - Performance (Yellow"
type input "8.75" TK66-CO1 - Performance (Yellow t"
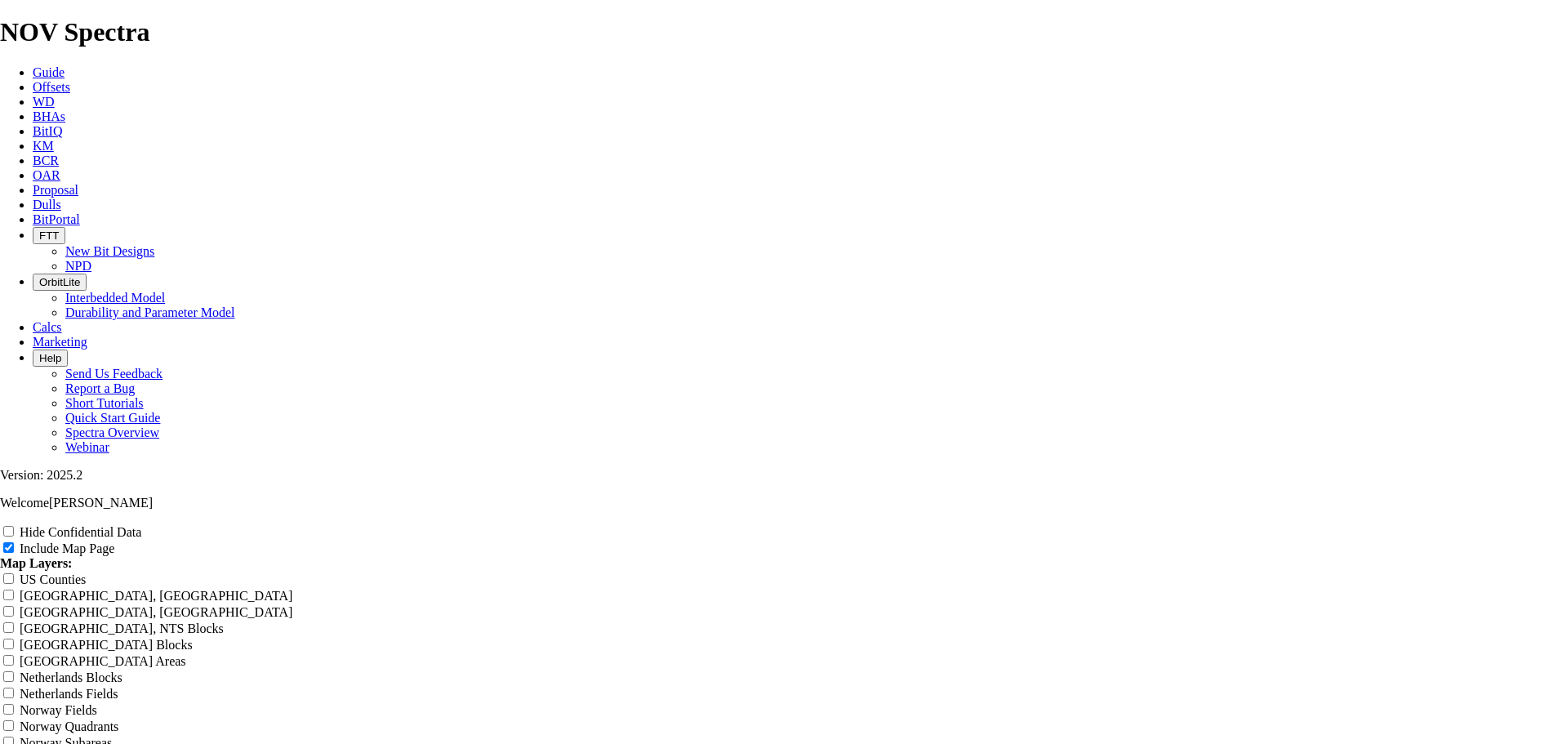
type input "8.75" TK66-CO1 - Performance (Yellow t"
type input "8.75" TK66-CO1 - Performance (Yellow"
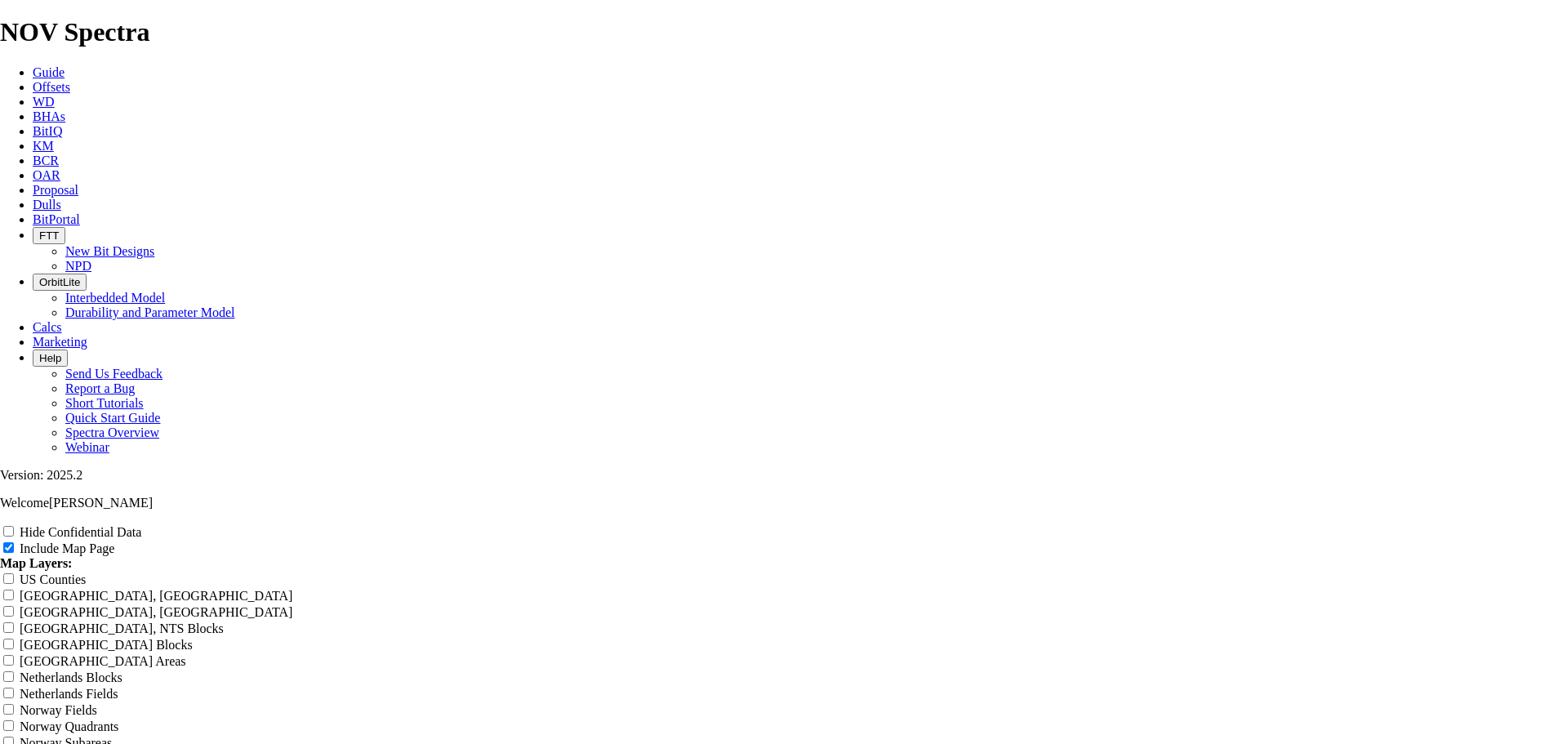
type input "8.75" TK66-CO1 - Performance (Yellow"
type input "8.75" TK66-CO1 - Performance (Yellow l"
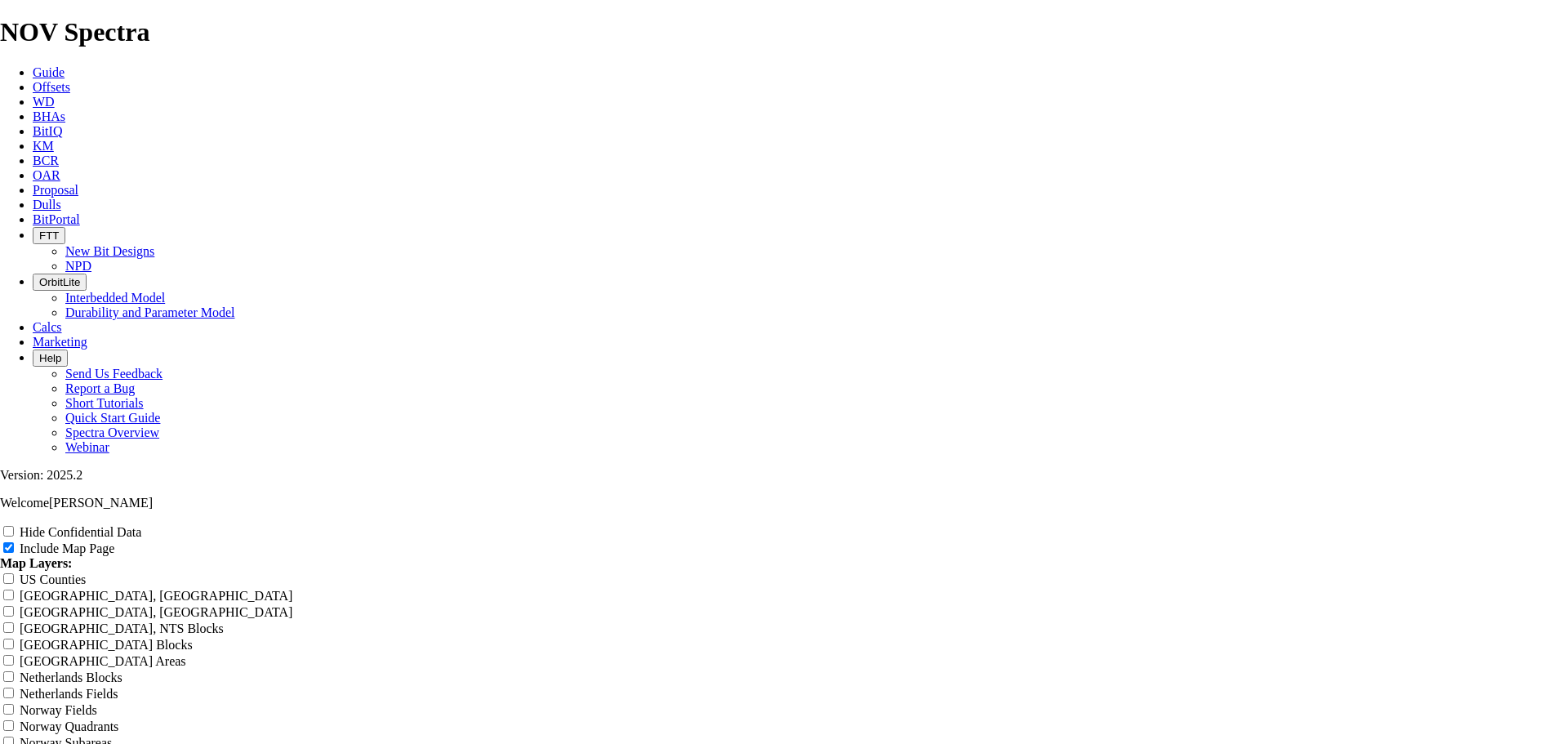
type input "8.75" TK66-CO1 - Performance (Yellow l"
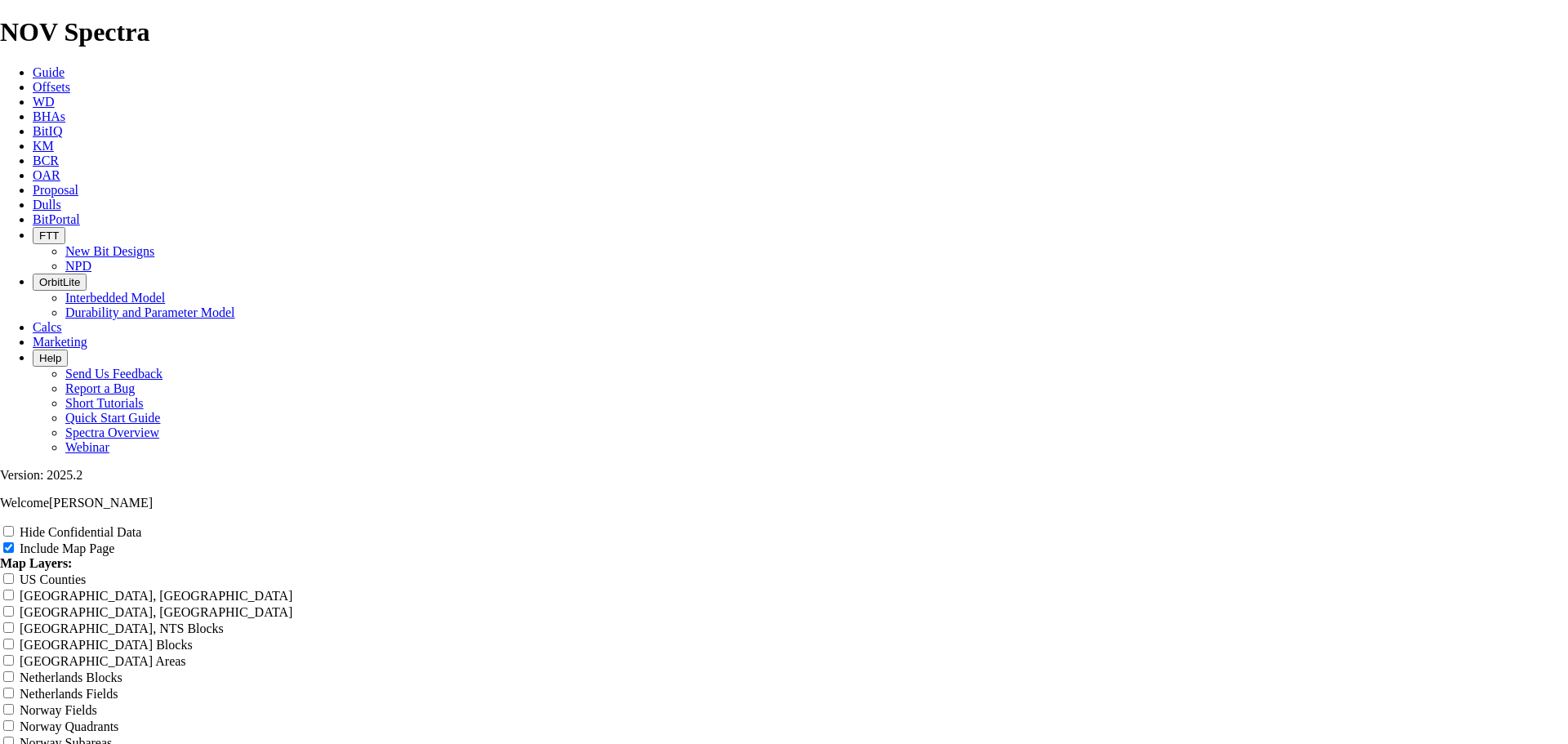
drag, startPoint x: 713, startPoint y: 366, endPoint x: 631, endPoint y: 367, distance: 82.0
drag, startPoint x: 663, startPoint y: 367, endPoint x: 682, endPoint y: 392, distance: 31.4
